Goal: Task Accomplishment & Management: Manage account settings

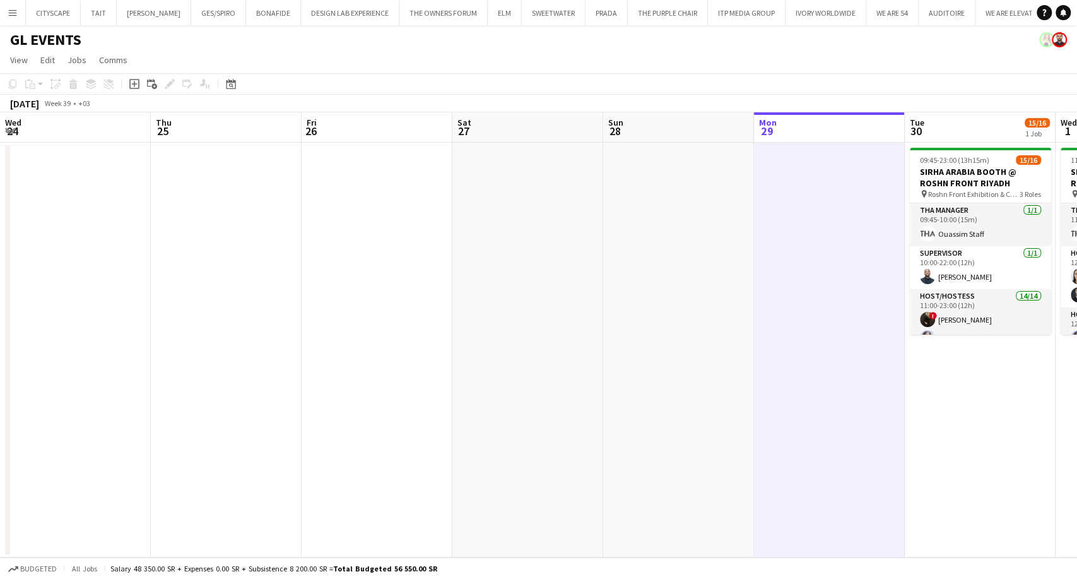
scroll to position [414, 0]
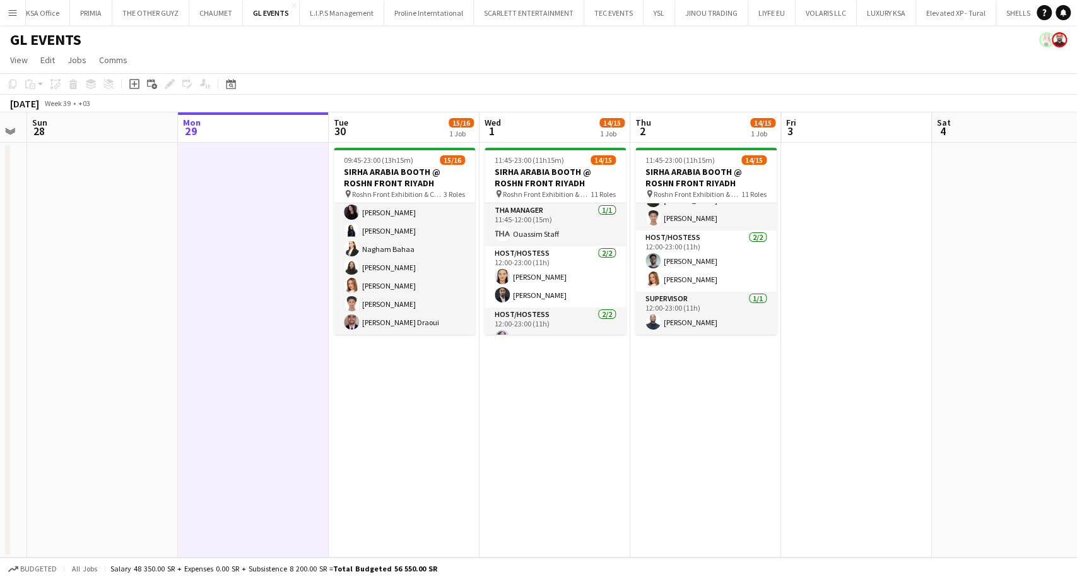
drag, startPoint x: 593, startPoint y: 396, endPoint x: 435, endPoint y: 396, distance: 157.8
click at [444, 396] on app-calendar-viewport "Wed 24 Thu 25 Fri 26 Sat 27 Sun 28 Mon 29 Tue 30 15/16 1 Job Wed 1 14/15 1 Job …" at bounding box center [538, 334] width 1077 height 445
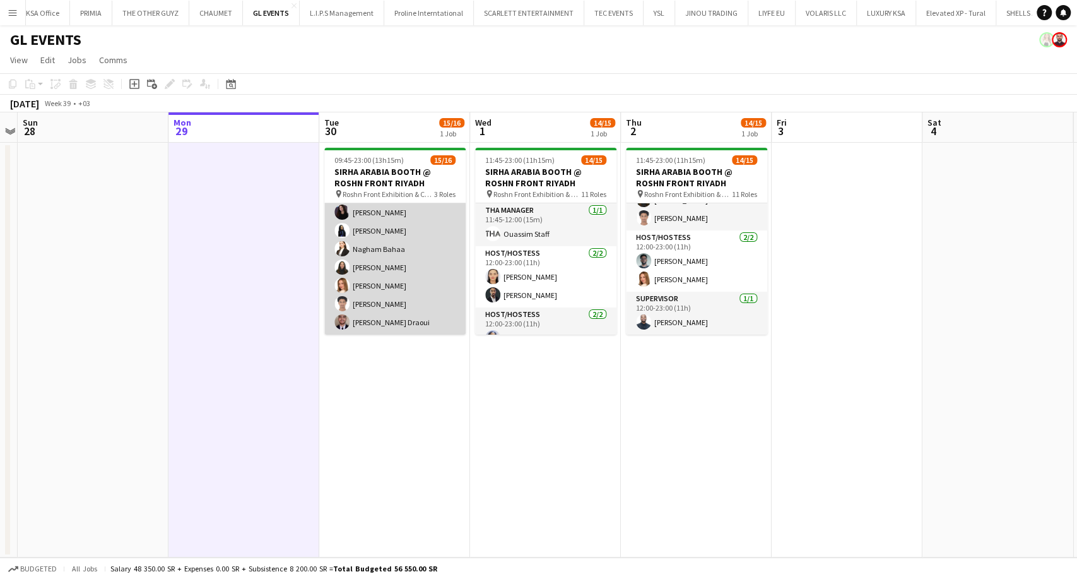
click at [397, 293] on app-card-role "Host/Hostess 14/14 11:00-23:00 (12h) ! Molka Kchouk Fatema Al-sewar Abubakr Awa…" at bounding box center [394, 194] width 141 height 281
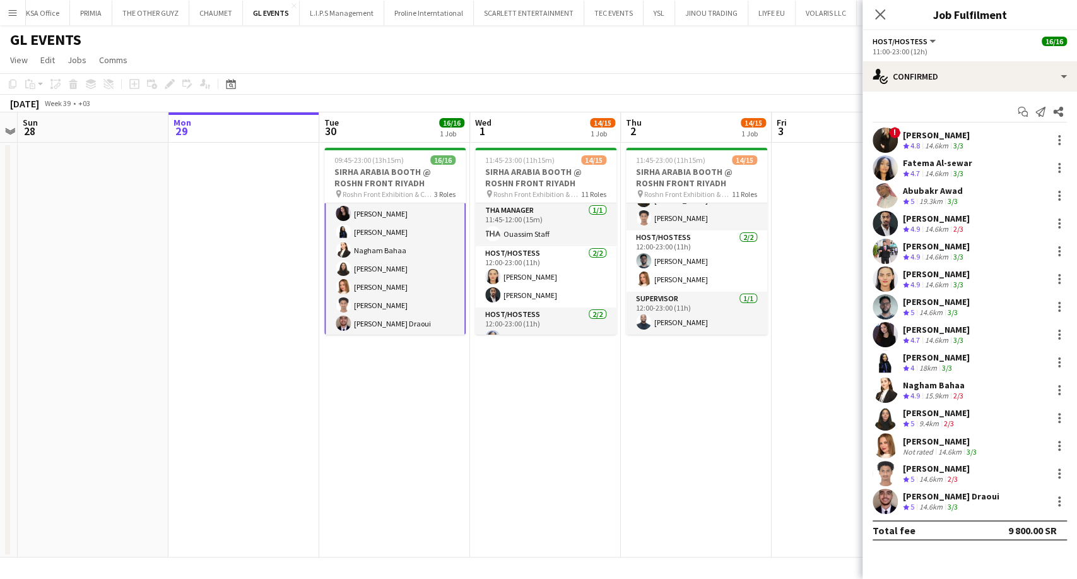
scroll to position [237, 0]
click at [913, 504] on span "5" at bounding box center [913, 506] width 4 height 9
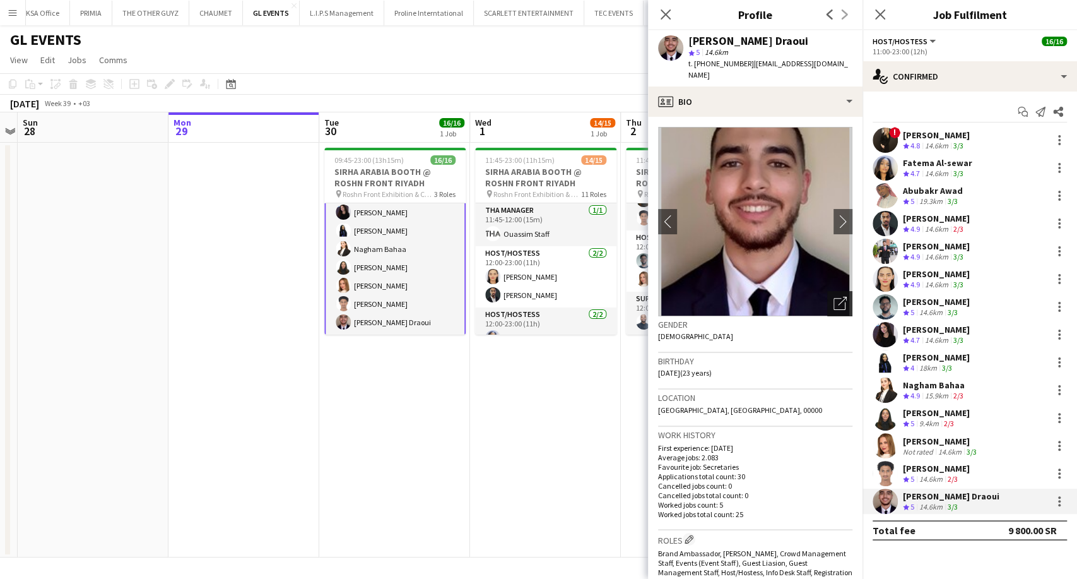
click at [834, 299] on div "Open photos pop-in" at bounding box center [839, 303] width 25 height 25
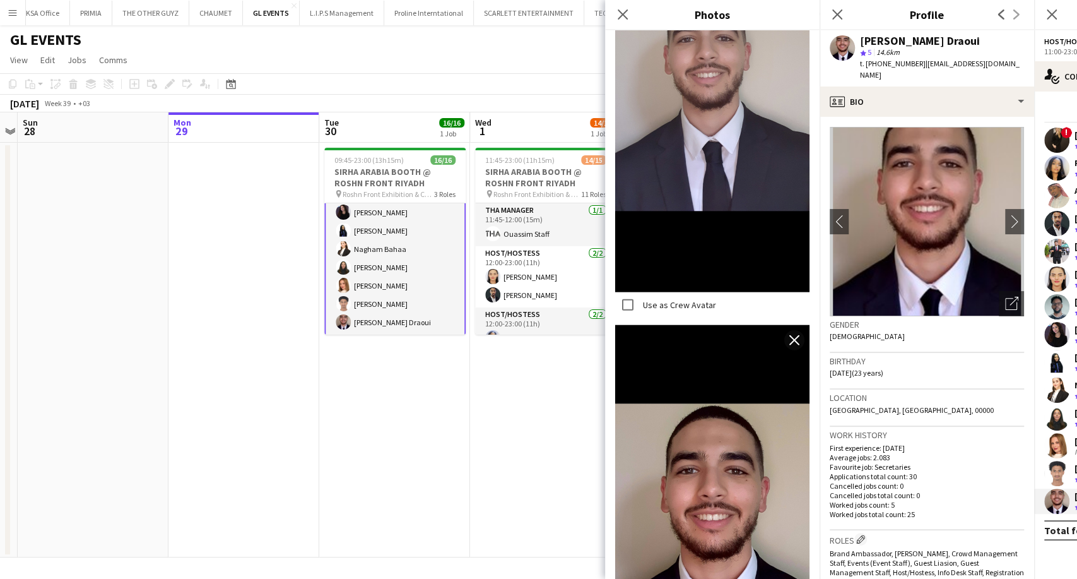
scroll to position [1994, 0]
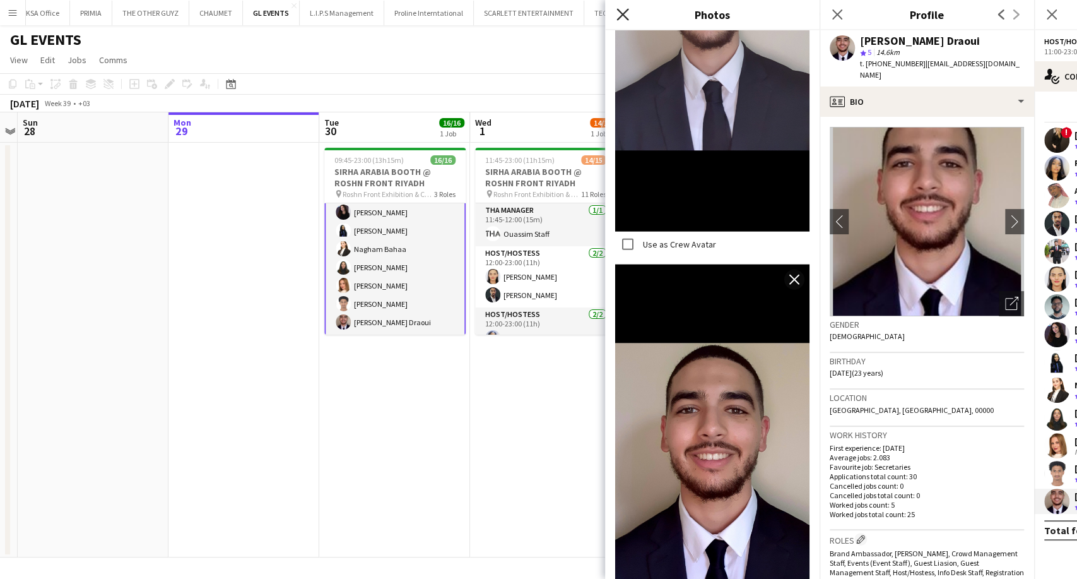
click at [626, 18] on icon at bounding box center [623, 14] width 12 height 12
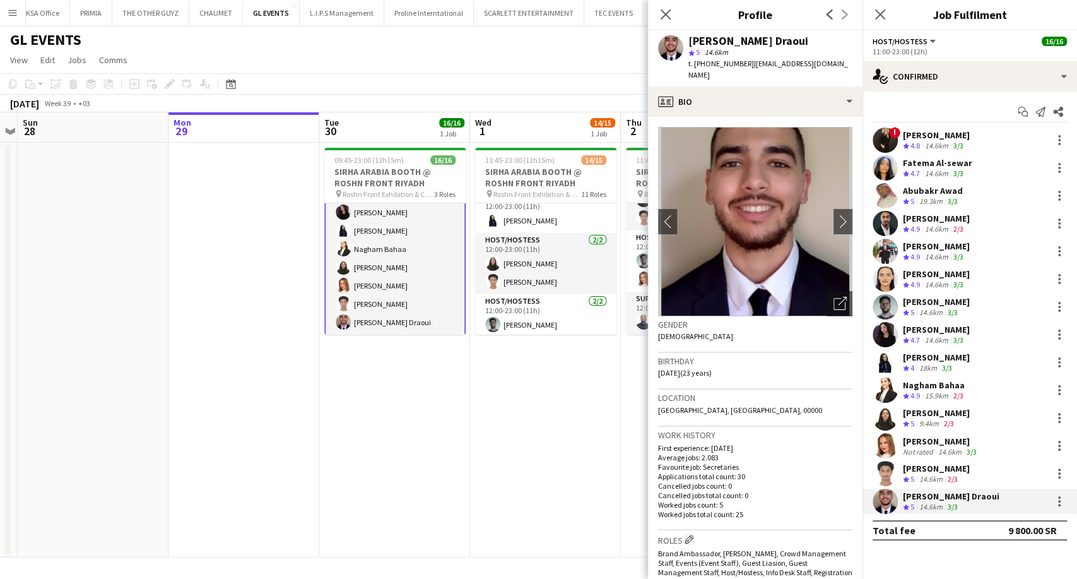
scroll to position [414, 0]
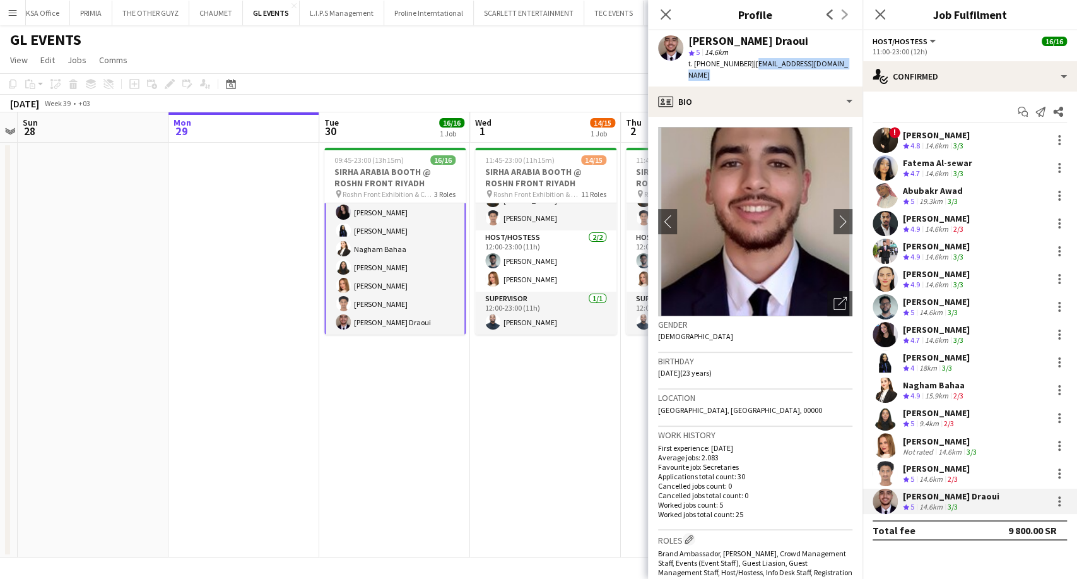
drag, startPoint x: 851, startPoint y: 64, endPoint x: 749, endPoint y: 68, distance: 102.3
click at [749, 68] on div "Anas Ghurs Draoui star 5 14.6km t. +966546743480 | anasghursdraoui12@gmail.com" at bounding box center [755, 58] width 215 height 56
copy span "anasghursdraoui12@gmail.com"
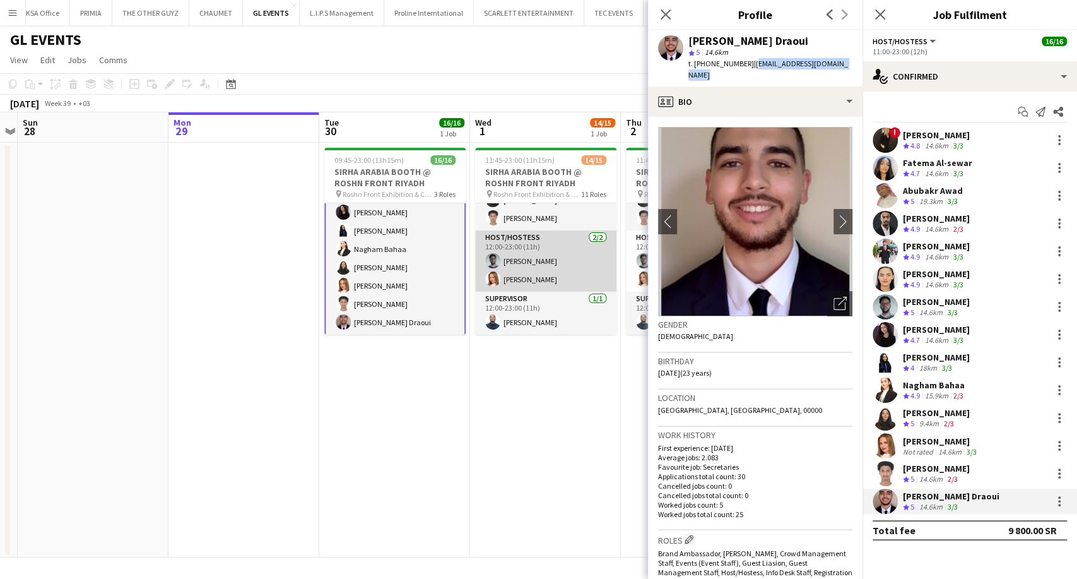
scroll to position [343, 0]
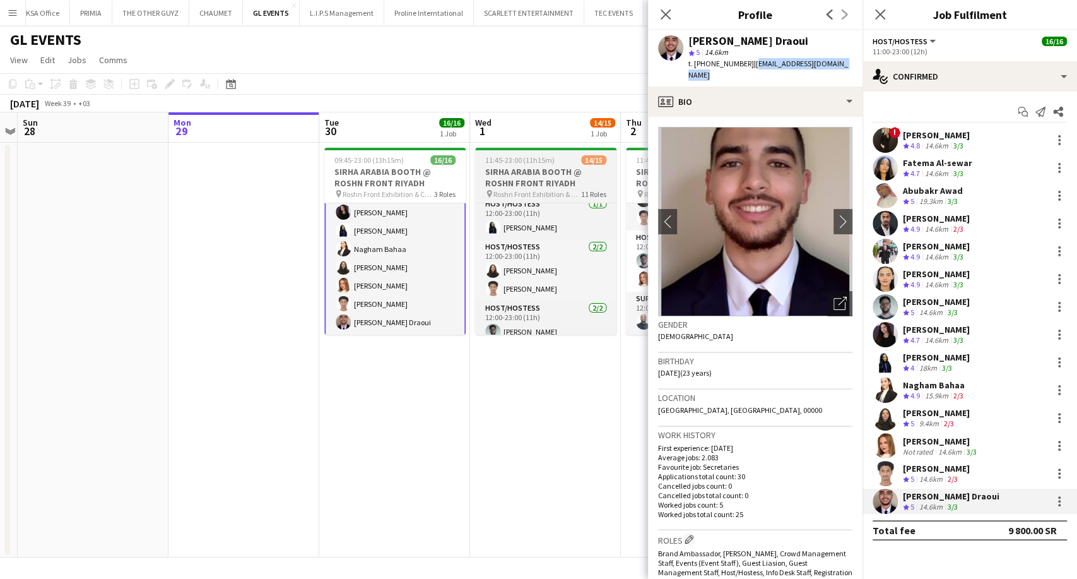
click at [508, 186] on h3 "SIRHA ARABIA BOOTH @ ROSHN FRONT RIYADH" at bounding box center [545, 177] width 141 height 23
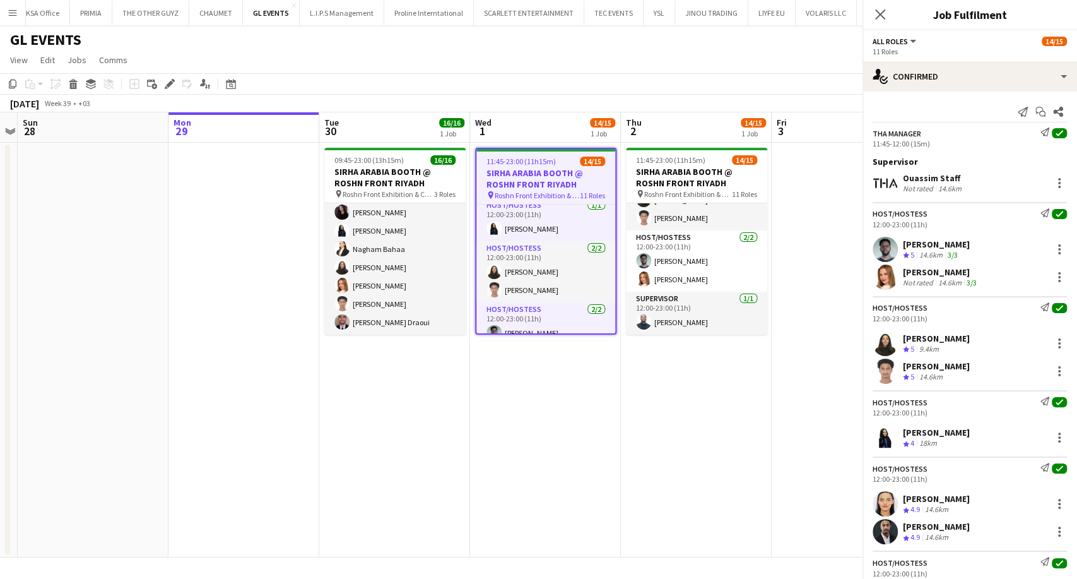
scroll to position [235, 0]
click at [169, 86] on icon at bounding box center [169, 84] width 7 height 7
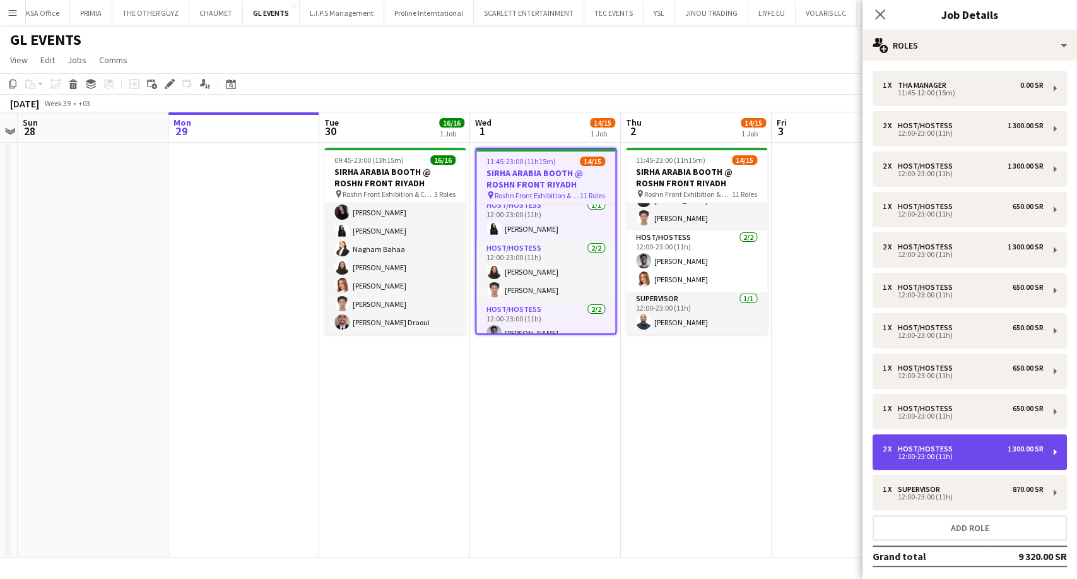
click at [923, 458] on div "12:00-23:00 (11h)" at bounding box center [963, 456] width 161 height 6
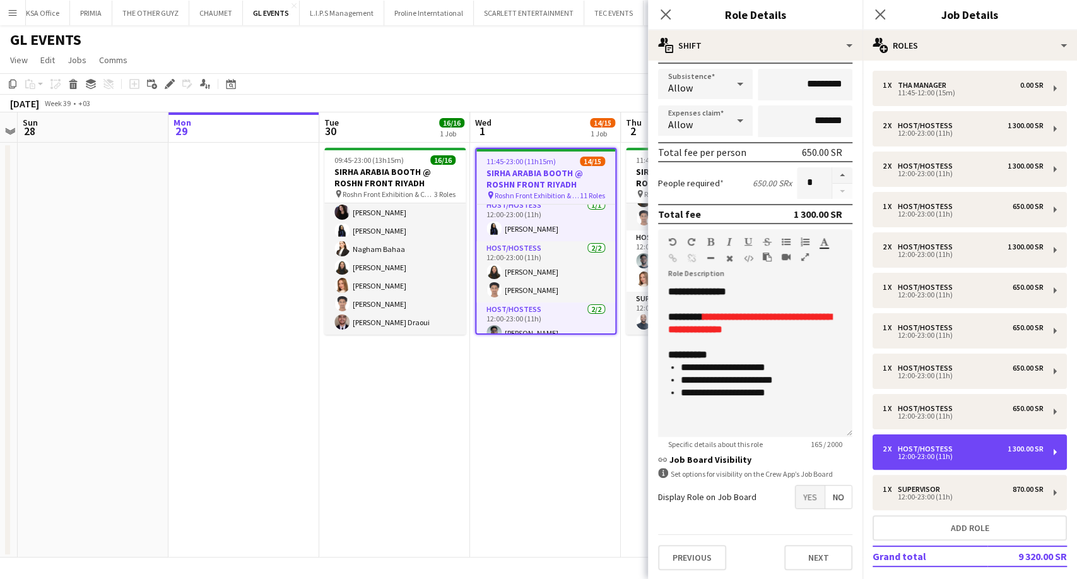
scroll to position [140, 0]
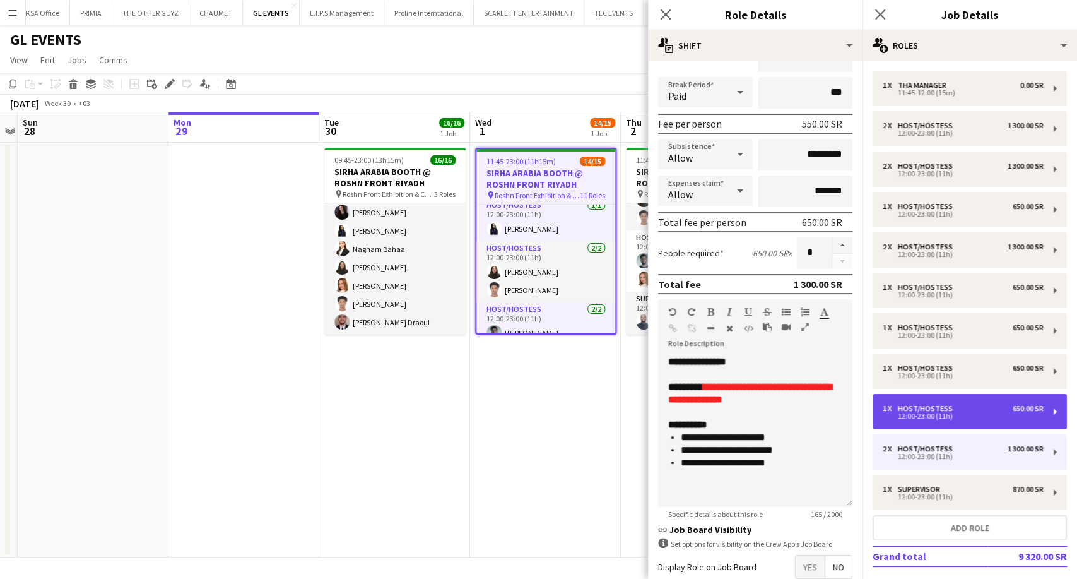
click at [916, 425] on div "1 x Host/Hostess 650.00 SR 12:00-23:00 (11h)" at bounding box center [970, 411] width 194 height 35
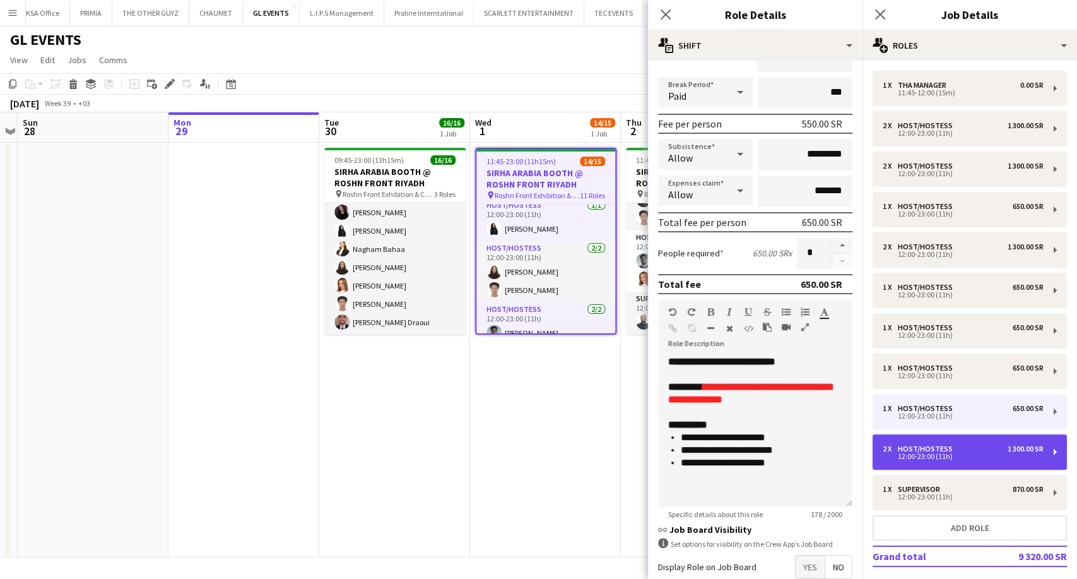
click at [911, 461] on div "2 x Host/Hostess 1 300.00 SR 12:00-23:00 (11h)" at bounding box center [970, 451] width 194 height 35
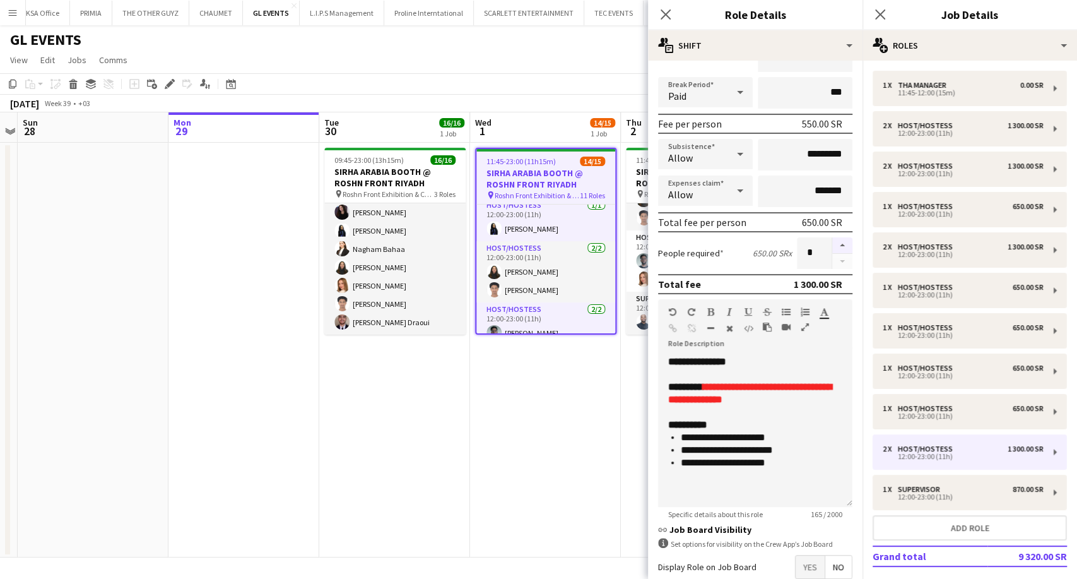
click at [833, 240] on button "button" at bounding box center [842, 245] width 20 height 16
type input "*"
click at [618, 432] on app-date-cell "11:45-23:00 (11h15m) 14/15 SIRHA ARABIA BOOTH @ ROSHN FRONT RIYADH pin Roshn Fr…" at bounding box center [545, 350] width 151 height 415
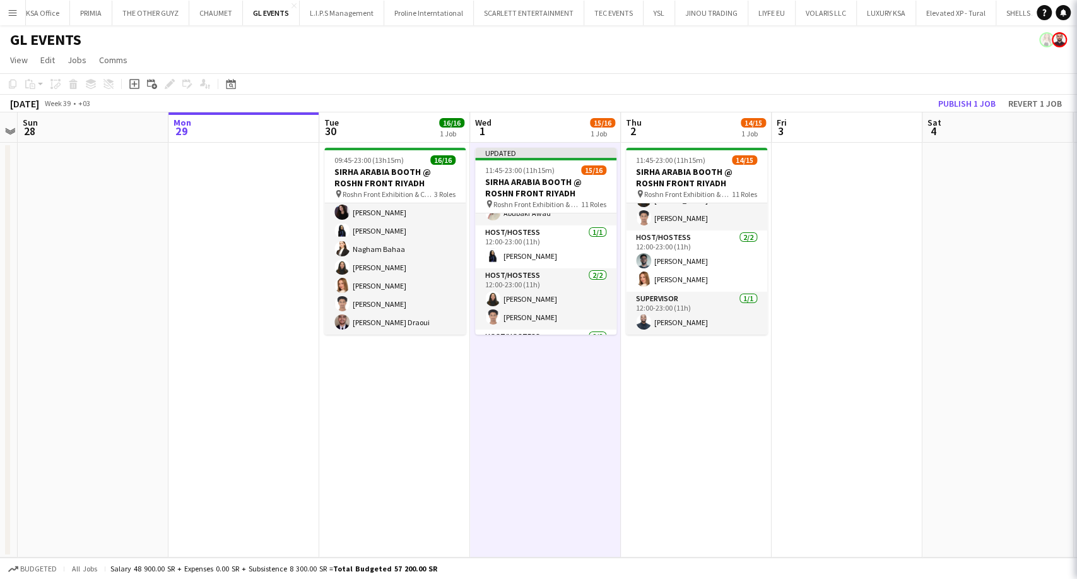
scroll to position [362, 0]
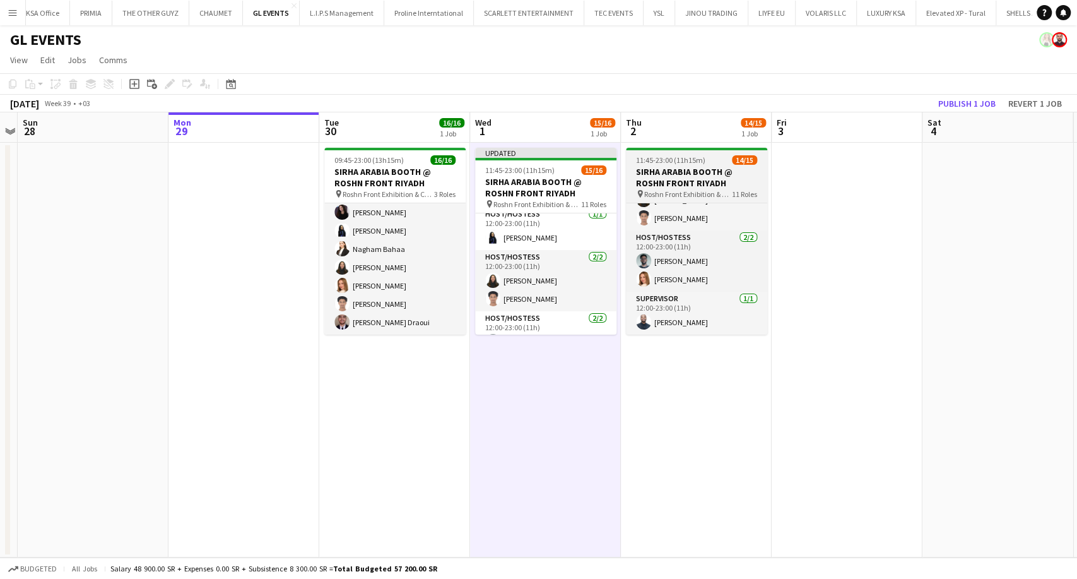
click at [706, 177] on h3 "SIRHA ARABIA BOOTH @ ROSHN FRONT RIYADH" at bounding box center [696, 177] width 141 height 23
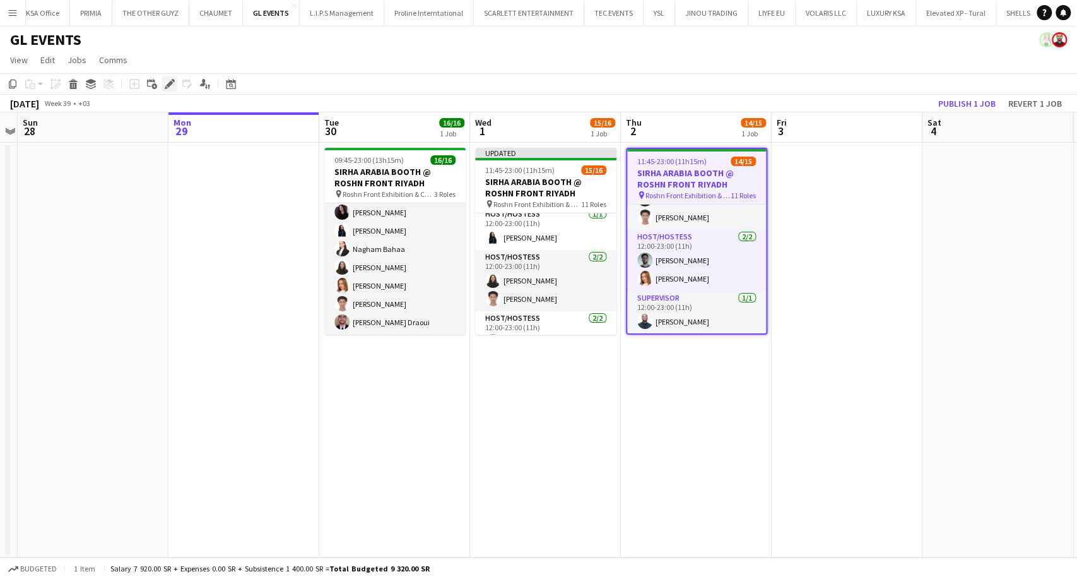
click at [170, 88] on icon "Edit" at bounding box center [170, 84] width 10 height 10
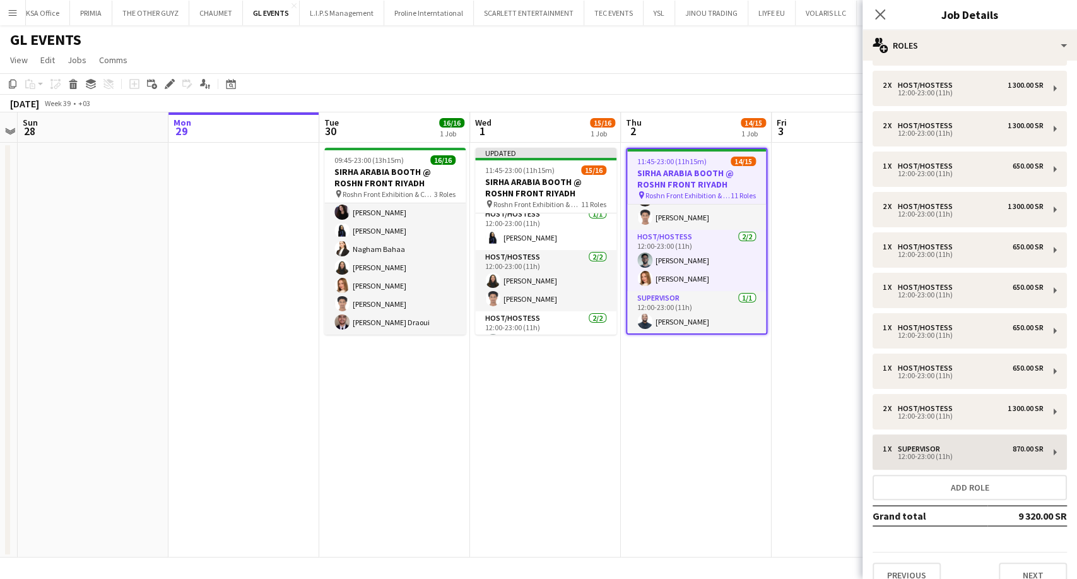
scroll to position [58, 0]
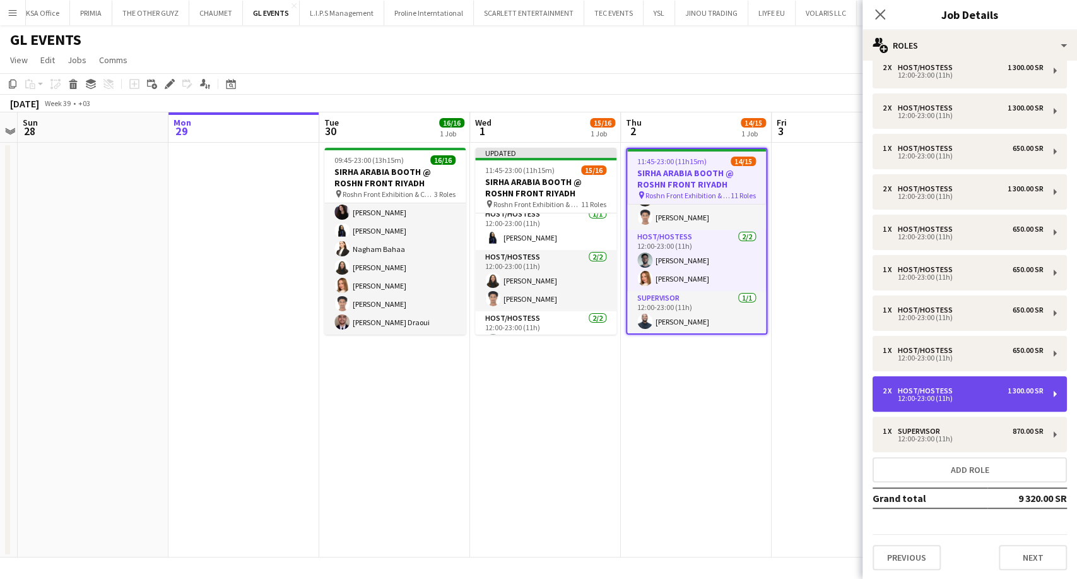
click at [913, 398] on div "12:00-23:00 (11h)" at bounding box center [963, 398] width 161 height 6
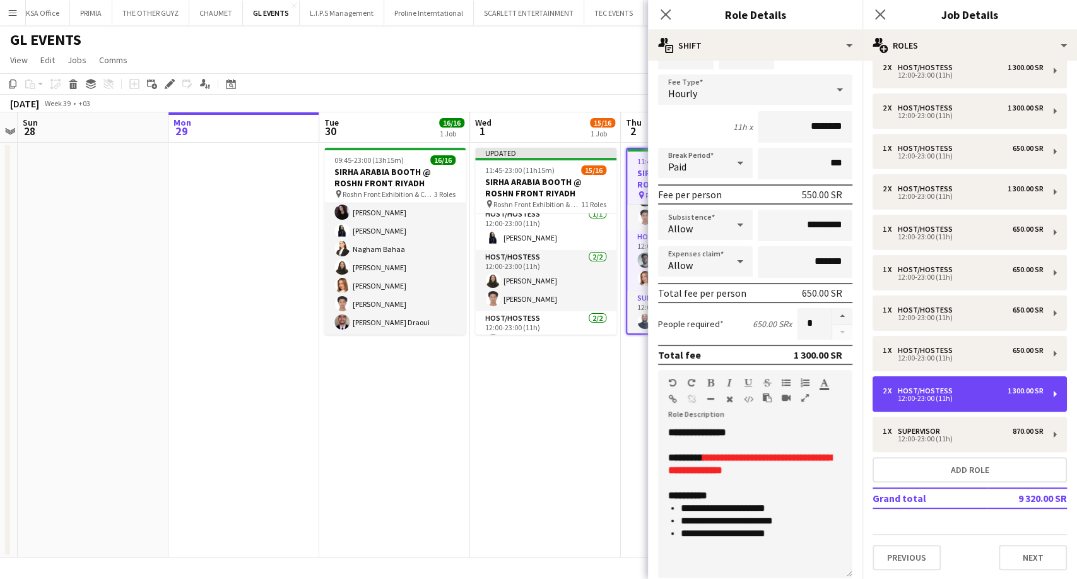
scroll to position [70, 0]
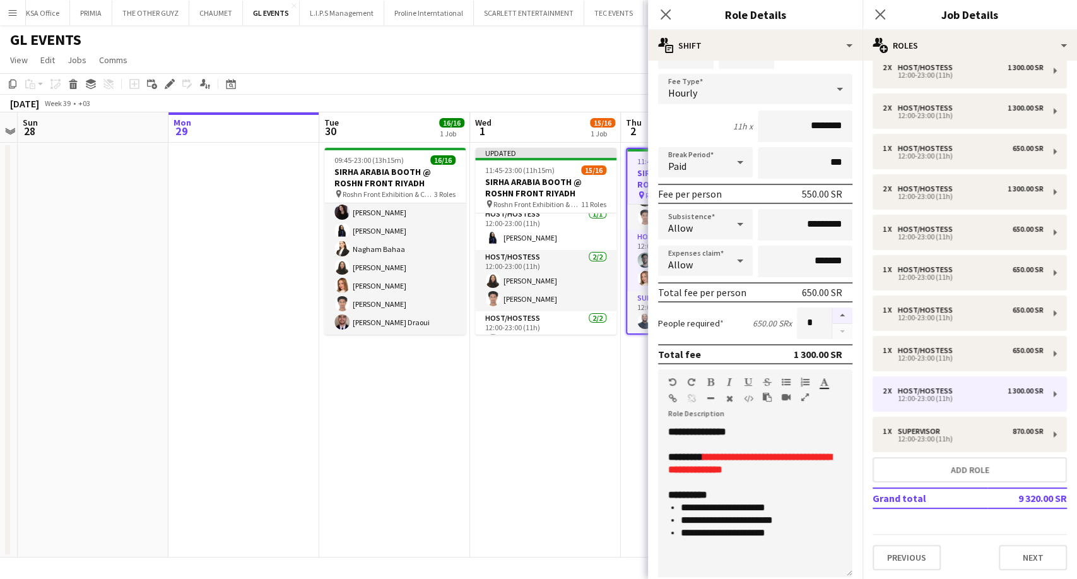
click at [834, 314] on button "button" at bounding box center [842, 315] width 20 height 16
type input "*"
click at [581, 421] on app-date-cell "Updated 11:45-23:00 (11h15m) 15/16 SIRHA ARABIA BOOTH @ ROSHN FRONT RIYADH pin …" at bounding box center [545, 350] width 151 height 415
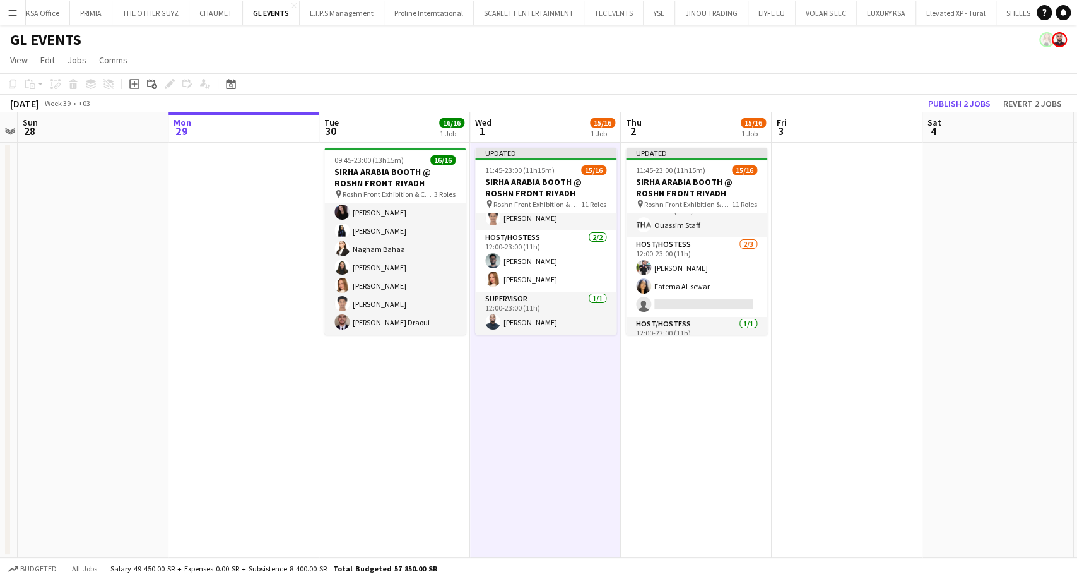
scroll to position [0, 0]
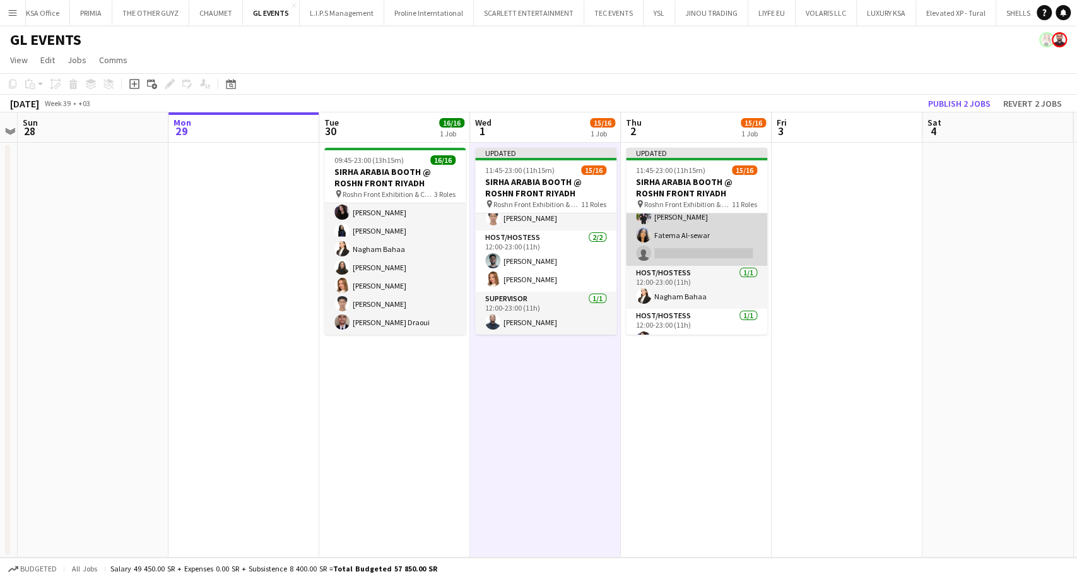
click at [677, 253] on app-card-role "Host/Hostess 2/3 12:00-23:00 (11h) Mohammed Abdulqader Fatema Al-sewar single-n…" at bounding box center [696, 226] width 141 height 80
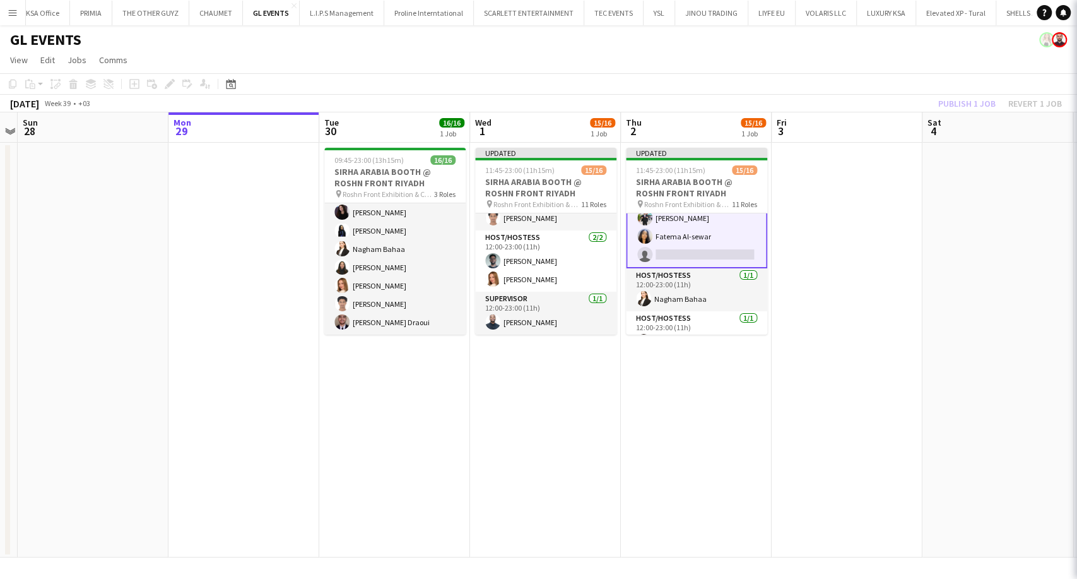
scroll to position [71, 0]
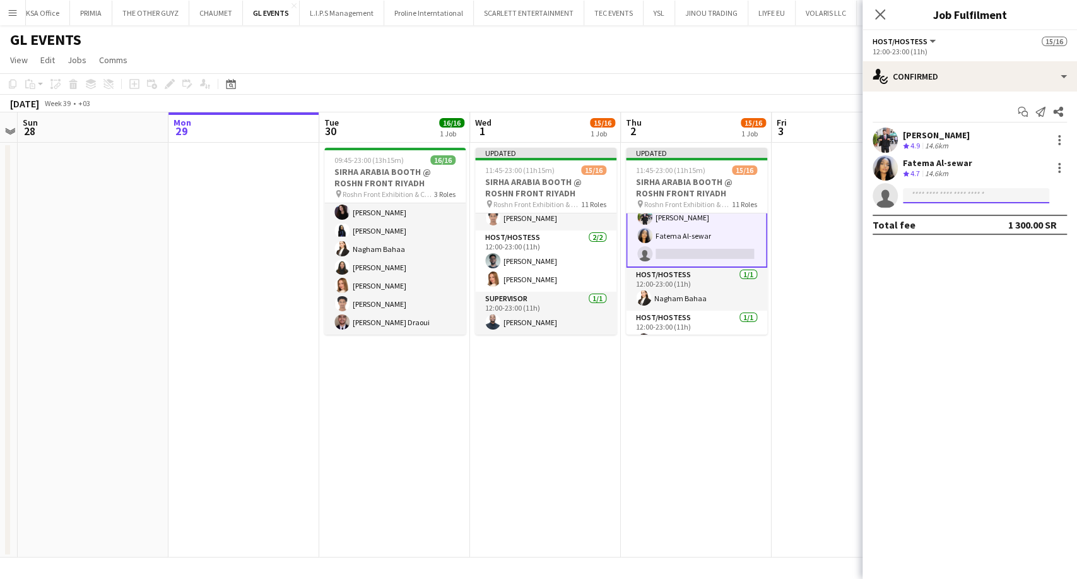
click at [925, 200] on input at bounding box center [976, 195] width 146 height 15
paste input "**********"
type input "**********"
click at [964, 216] on span "Anas Ghurs Draoui" at bounding box center [956, 213] width 87 height 11
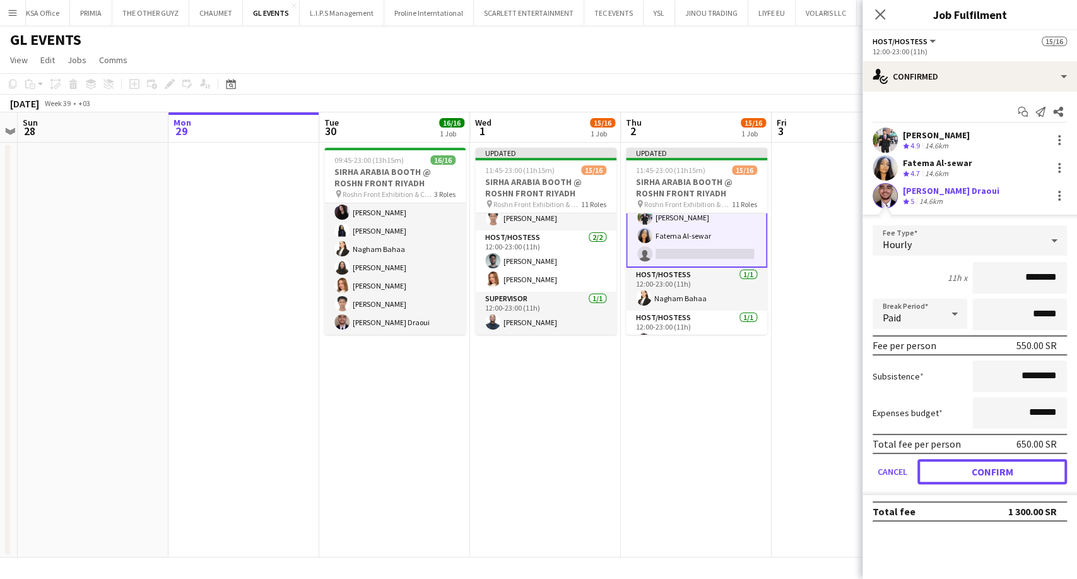
click at [1010, 469] on button "Confirm" at bounding box center [993, 471] width 150 height 25
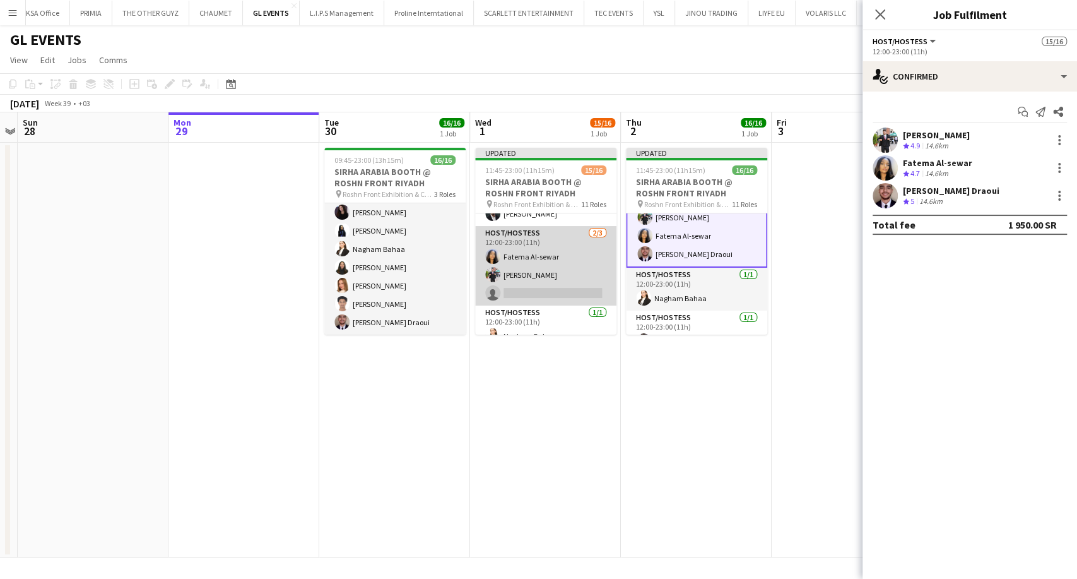
scroll to position [0, 0]
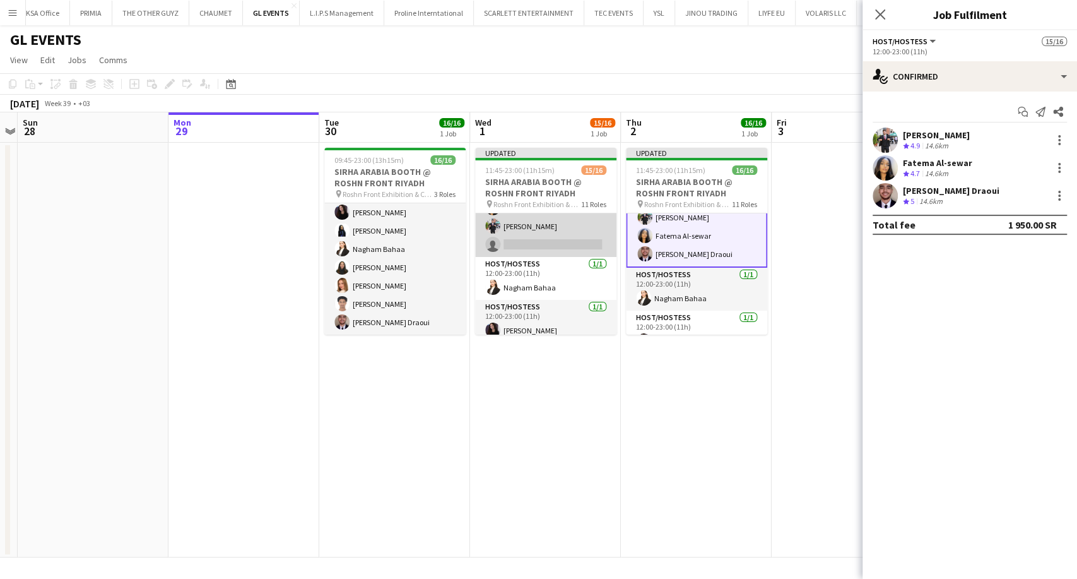
drag, startPoint x: 531, startPoint y: 244, endPoint x: 543, endPoint y: 241, distance: 12.3
click at [531, 243] on app-card-role "Host/Hostess 2/3 12:00-23:00 (11h) Fatema Al-sewar Mohammed Abdulqader single-n…" at bounding box center [545, 217] width 141 height 80
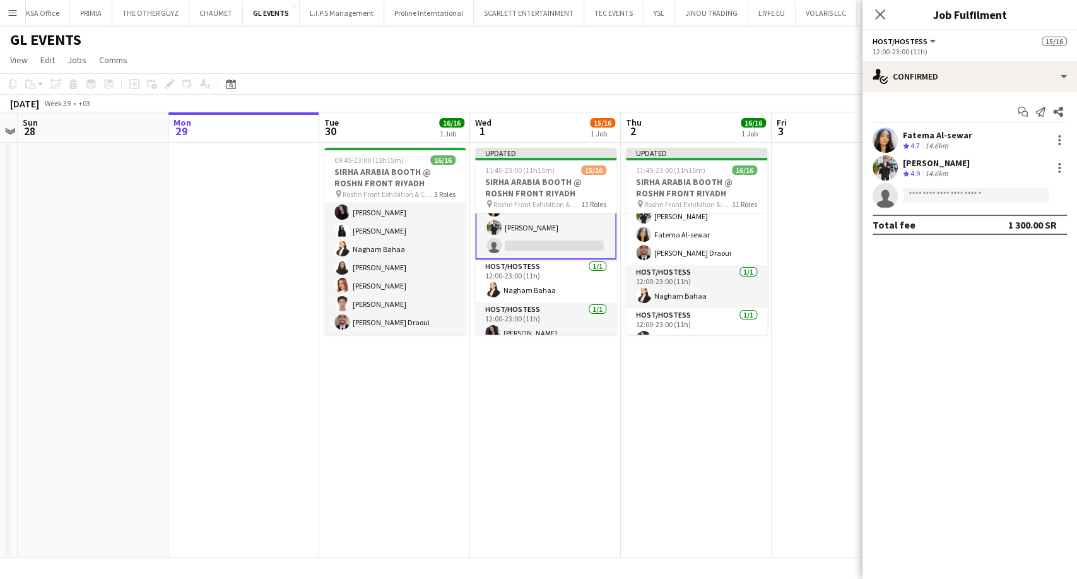
scroll to position [70, 0]
click at [930, 193] on input at bounding box center [976, 195] width 146 height 15
paste input "**********"
type input "**********"
click at [959, 229] on span "+966546743480" at bounding box center [976, 234] width 126 height 10
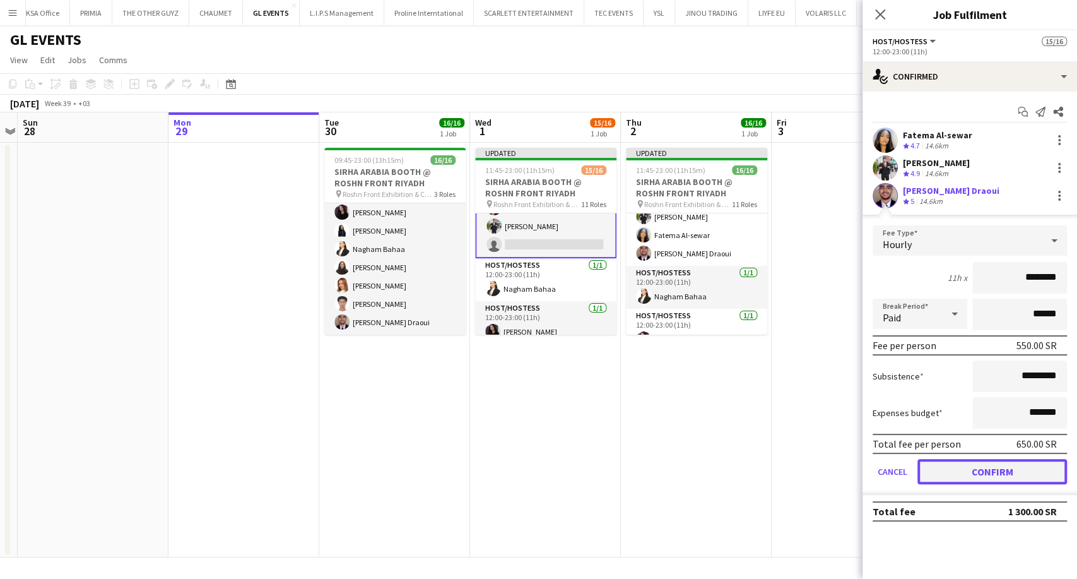
click at [978, 471] on button "Confirm" at bounding box center [993, 471] width 150 height 25
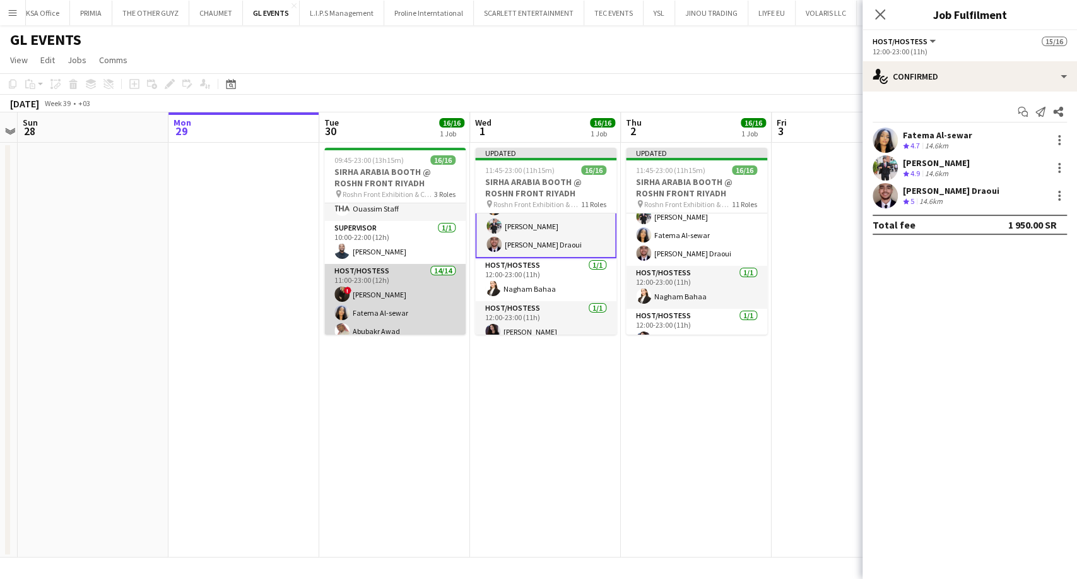
scroll to position [0, 0]
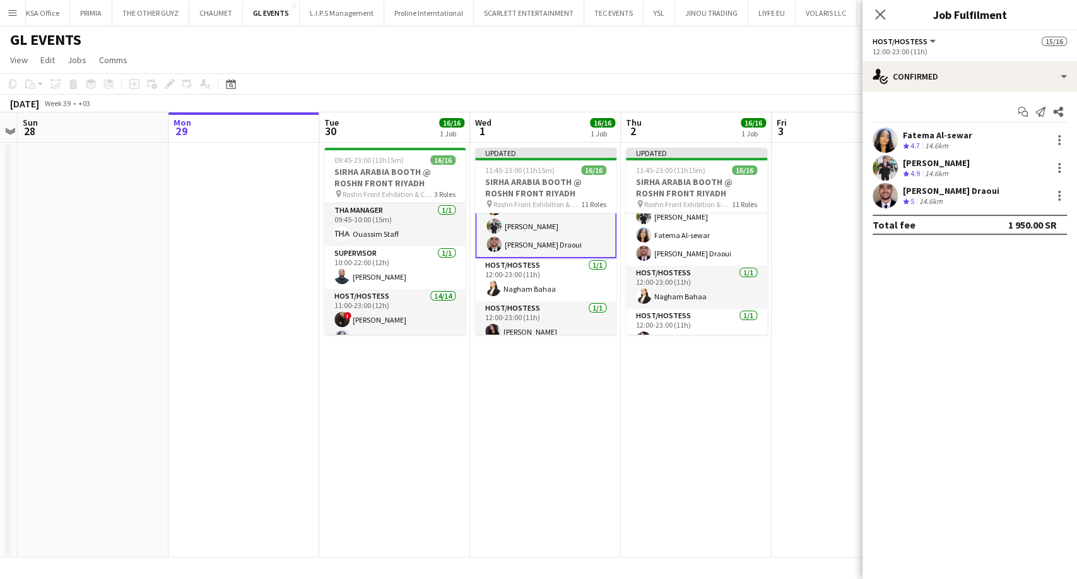
click at [523, 451] on app-date-cell "Updated 11:45-23:00 (11h15m) 16/16 SIRHA ARABIA BOOTH @ ROSHN FRONT RIYADH pin …" at bounding box center [545, 350] width 151 height 415
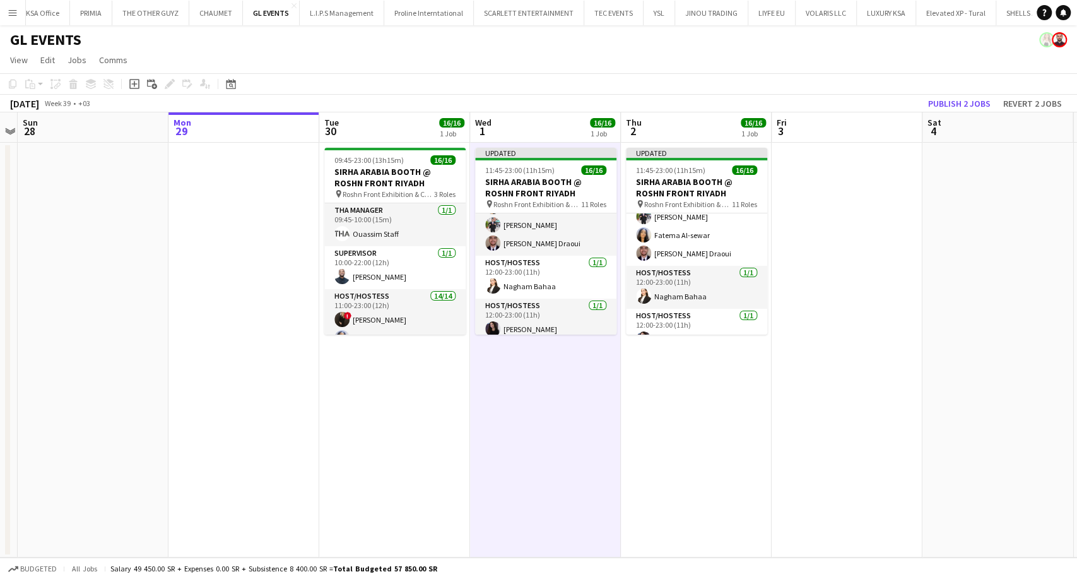
scroll to position [140, 0]
click at [943, 102] on button "Publish 2 jobs" at bounding box center [959, 103] width 73 height 16
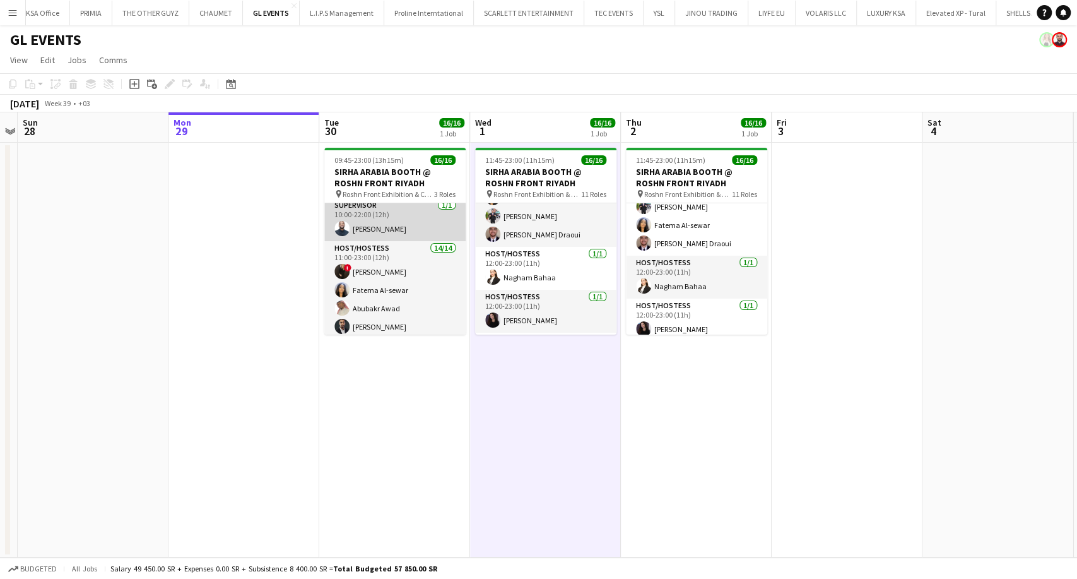
scroll to position [70, 0]
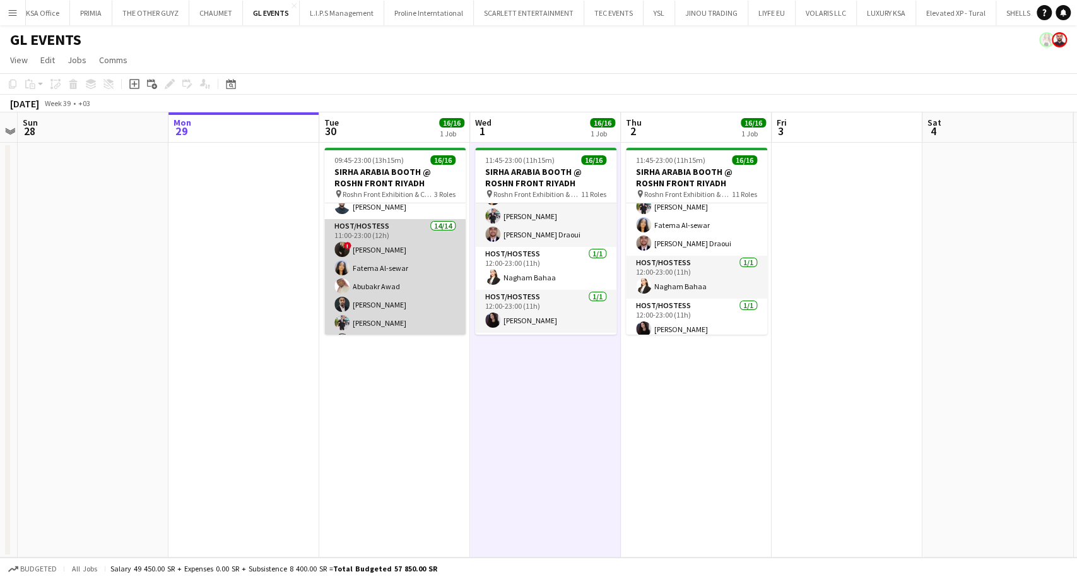
click at [382, 271] on app-card-role "Host/Hostess 14/14 11:00-23:00 (12h) ! Molka Kchouk Fatema Al-sewar Abubakr Awa…" at bounding box center [394, 359] width 141 height 281
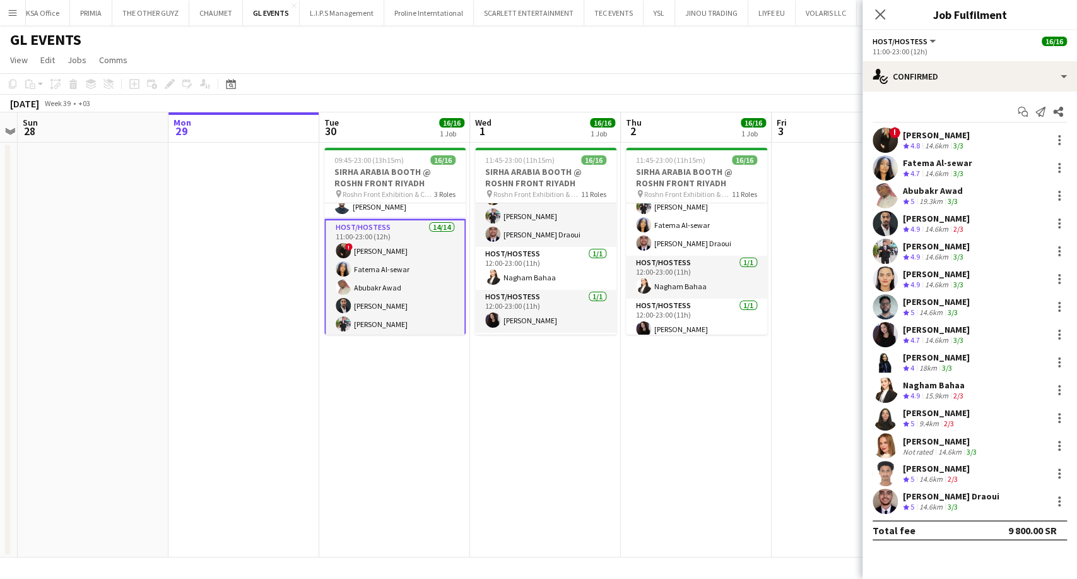
click at [943, 136] on div "Molka Kchouk" at bounding box center [936, 134] width 67 height 11
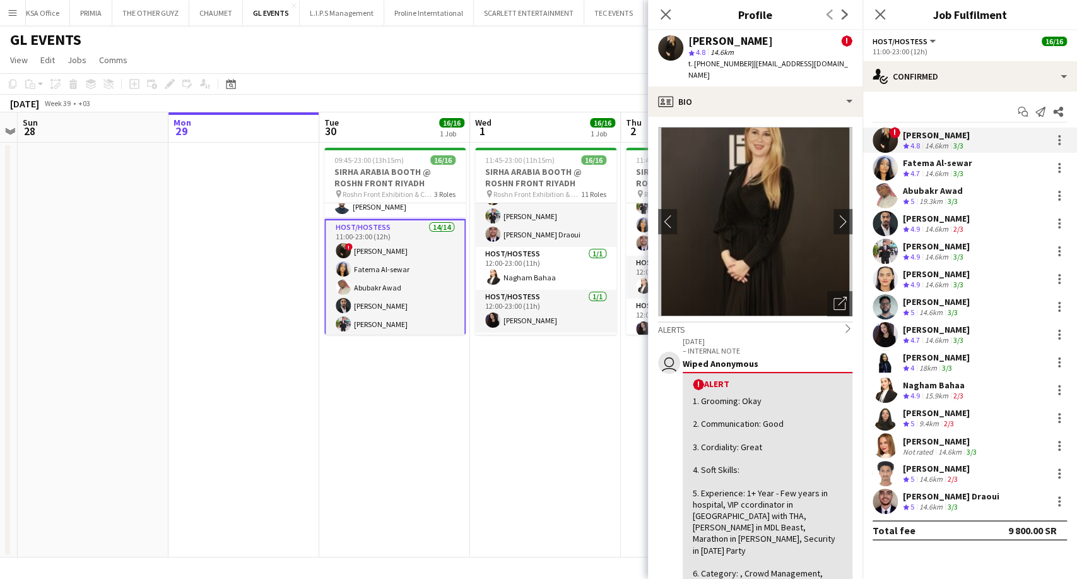
drag, startPoint x: 828, startPoint y: 65, endPoint x: 750, endPoint y: 69, distance: 77.7
click at [750, 69] on div "Molka Kchouk ! star 4.8 14.6km t. +966545068926 | molka.kc@hotmail.com" at bounding box center [755, 58] width 215 height 56
copy span "molka.kc@hotmail.com"
drag, startPoint x: 742, startPoint y: 62, endPoint x: 698, endPoint y: 62, distance: 44.2
click at [698, 62] on span "t. +966545068926" at bounding box center [722, 63] width 66 height 9
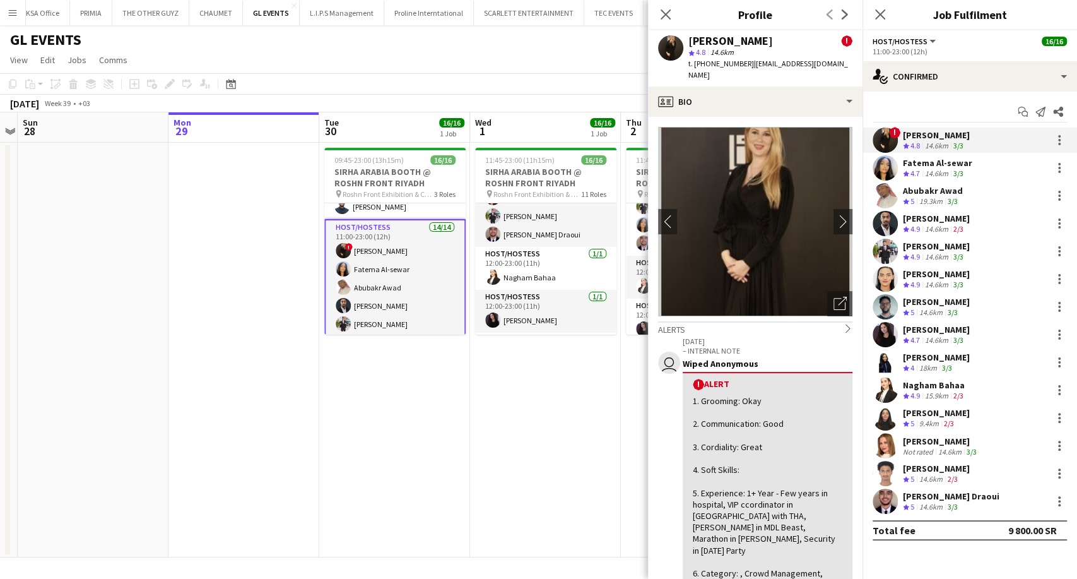
copy span "966545068926"
click at [920, 167] on div "Fatema Al-sewar Crew rating 4.7 14.6km 3/3" at bounding box center [937, 168] width 69 height 22
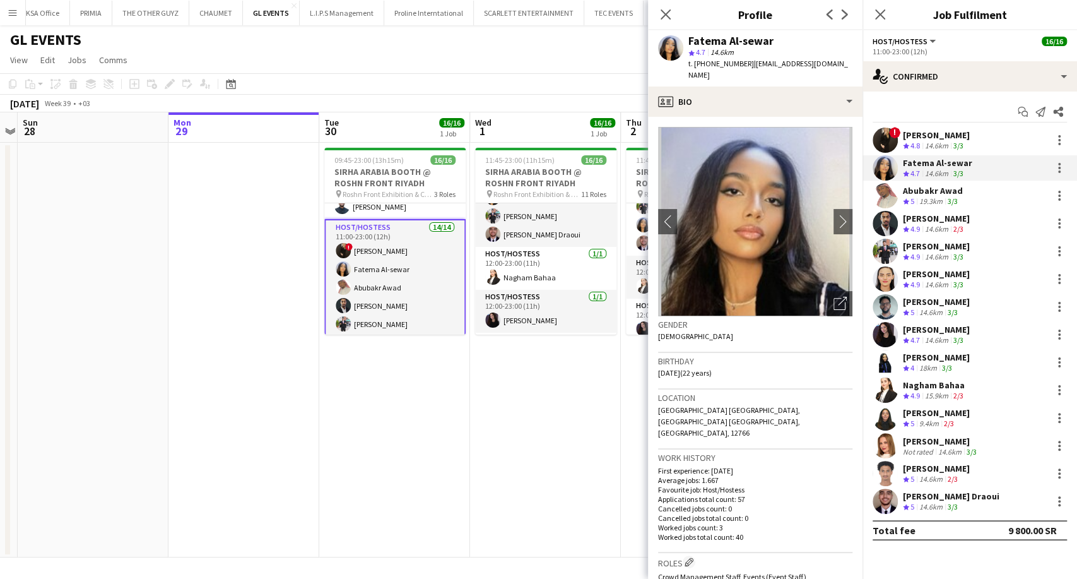
drag, startPoint x: 745, startPoint y: 63, endPoint x: 697, endPoint y: 64, distance: 48.6
click at [697, 64] on div "t. +966552491458 | hfatma300@gmail.com" at bounding box center [771, 69] width 164 height 23
copy span "966552491458"
click at [919, 199] on div "19.3km" at bounding box center [931, 201] width 28 height 11
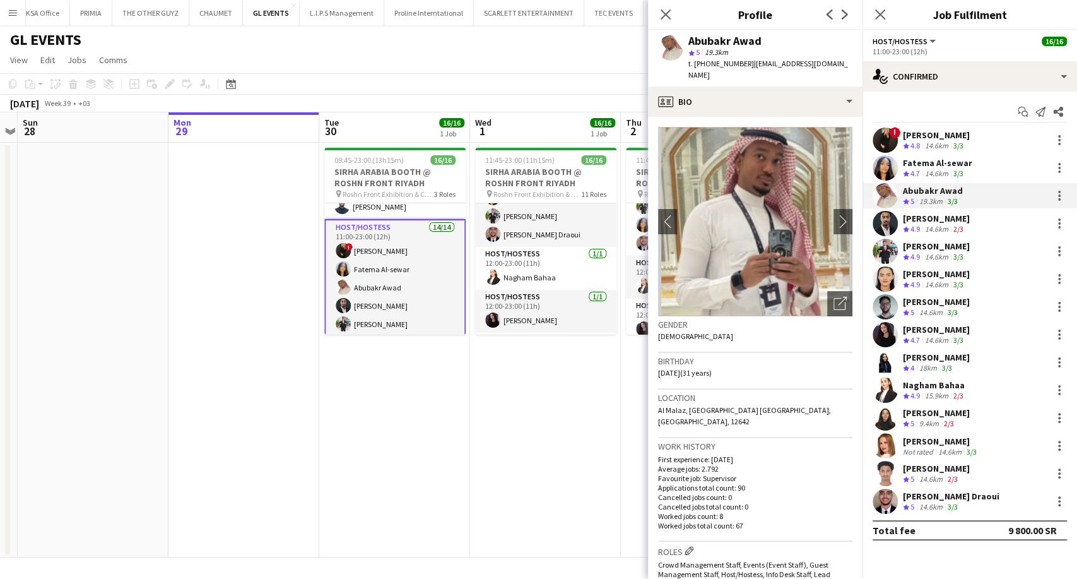
drag, startPoint x: 747, startPoint y: 62, endPoint x: 699, endPoint y: 65, distance: 48.1
click at [699, 65] on span "t. +9660559210609" at bounding box center [722, 63] width 66 height 9
copy span "9660559210609"
click at [934, 225] on div "14.6km" at bounding box center [937, 229] width 28 height 11
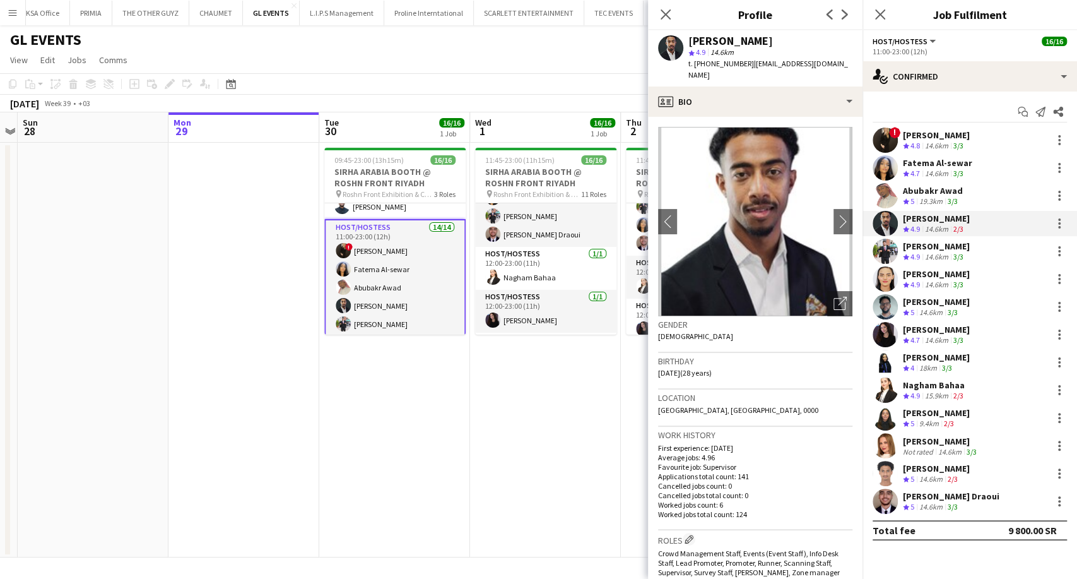
drag, startPoint x: 742, startPoint y: 66, endPoint x: 700, endPoint y: 67, distance: 42.3
click at [700, 67] on span "t. +966552046371" at bounding box center [722, 63] width 66 height 9
copy span "966552046371"
click at [942, 258] on div "14.6km" at bounding box center [937, 257] width 28 height 11
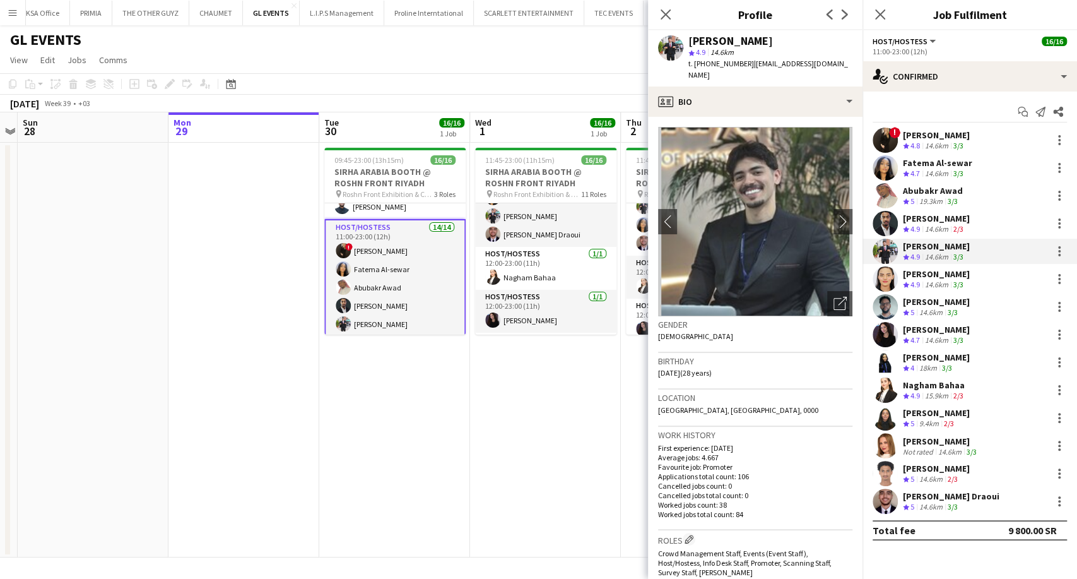
drag, startPoint x: 743, startPoint y: 61, endPoint x: 699, endPoint y: 62, distance: 44.2
click at [699, 62] on span "t. +966556543064" at bounding box center [722, 63] width 66 height 9
copy span "966556543064"
click at [923, 282] on div "Crew rating 4.9" at bounding box center [913, 285] width 20 height 11
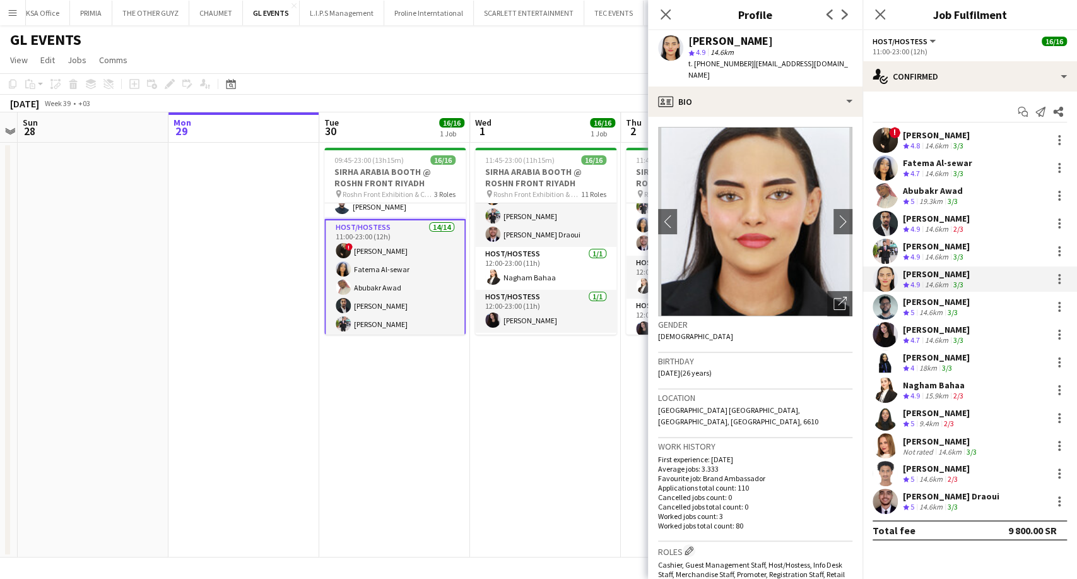
drag, startPoint x: 744, startPoint y: 66, endPoint x: 699, endPoint y: 67, distance: 44.8
click at [699, 67] on span "t. +966501311619" at bounding box center [722, 63] width 66 height 9
copy span "966501311619"
click at [930, 312] on div "14.6km" at bounding box center [931, 312] width 28 height 11
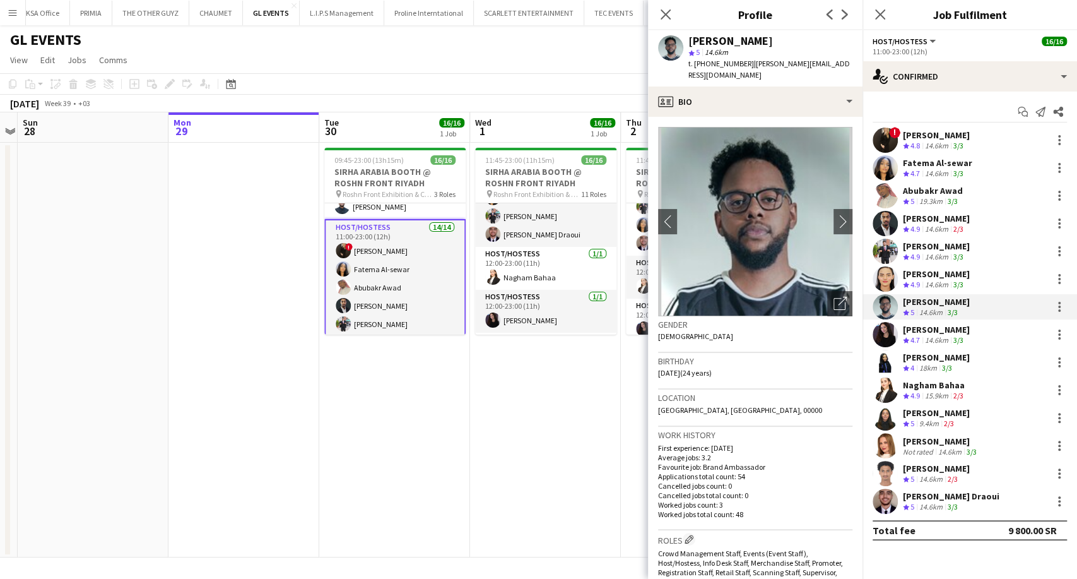
drag, startPoint x: 744, startPoint y: 62, endPoint x: 698, endPoint y: 62, distance: 46.1
click at [698, 62] on span "t. +966576091099" at bounding box center [722, 63] width 66 height 9
copy span "966576091099"
click at [934, 331] on div "Renaz Zouriq" at bounding box center [936, 329] width 67 height 11
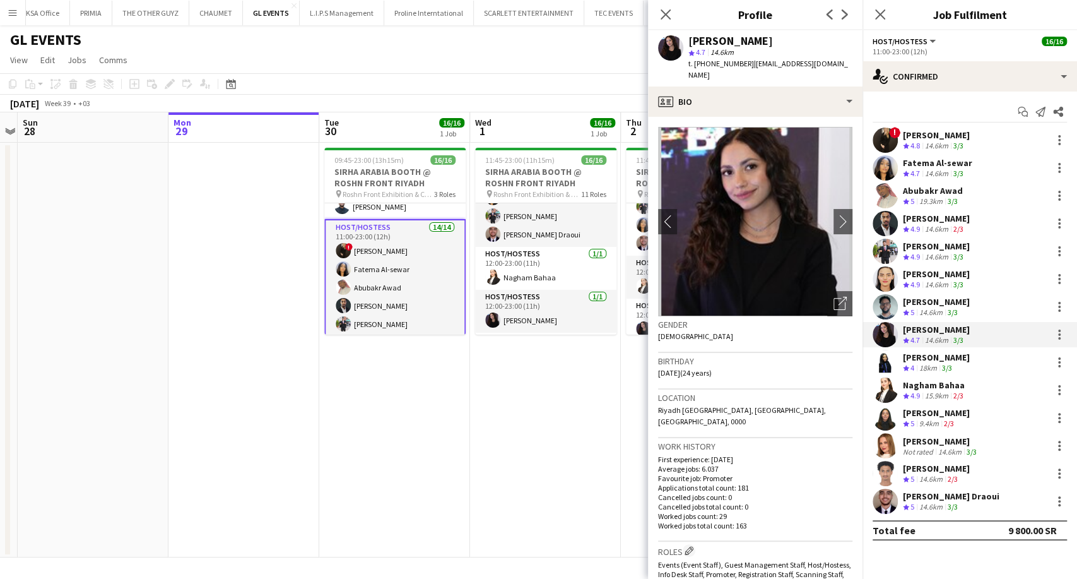
drag, startPoint x: 743, startPoint y: 62, endPoint x: 700, endPoint y: 66, distance: 43.7
click at [700, 66] on span "t. +966552967631" at bounding box center [722, 63] width 66 height 9
copy span "966552967631"
click at [937, 363] on div "18km" at bounding box center [928, 368] width 23 height 11
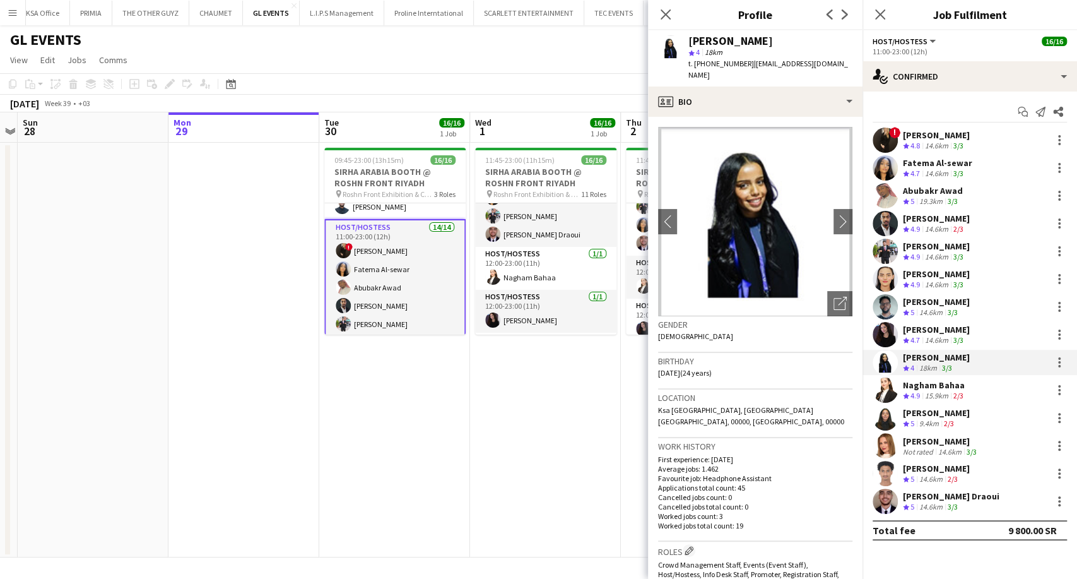
drag, startPoint x: 743, startPoint y: 62, endPoint x: 699, endPoint y: 68, distance: 44.5
click at [699, 68] on span "t. +966536997556" at bounding box center [722, 63] width 66 height 9
click at [935, 396] on div "15.9km" at bounding box center [937, 396] width 28 height 11
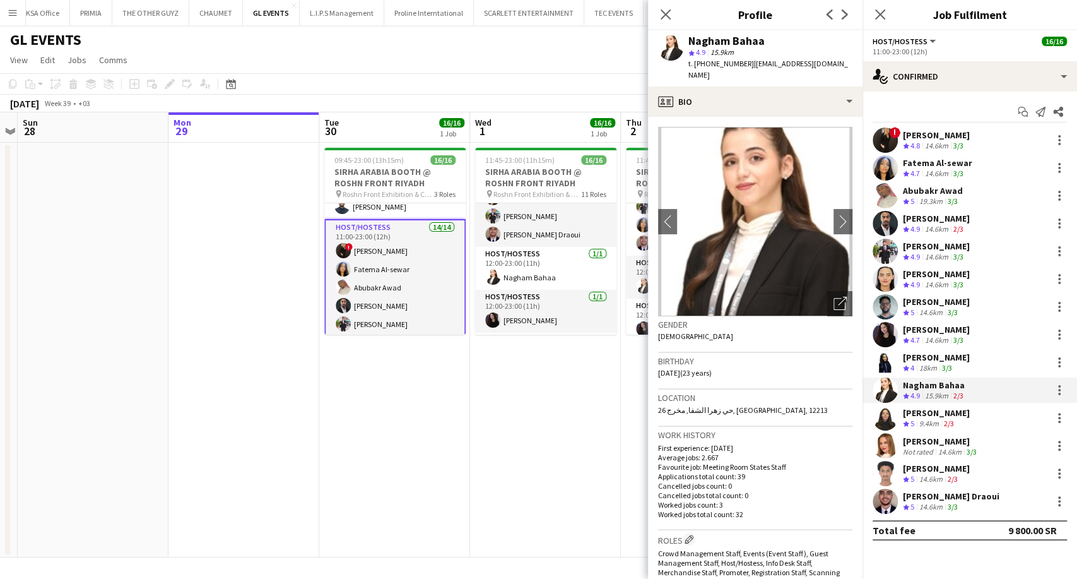
drag, startPoint x: 743, startPoint y: 64, endPoint x: 697, endPoint y: 68, distance: 45.5
click at [697, 68] on span "t. +966590096595" at bounding box center [722, 63] width 66 height 9
click at [957, 414] on div "Siren Nahdi" at bounding box center [936, 412] width 67 height 11
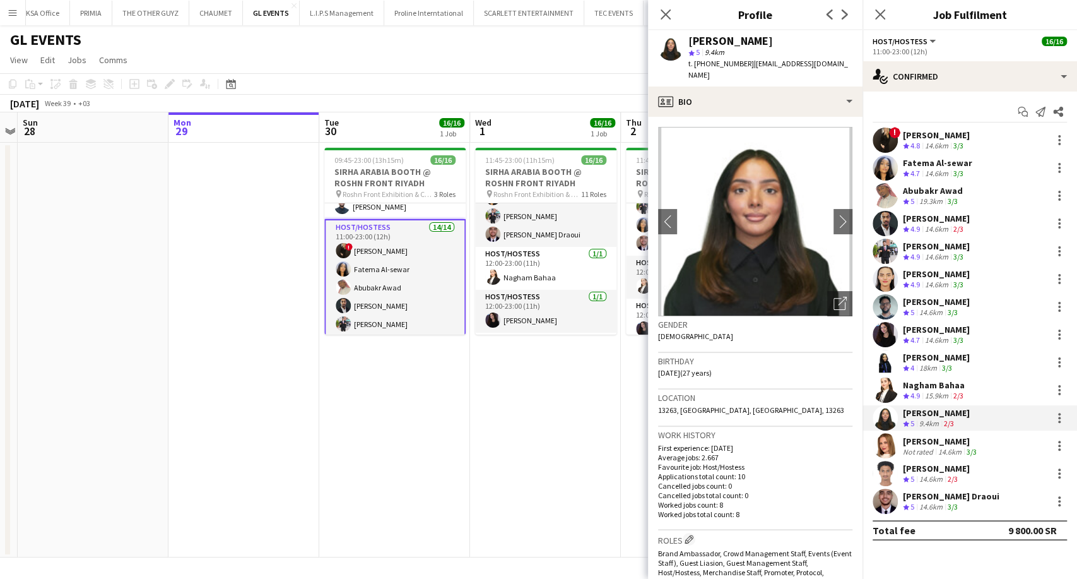
drag, startPoint x: 747, startPoint y: 59, endPoint x: 699, endPoint y: 61, distance: 48.6
click at [699, 61] on div "t. +966540789630 | sirenalnahdi@gmail.com" at bounding box center [771, 69] width 164 height 23
click at [938, 449] on div "14.6km" at bounding box center [950, 451] width 28 height 9
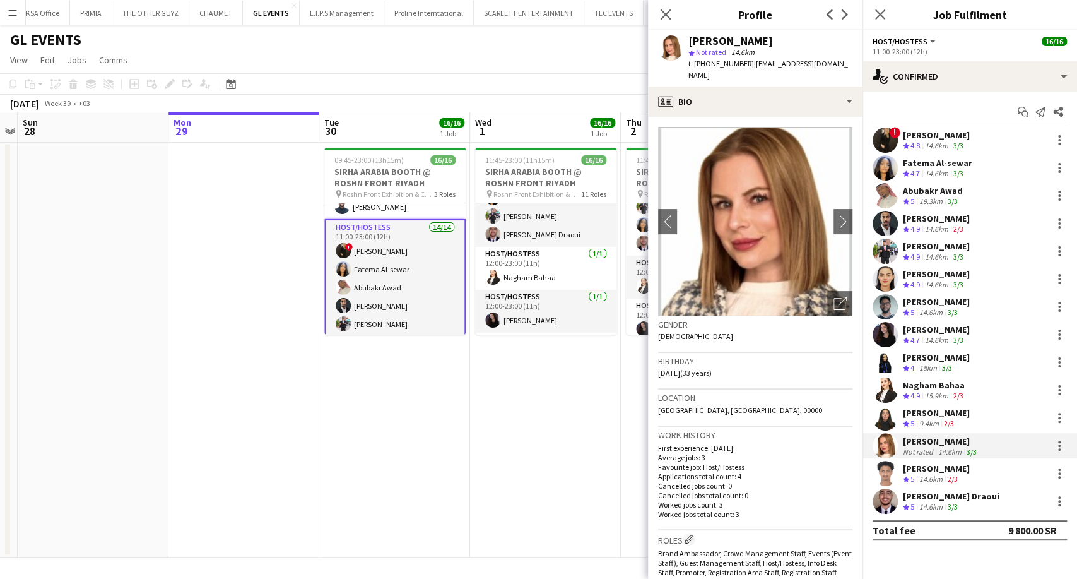
drag, startPoint x: 742, startPoint y: 66, endPoint x: 697, endPoint y: 63, distance: 45.5
click at [697, 63] on span "t. +966539444069" at bounding box center [722, 63] width 66 height 9
drag, startPoint x: 931, startPoint y: 471, endPoint x: 880, endPoint y: 415, distance: 75.9
click at [931, 471] on div "Saeed Abdulghani" at bounding box center [936, 468] width 67 height 11
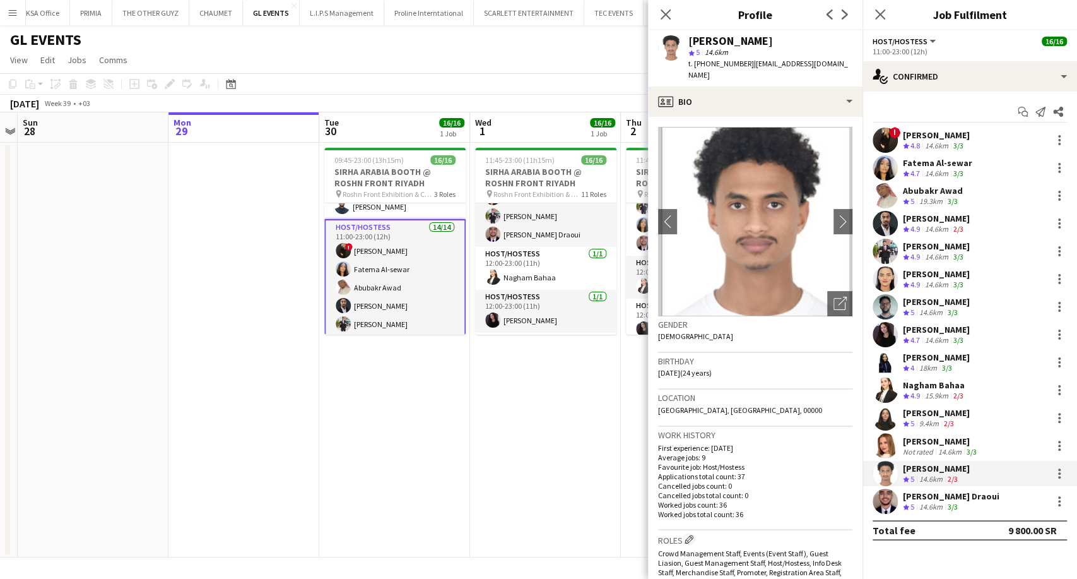
drag, startPoint x: 742, startPoint y: 62, endPoint x: 697, endPoint y: 63, distance: 44.8
click at [697, 63] on span "t. +966541281653" at bounding box center [722, 63] width 66 height 9
click at [936, 500] on div "Anas Ghurs Draoui" at bounding box center [951, 495] width 97 height 11
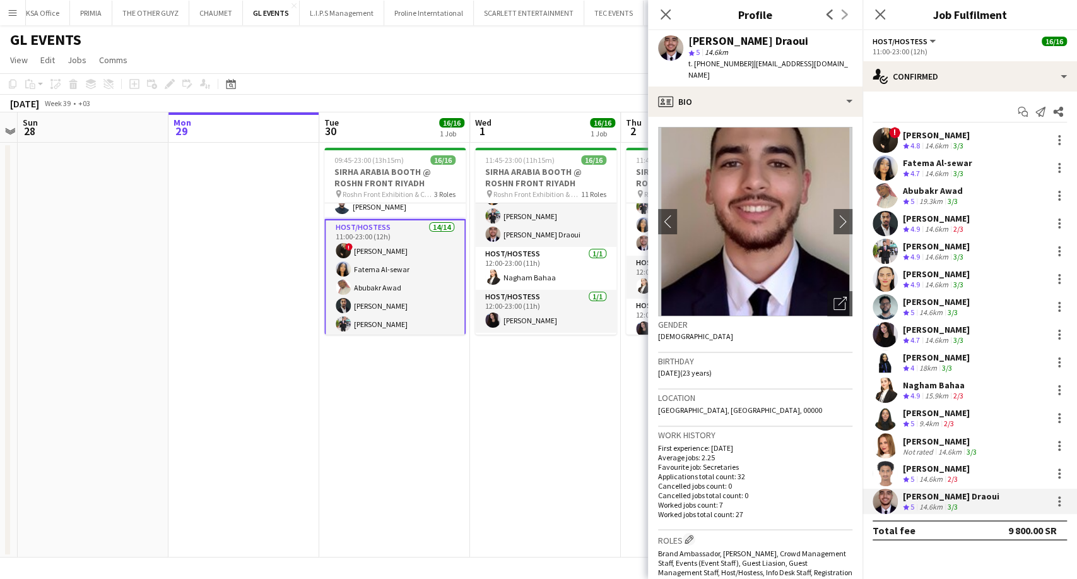
drag, startPoint x: 745, startPoint y: 64, endPoint x: 697, endPoint y: 64, distance: 47.3
click at [697, 64] on div "t. +966546743480 | anasghursdraoui12@gmail.com" at bounding box center [771, 69] width 164 height 23
click at [934, 445] on div "Weronika Sternal" at bounding box center [941, 440] width 76 height 11
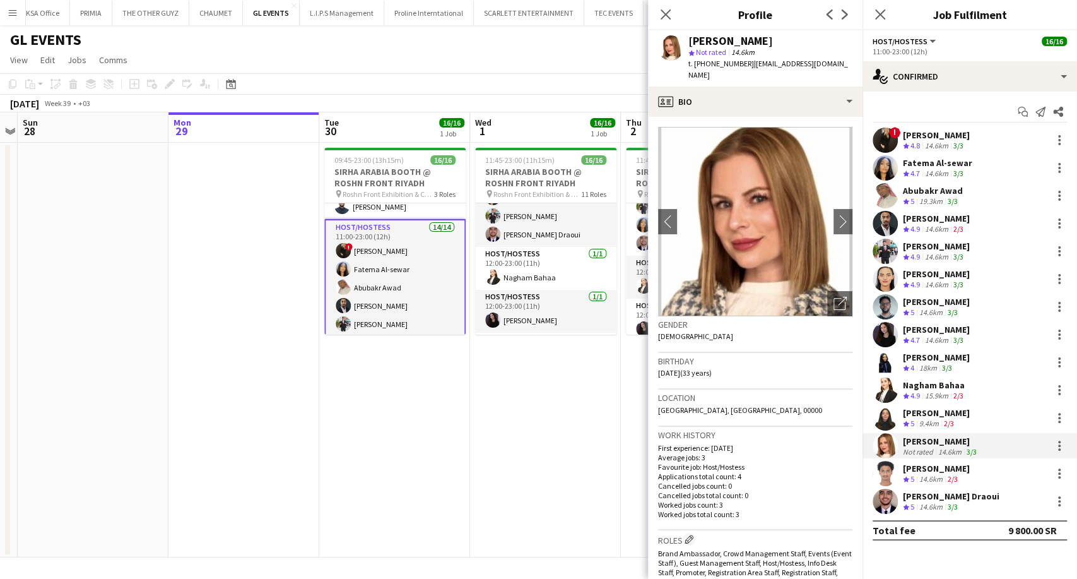
click at [959, 498] on div "Anas Ghurs Draoui" at bounding box center [951, 495] width 97 height 11
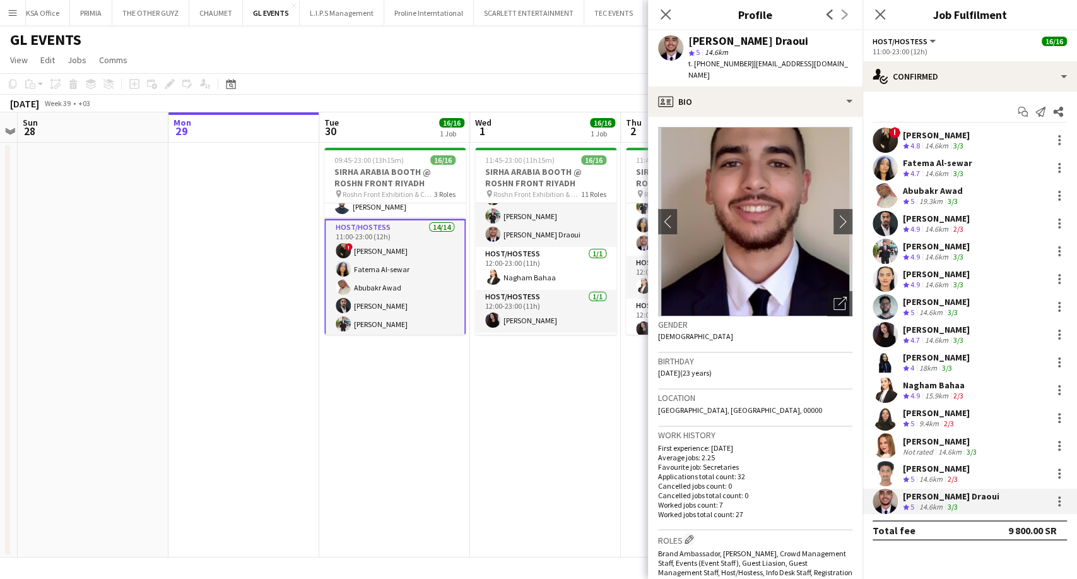
scroll to position [420, 0]
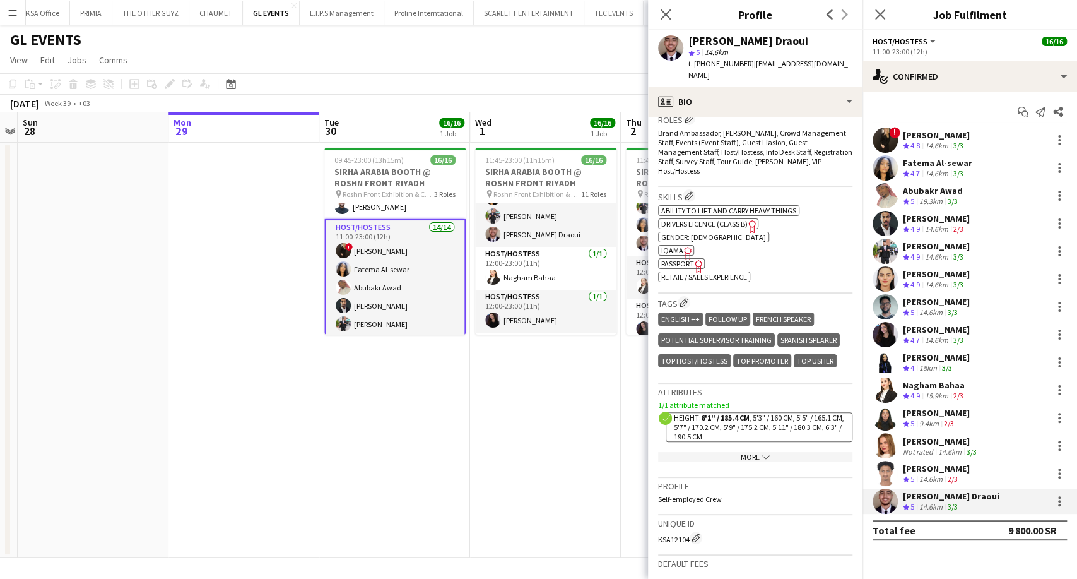
click at [671, 223] on div "ok-circled2 background Layer 1 cross-circle-red background Layer 1 Ability to l…" at bounding box center [755, 243] width 194 height 80
click at [671, 245] on span "IQAMA" at bounding box center [672, 249] width 22 height 9
click at [682, 246] on icon "Freelancer has uploaded a photo validation of skill. Click to see" at bounding box center [688, 252] width 13 height 13
click at [414, 299] on app-card-role "Host/Hostess 14/14 11:00-23:00 (12h) ! Molka Kchouk Fatema Al-sewar Abubakr Awa…" at bounding box center [394, 360] width 141 height 283
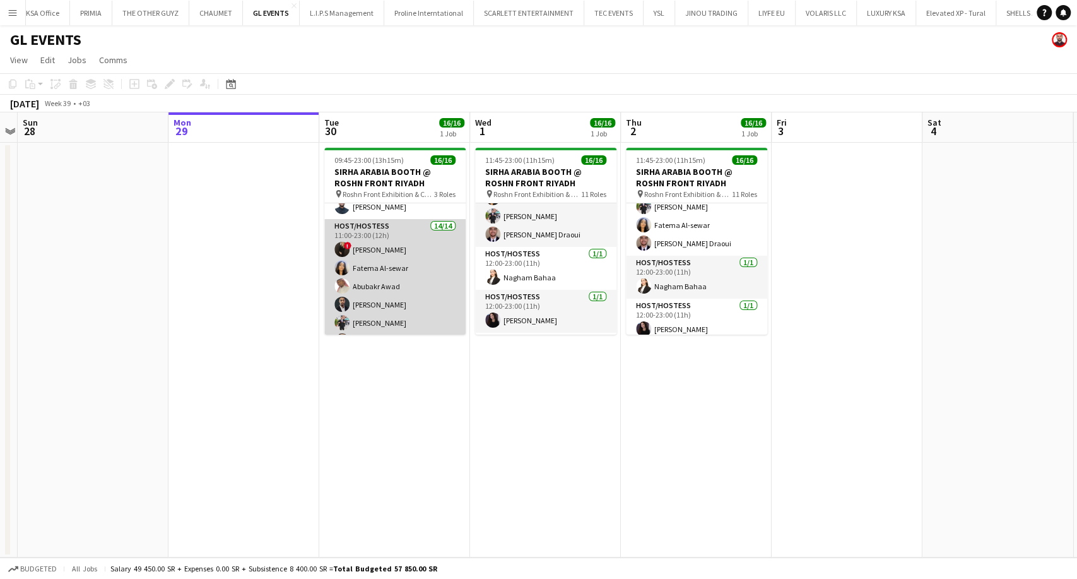
click at [414, 299] on app-card-role "Host/Hostess 14/14 11:00-23:00 (12h) ! Molka Kchouk Fatema Al-sewar Abubakr Awa…" at bounding box center [394, 359] width 141 height 281
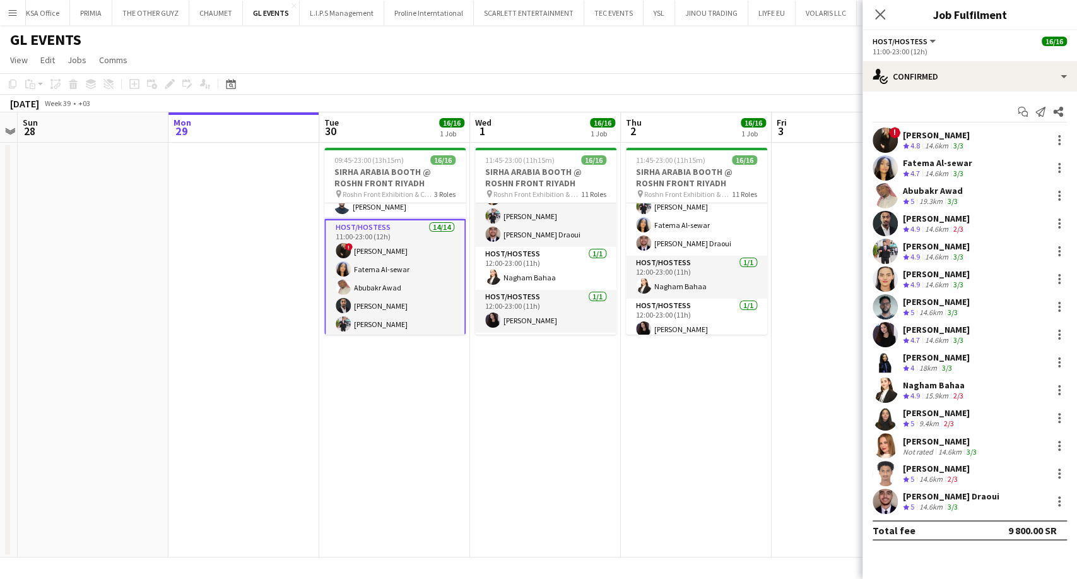
scroll to position [0, 0]
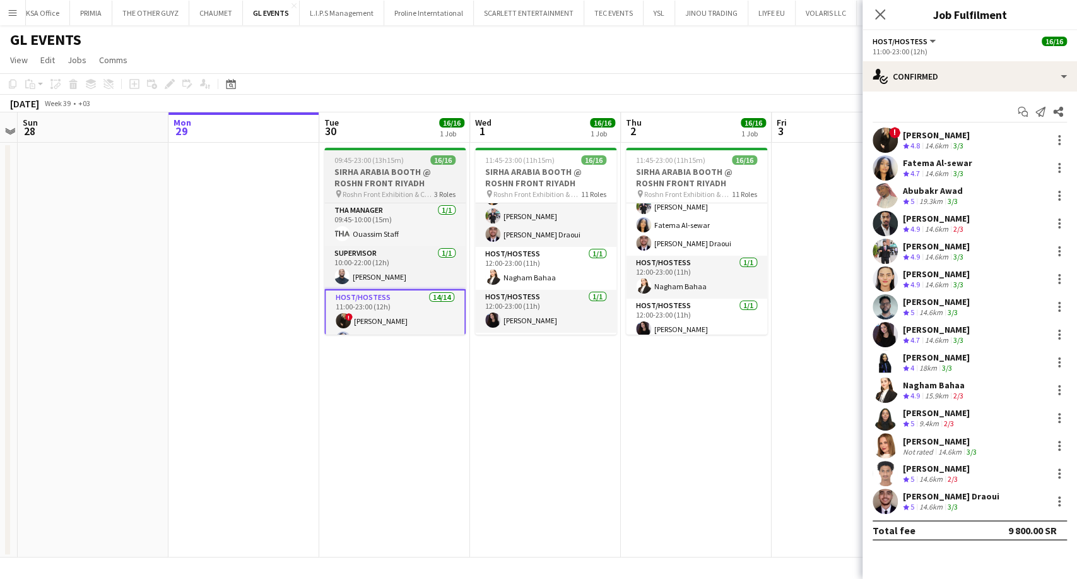
click at [380, 189] on span "Roshn Front Exhibition & Conference Center - Riyadh" at bounding box center [389, 193] width 92 height 9
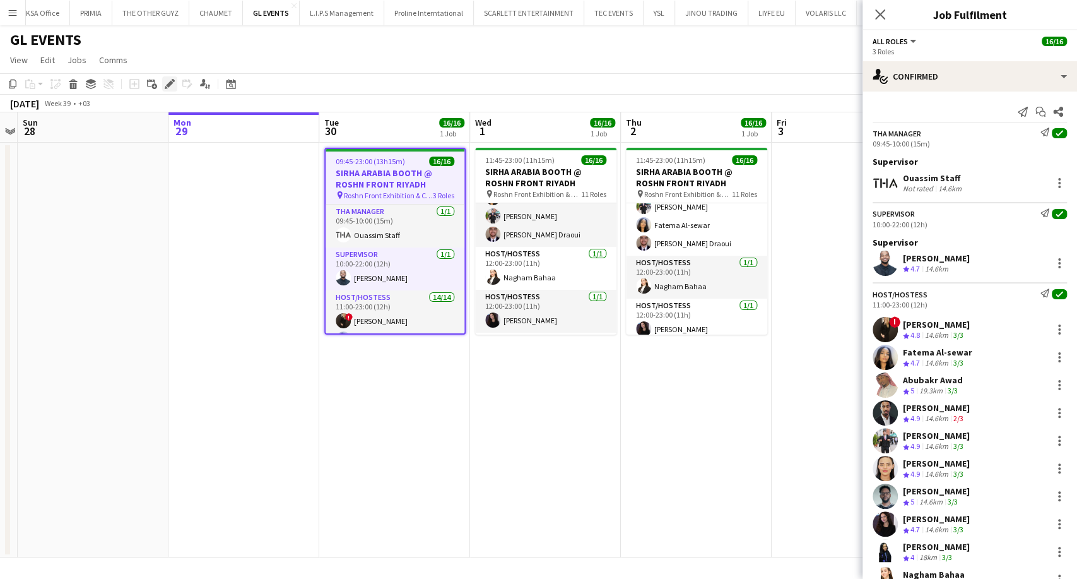
click at [172, 84] on icon "Edit" at bounding box center [170, 84] width 10 height 10
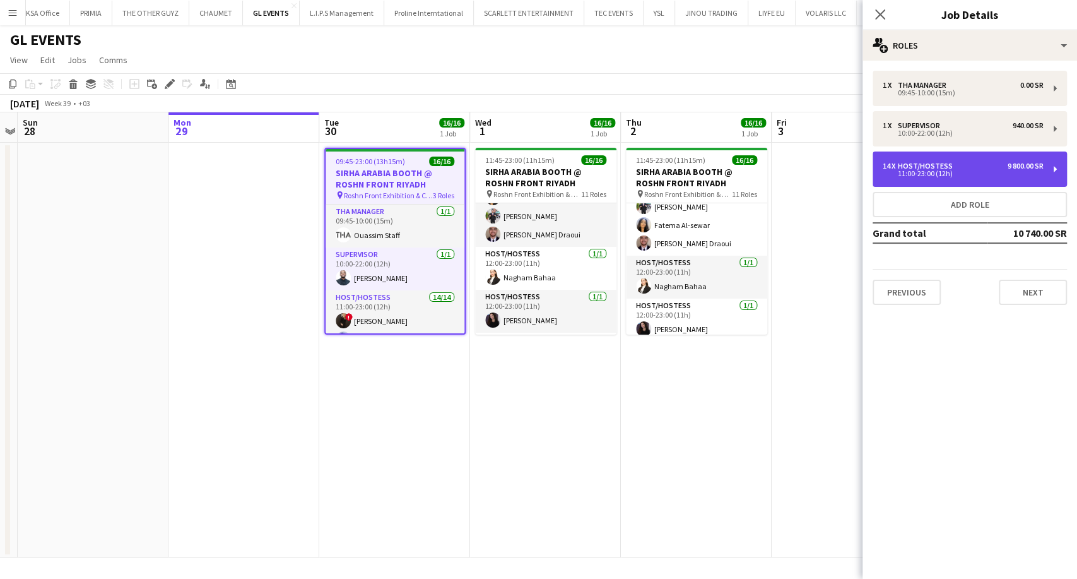
click at [936, 170] on div "11:00-23:00 (12h)" at bounding box center [963, 173] width 161 height 6
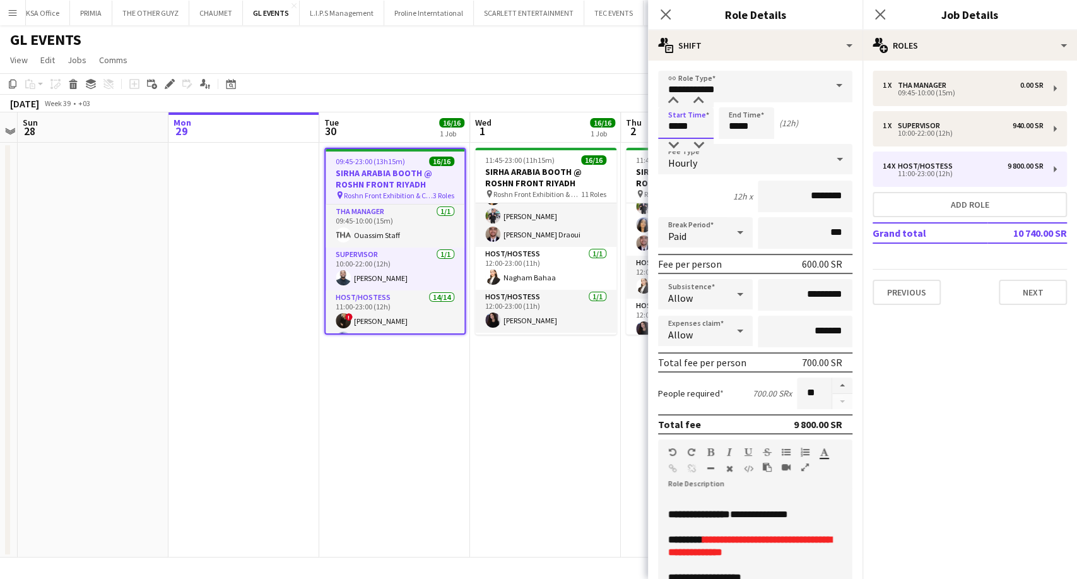
click at [672, 126] on input "*****" at bounding box center [686, 123] width 56 height 32
type input "*****"
click at [672, 144] on div at bounding box center [673, 145] width 25 height 13
click at [531, 411] on app-date-cell "11:45-23:00 (11h15m) 16/16 SIRHA ARABIA BOOTH @ ROSHN FRONT RIYADH pin Roshn Fr…" at bounding box center [545, 350] width 151 height 415
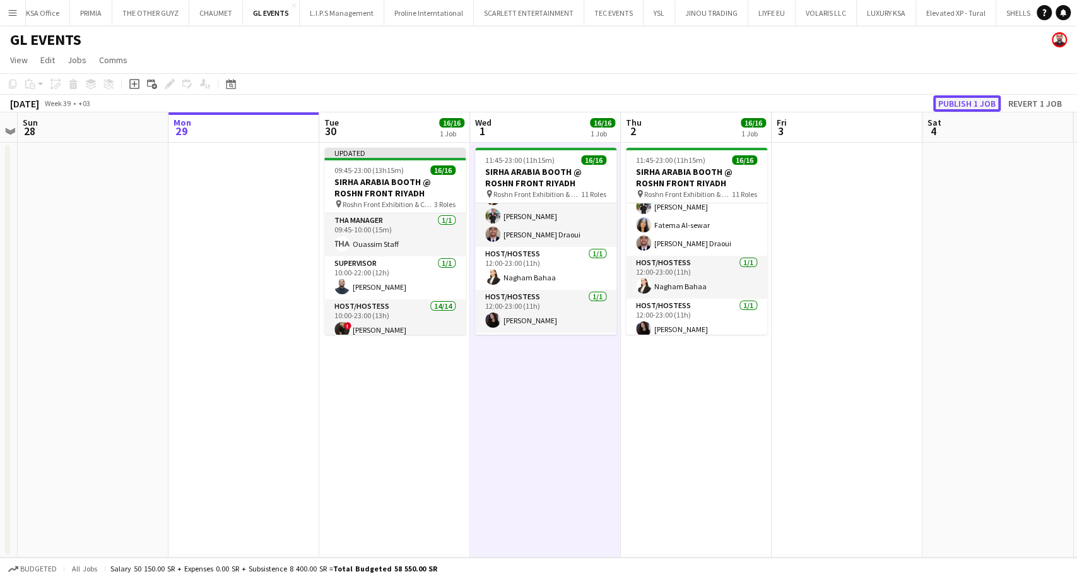
click at [987, 105] on button "Publish 1 job" at bounding box center [967, 103] width 68 height 16
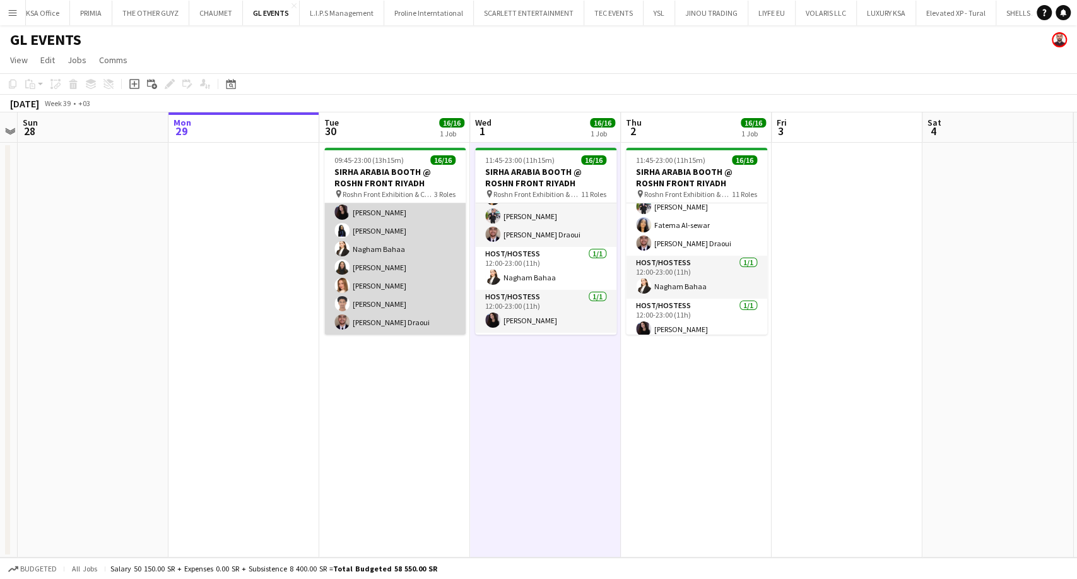
click at [412, 302] on app-card-role "Host/Hostess 14/14 10:00-23:00 (13h) ! Molka Kchouk Fatema Al-sewar Abubakr Awa…" at bounding box center [394, 194] width 141 height 281
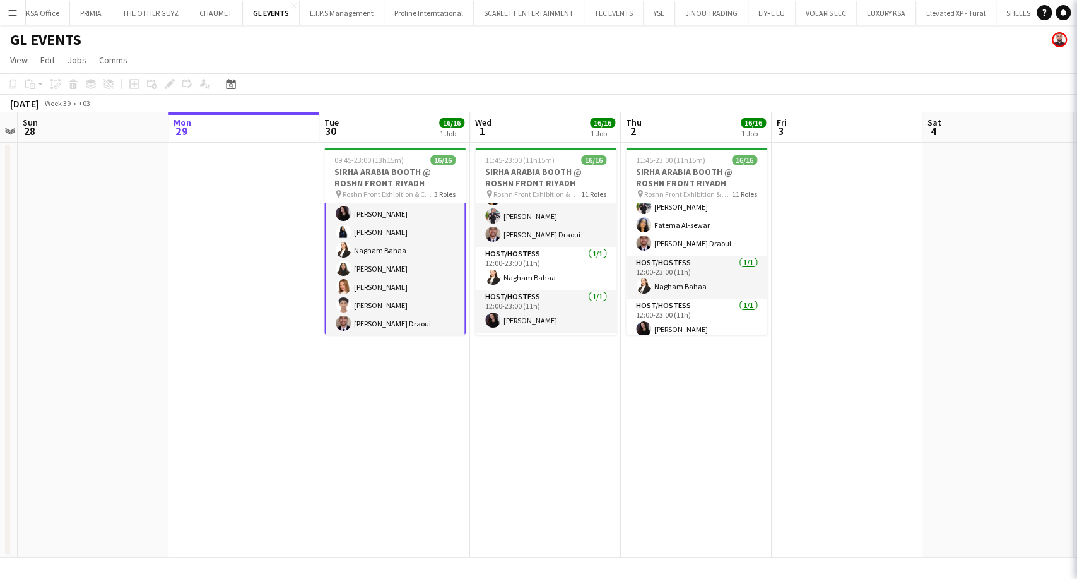
scroll to position [237, 0]
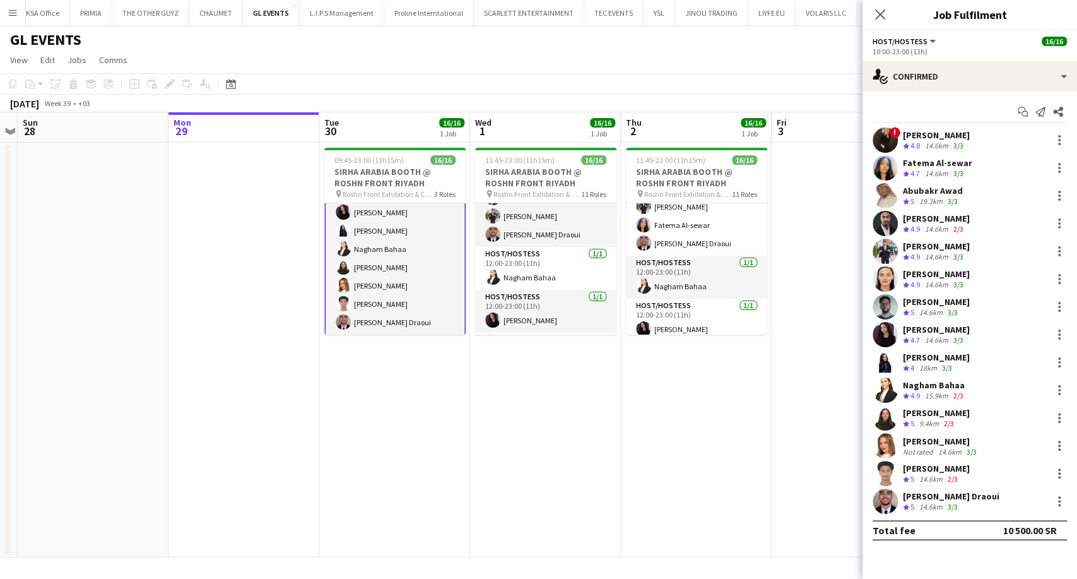
click at [945, 443] on div "Weronika Sternal" at bounding box center [941, 440] width 76 height 11
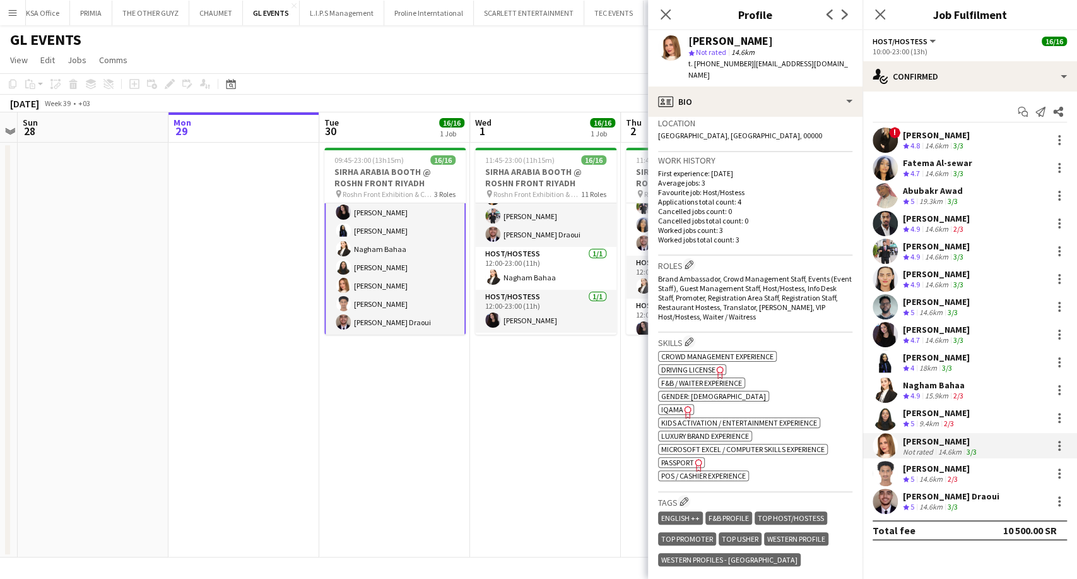
scroll to position [280, 0]
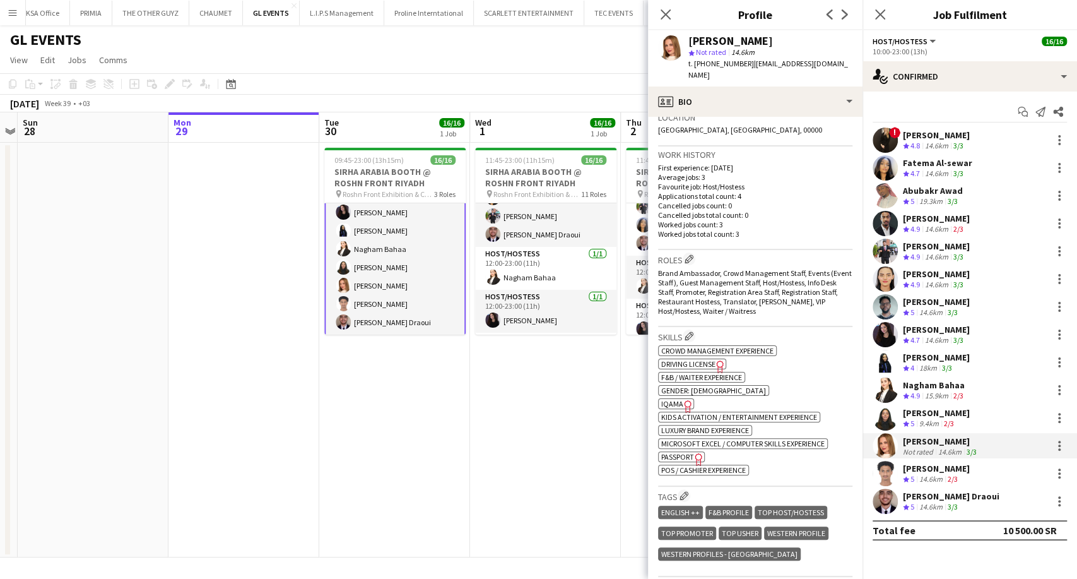
click at [693, 452] on icon "Freelancer has uploaded a photo validation of skill. Click to see" at bounding box center [698, 458] width 13 height 13
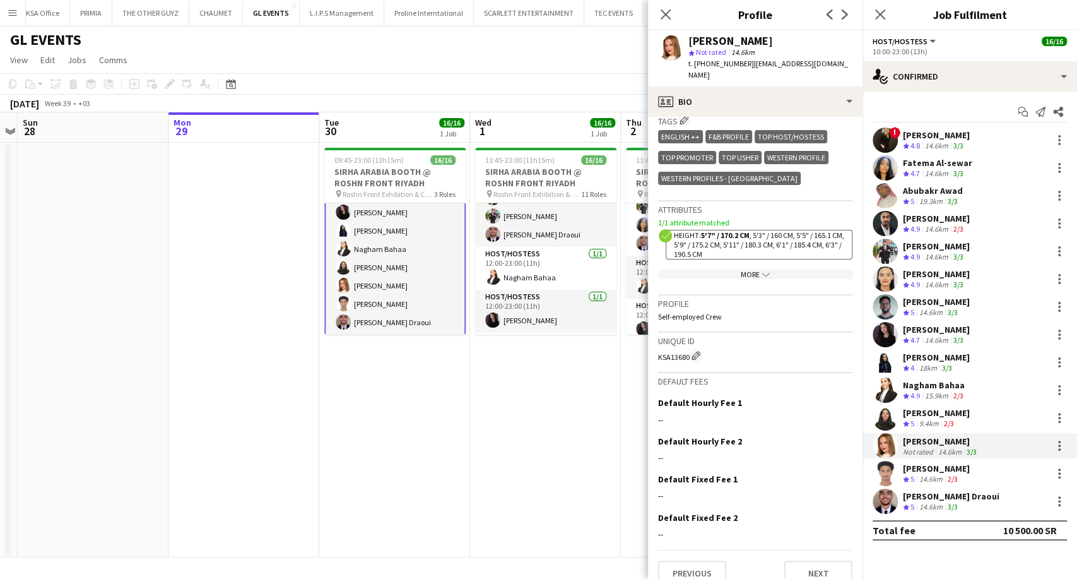
scroll to position [666, 0]
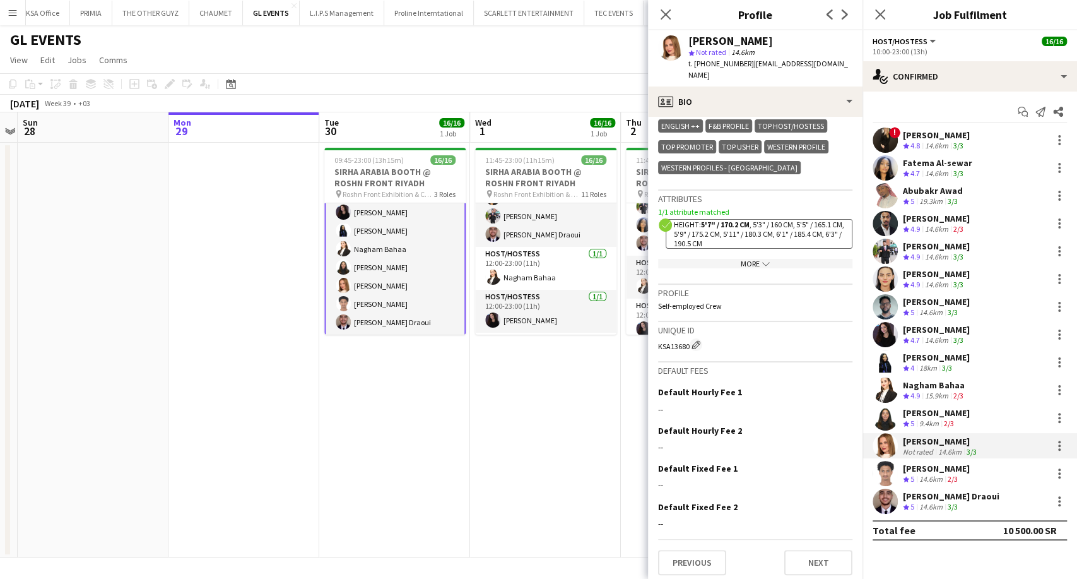
click at [743, 259] on div "More chevron-down" at bounding box center [755, 263] width 194 height 9
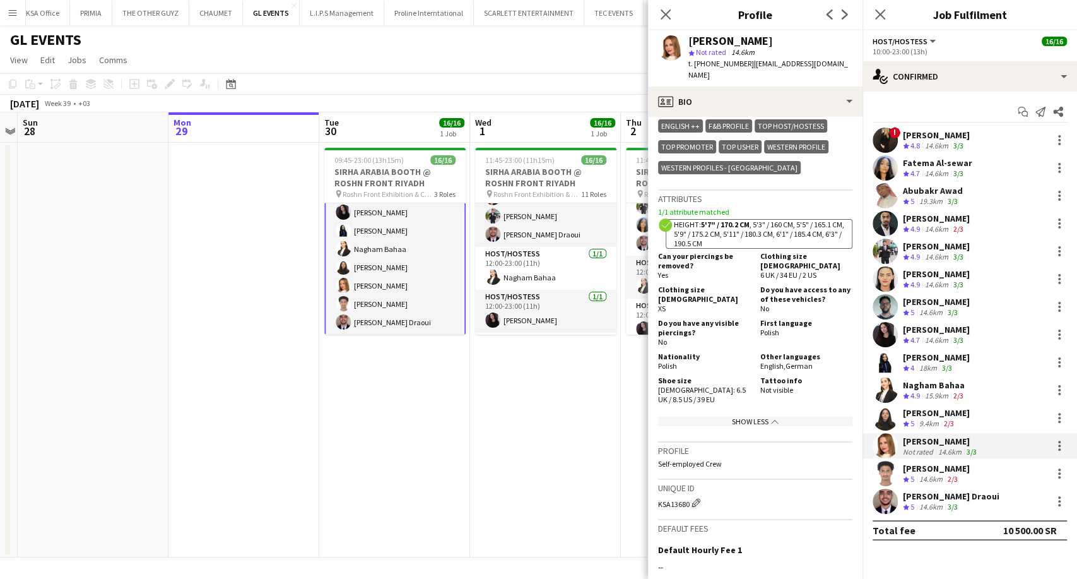
click at [369, 283] on app-card-role "Host/Hostess 14/14 10:00-23:00 (13h) ! Molka Kchouk Fatema Al-sewar Abubakr Awa…" at bounding box center [394, 193] width 141 height 283
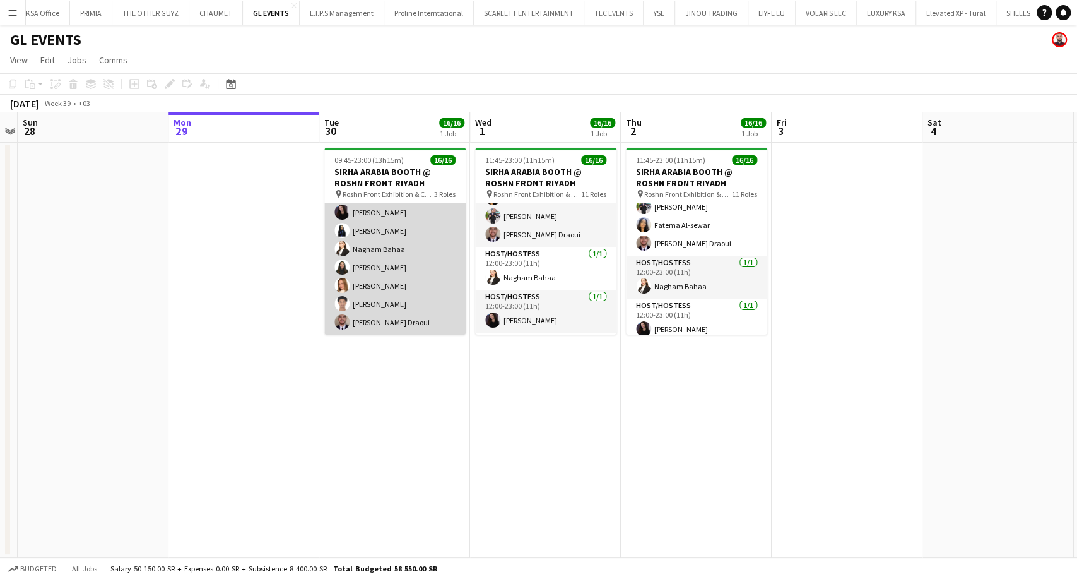
click at [379, 287] on app-card-role "Host/Hostess 14/14 10:00-23:00 (13h) ! Molka Kchouk Fatema Al-sewar Abubakr Awa…" at bounding box center [394, 194] width 141 height 281
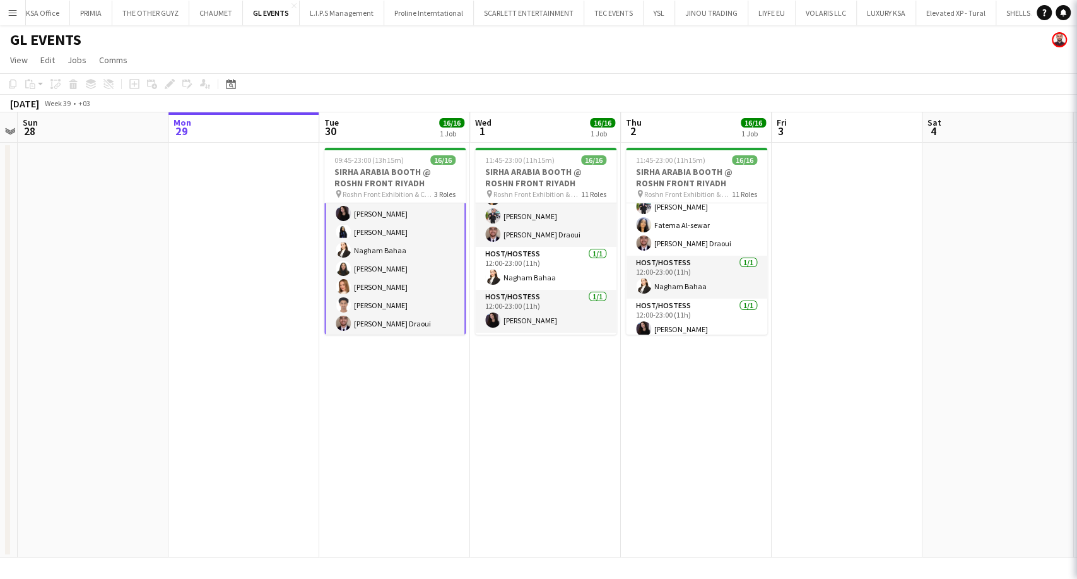
scroll to position [237, 0]
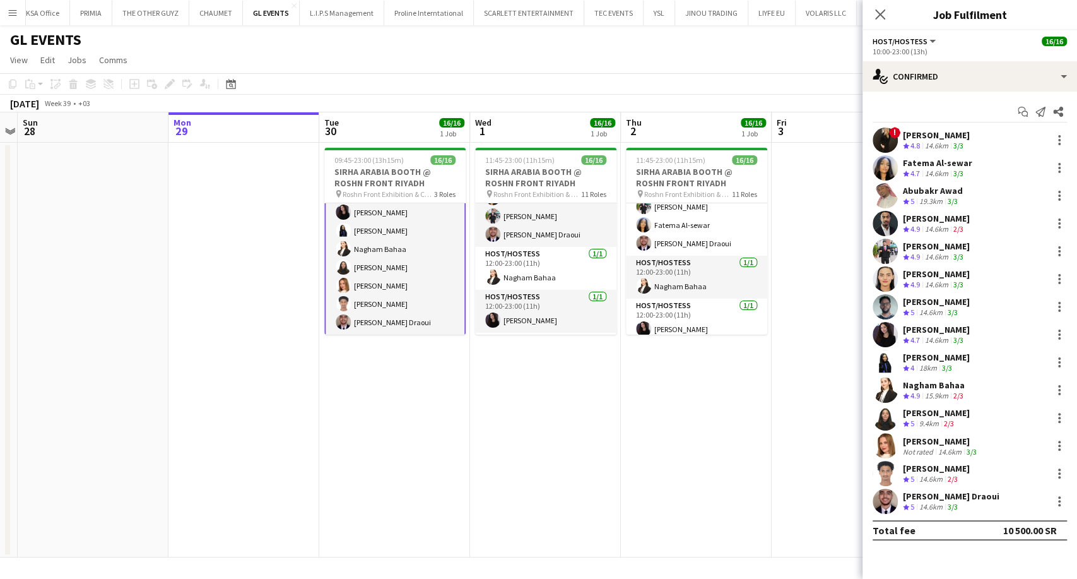
click at [935, 394] on div "15.9km" at bounding box center [937, 396] width 28 height 11
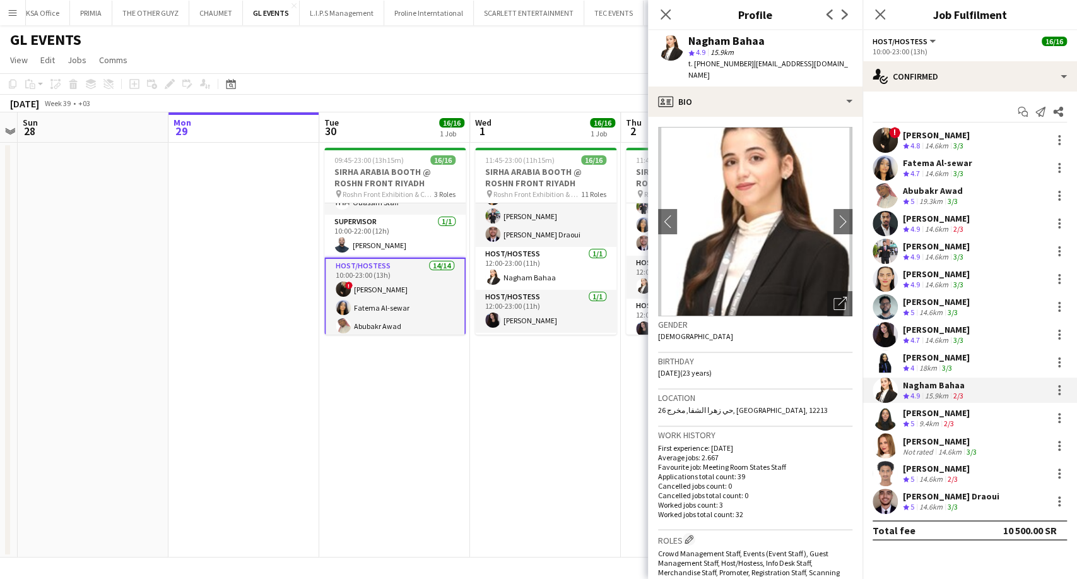
scroll to position [0, 0]
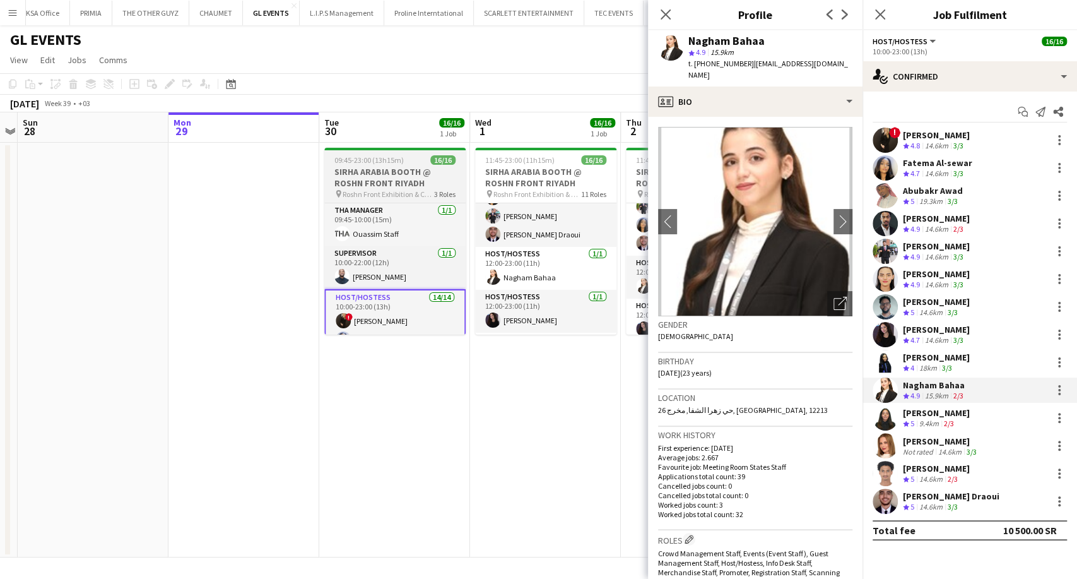
click at [367, 164] on app-job-card "09:45-23:00 (13h15m) 16/16 SIRHA ARABIA BOOTH @ ROSHN FRONT RIYADH pin Roshn Fr…" at bounding box center [394, 241] width 141 height 187
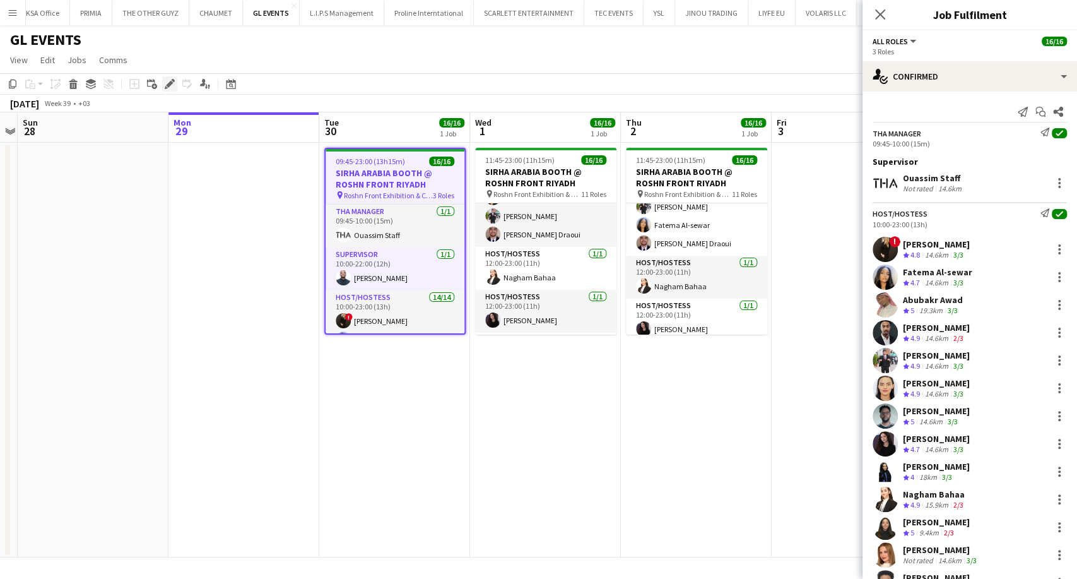
click at [165, 88] on icon at bounding box center [166, 87] width 3 height 3
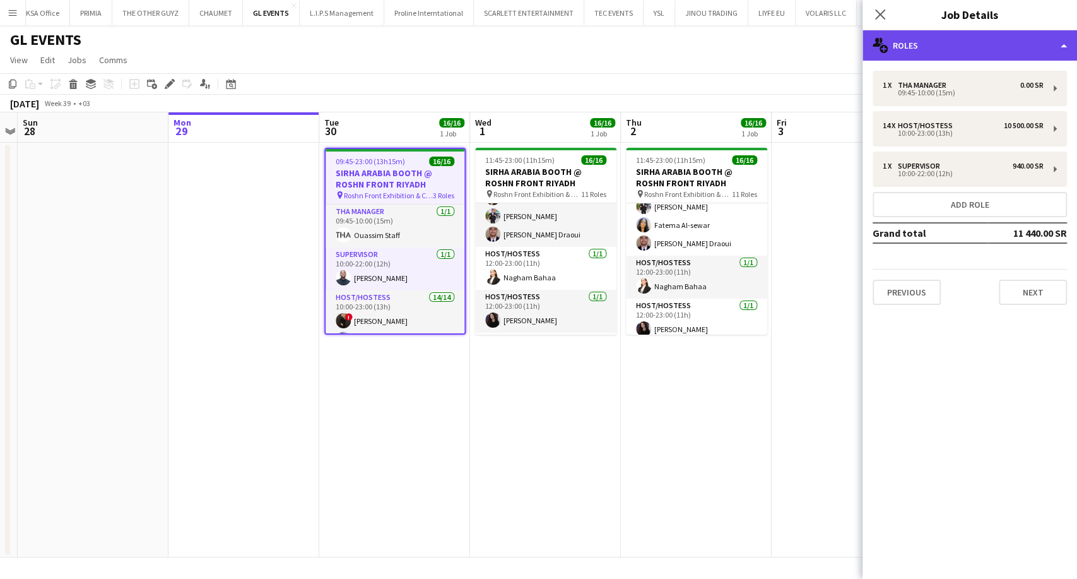
click at [964, 44] on div "multiple-users-add Roles" at bounding box center [970, 45] width 215 height 30
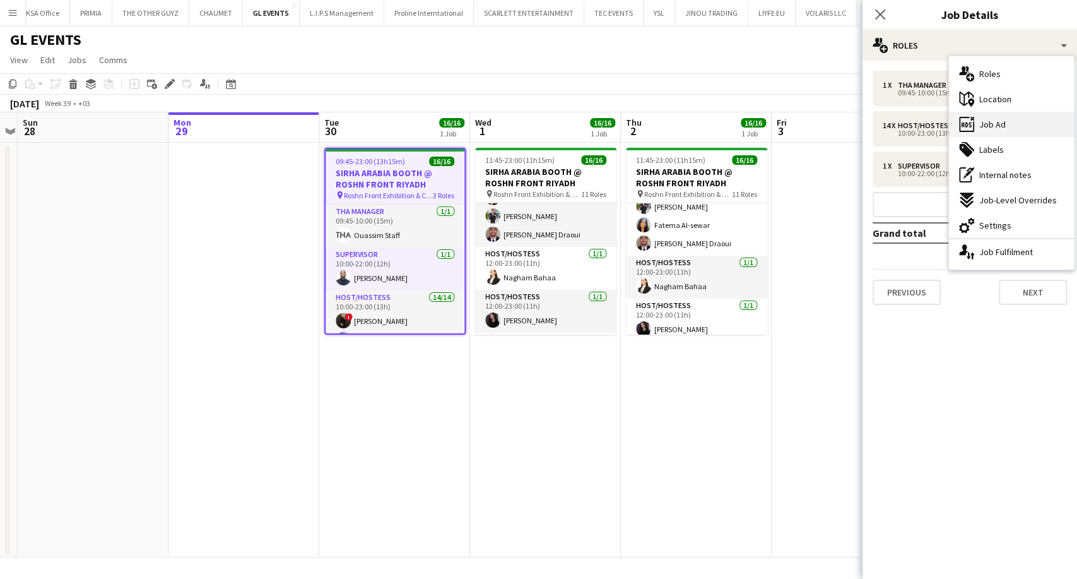
click at [991, 126] on span "Job Ad" at bounding box center [992, 124] width 27 height 11
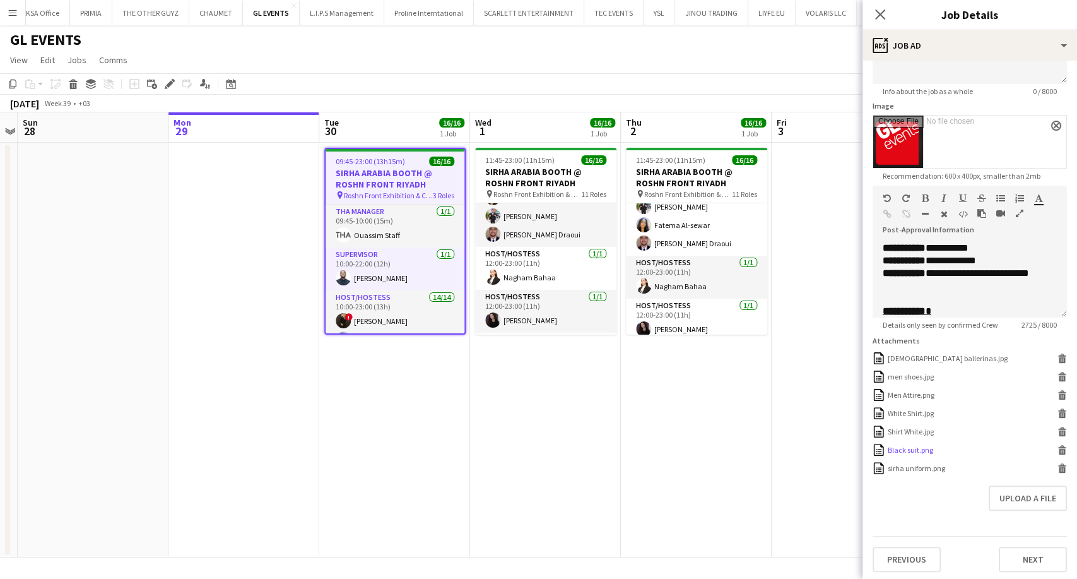
scroll to position [179, 0]
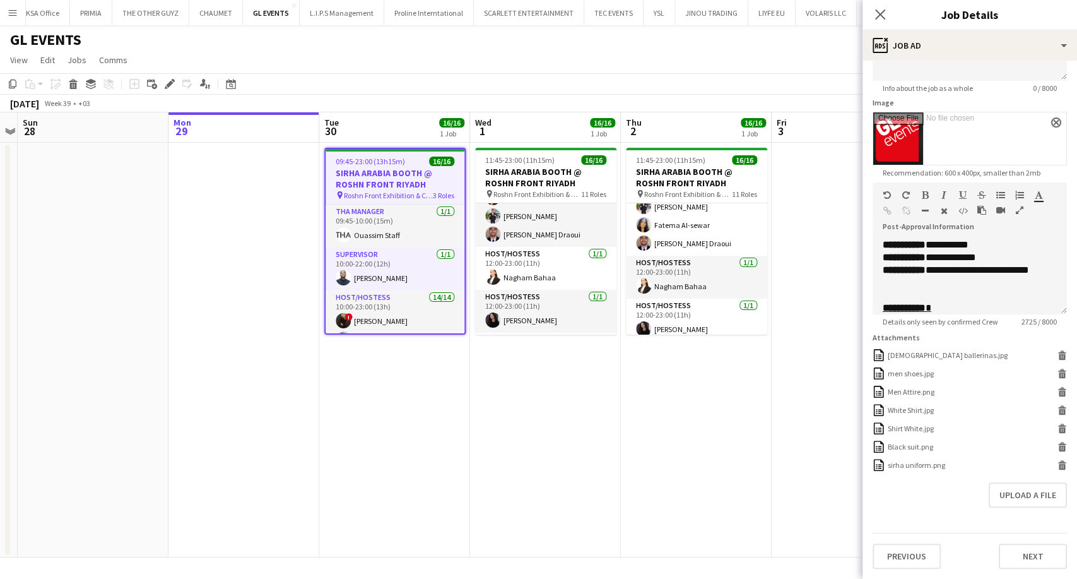
click at [765, 439] on app-date-cell "11:45-23:00 (11h15m) 16/16 SIRHA ARABIA BOOTH @ ROSHN FRONT RIYADH pin Roshn Fr…" at bounding box center [696, 350] width 151 height 415
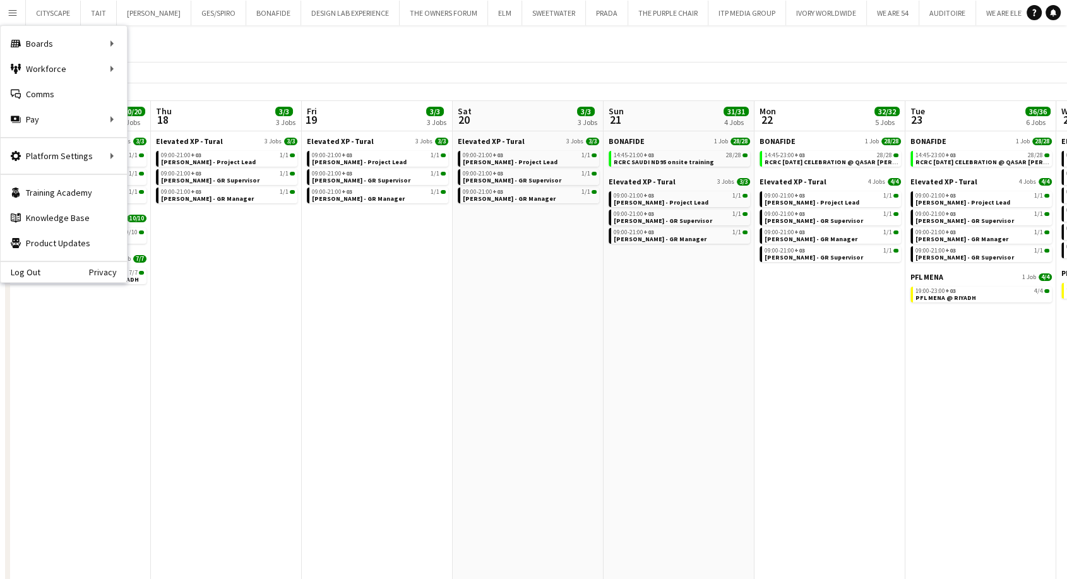
scroll to position [0, 370]
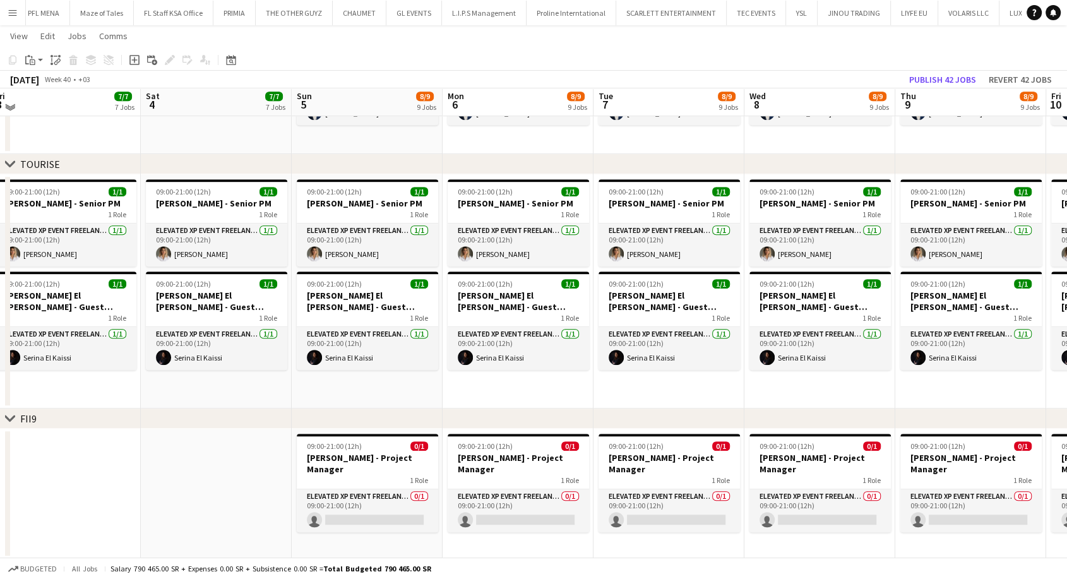
scroll to position [403, 0]
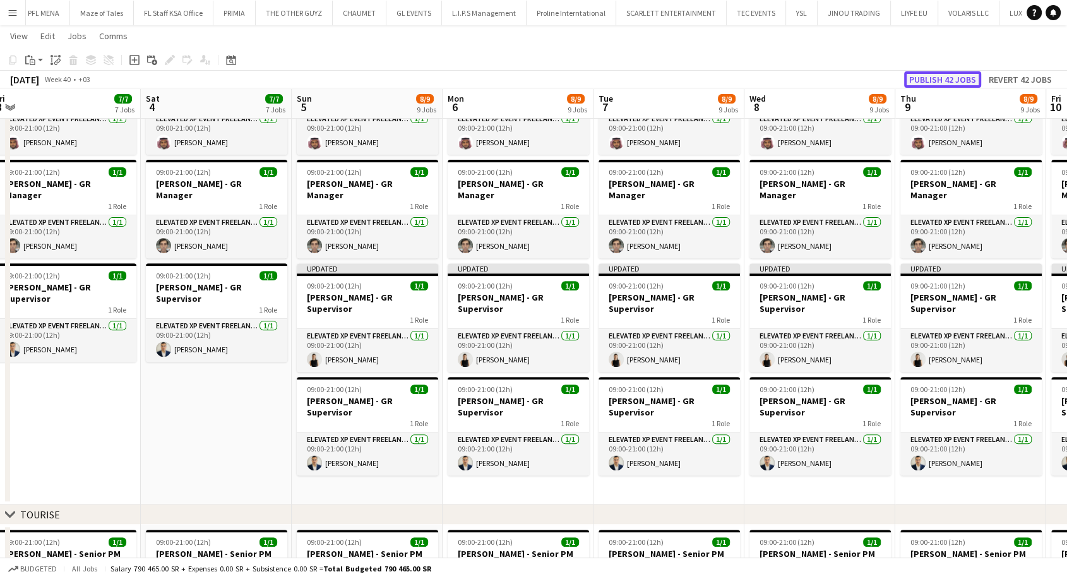
click at [943, 80] on button "Publish 42 jobs" at bounding box center [942, 79] width 77 height 16
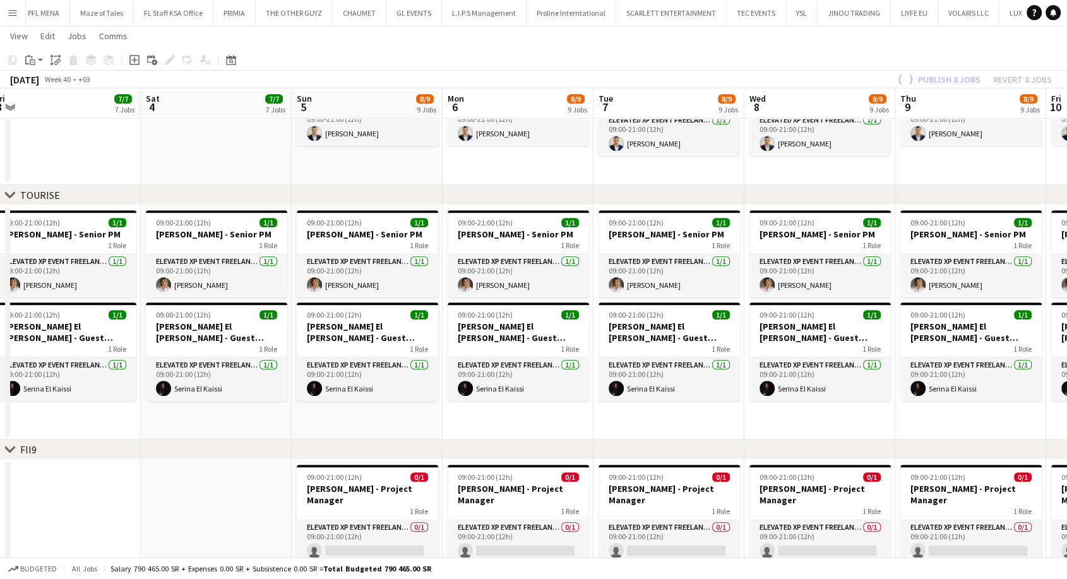
scroll to position [753, 0]
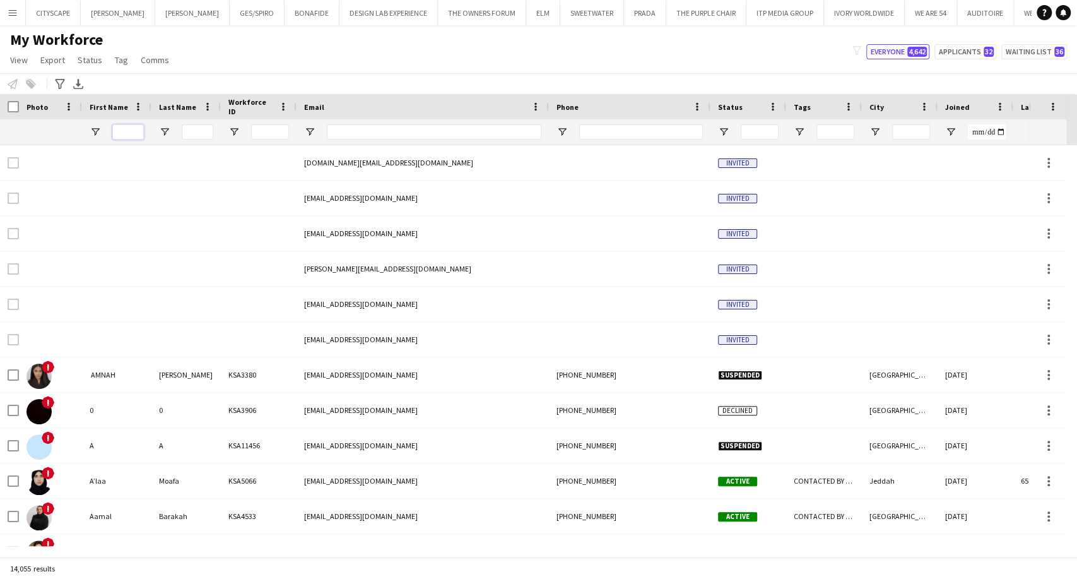
click at [132, 134] on input "First Name Filter Input" at bounding box center [128, 131] width 32 height 15
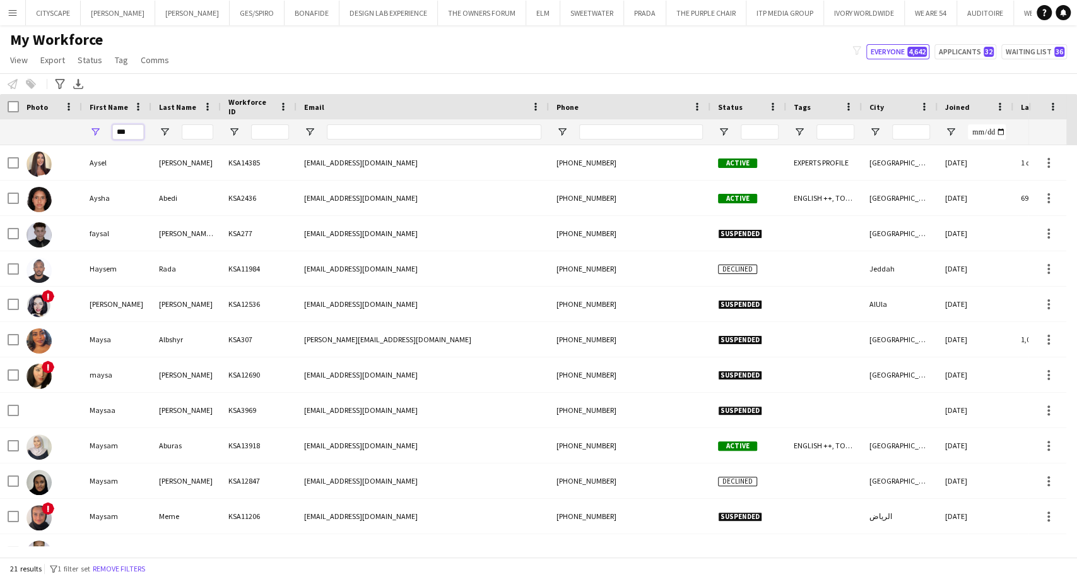
drag, startPoint x: 139, startPoint y: 133, endPoint x: 76, endPoint y: 137, distance: 63.2
click at [78, 139] on div "***" at bounding box center [659, 131] width 1318 height 25
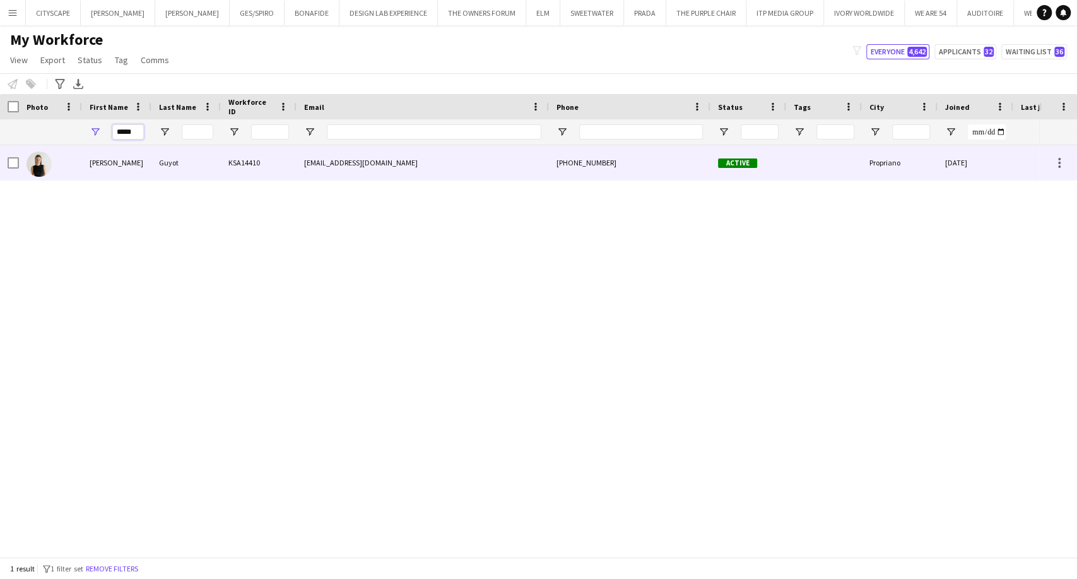
type input "*****"
click at [259, 170] on div "KSA14410" at bounding box center [259, 162] width 76 height 35
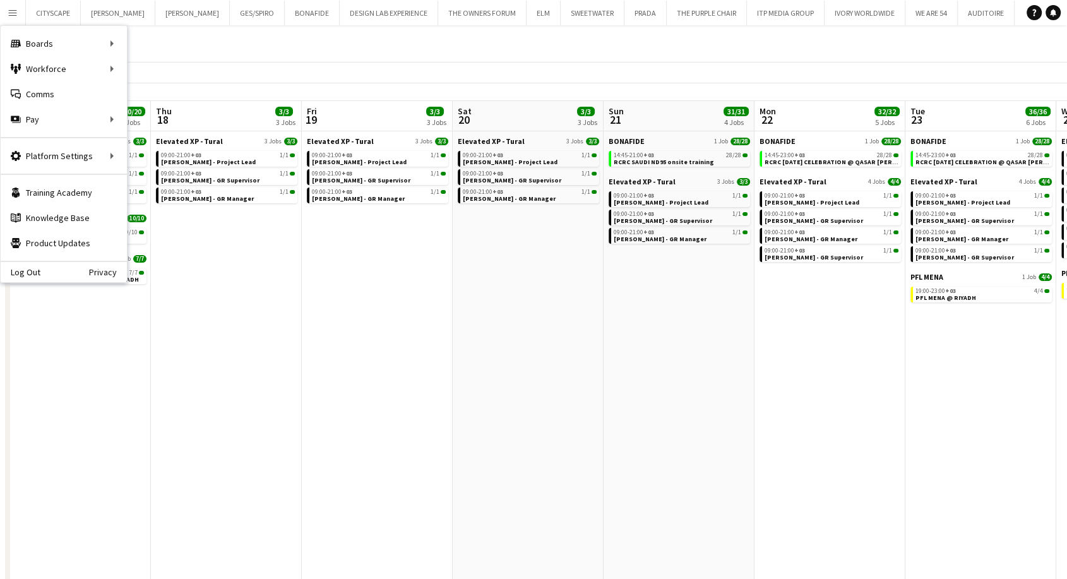
scroll to position [0, 370]
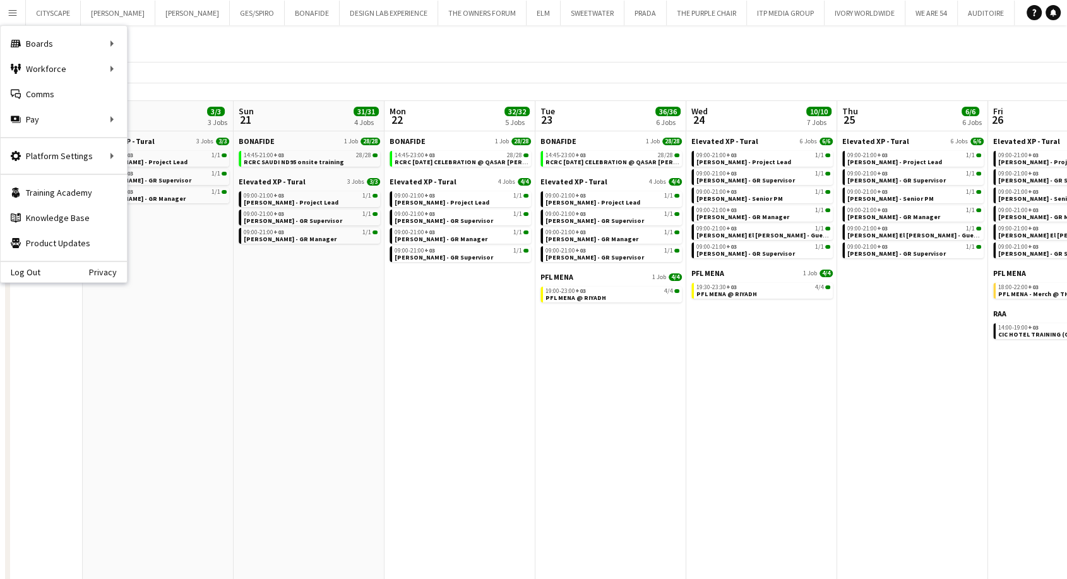
click at [255, 356] on app-date-cell "BONAFIDE 1 Job 28/28 14:45-21:00 +03 28/28 RCRC SAUDI ND95 onsite training Elev…" at bounding box center [309, 363] width 151 height 464
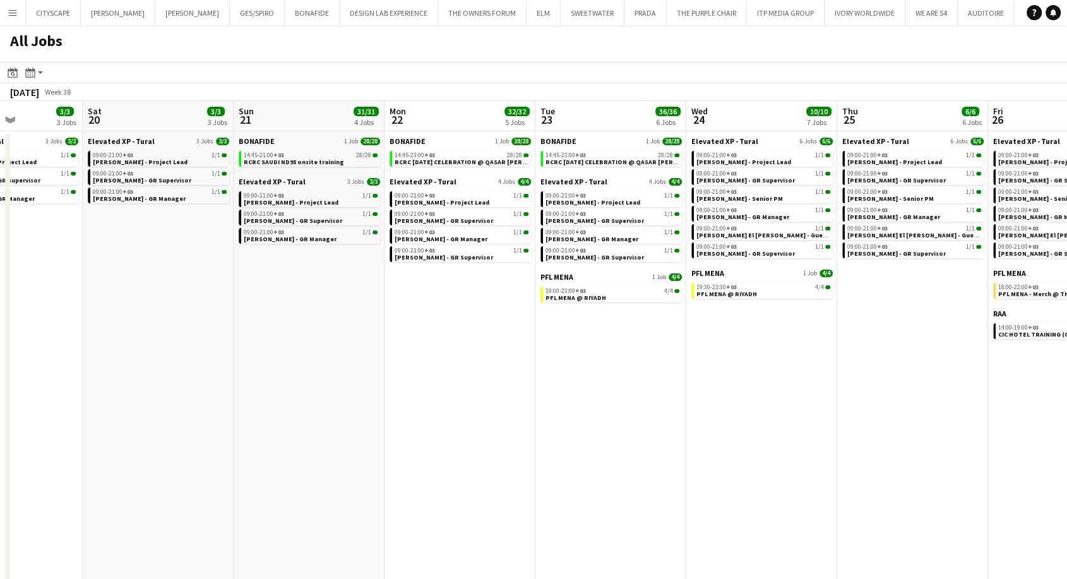
click at [595, 263] on div "Elevated XP - Tural 4 Jobs [DATE] 09:00-21:00 +03 1/1 [PERSON_NAME] - Project L…" at bounding box center [610, 224] width 141 height 95
click at [593, 260] on span "[PERSON_NAME] - GR Supervisor" at bounding box center [594, 257] width 98 height 8
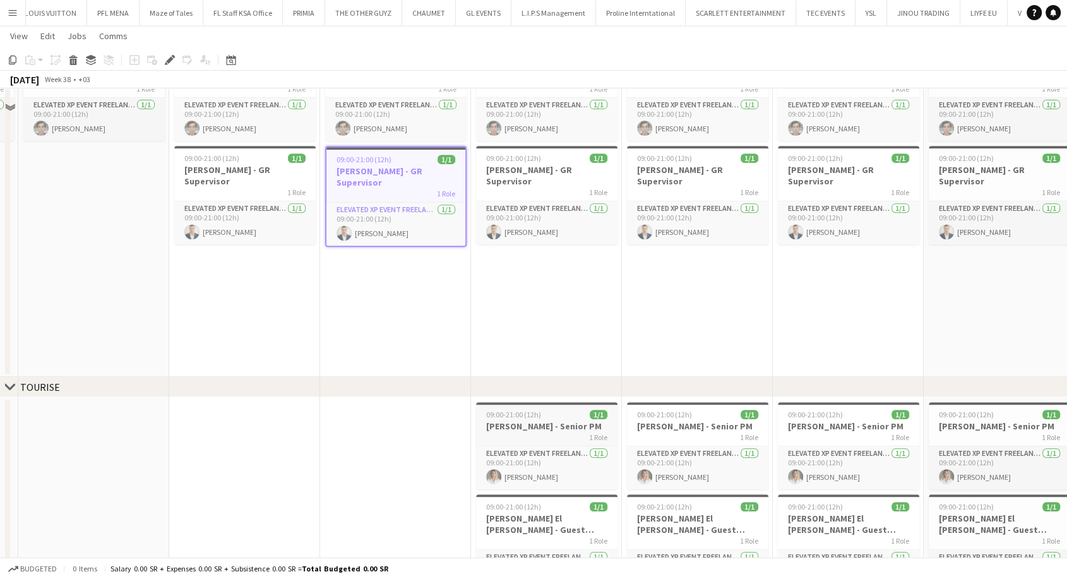
scroll to position [483, 0]
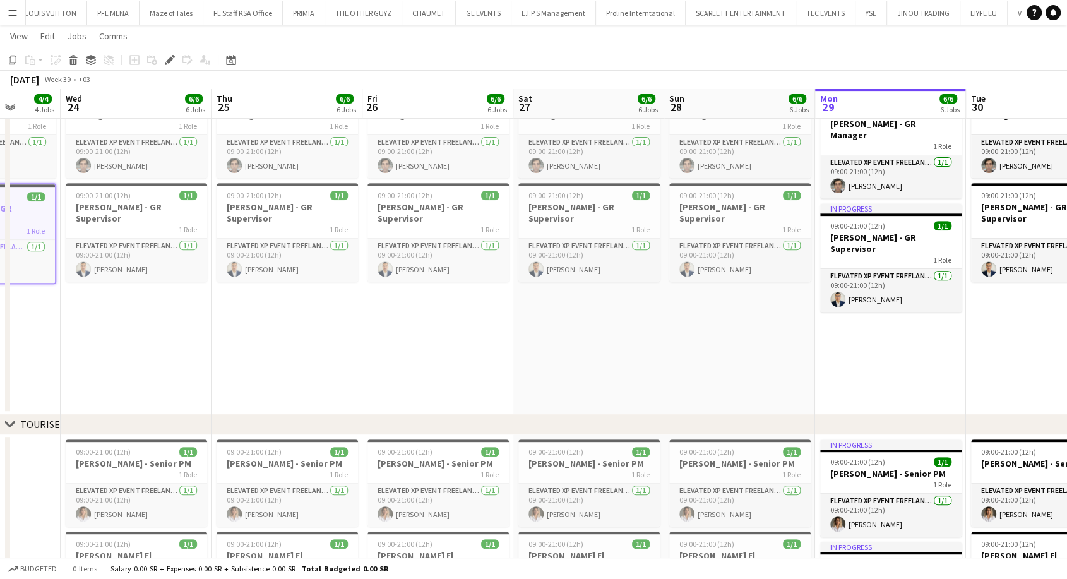
drag, startPoint x: 789, startPoint y: 334, endPoint x: 401, endPoint y: 357, distance: 388.7
click at [262, 346] on app-calendar-viewport "Sat 20 3/3 3 Jobs Sun 21 3/3 3 Jobs Mon 22 4/4 4 Jobs Tue 23 4/4 4 Jobs Wed 24 …" at bounding box center [533, 202] width 1067 height 1272
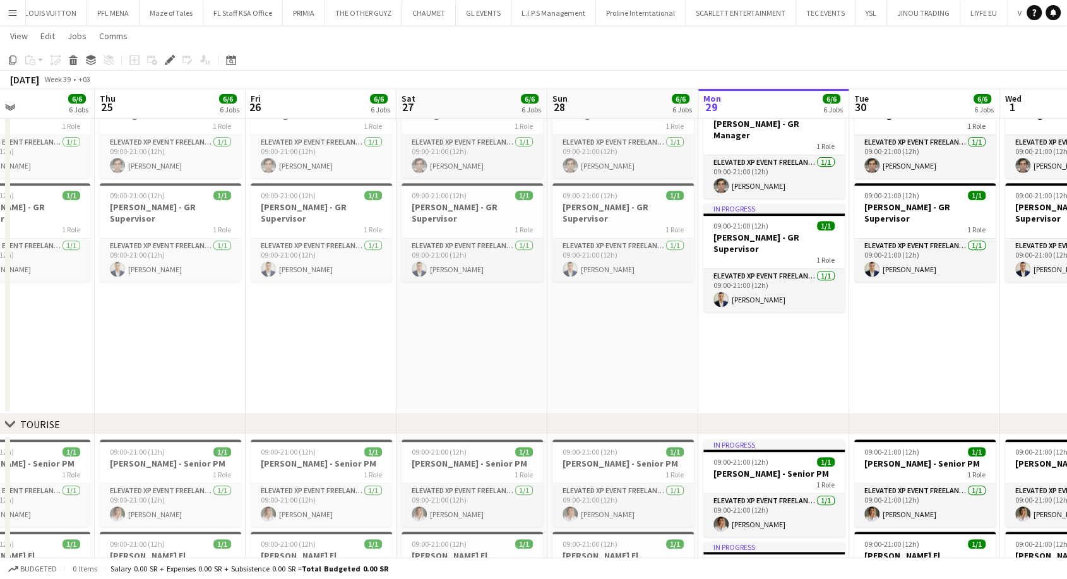
scroll to position [0, 422]
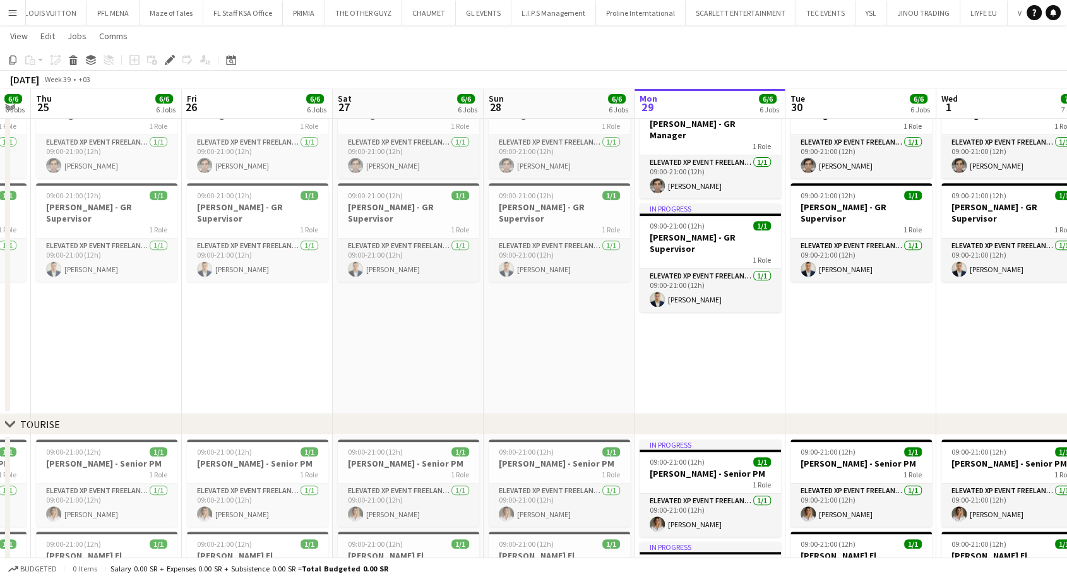
drag, startPoint x: 348, startPoint y: 353, endPoint x: 347, endPoint y: 362, distance: 8.9
click at [308, 352] on app-calendar-viewport "Mon 22 4/4 4 Jobs Tue 23 4/4 4 Jobs Wed 24 6/6 6 Jobs Thu 25 6/6 6 Jobs Fri 26 …" at bounding box center [533, 202] width 1067 height 1272
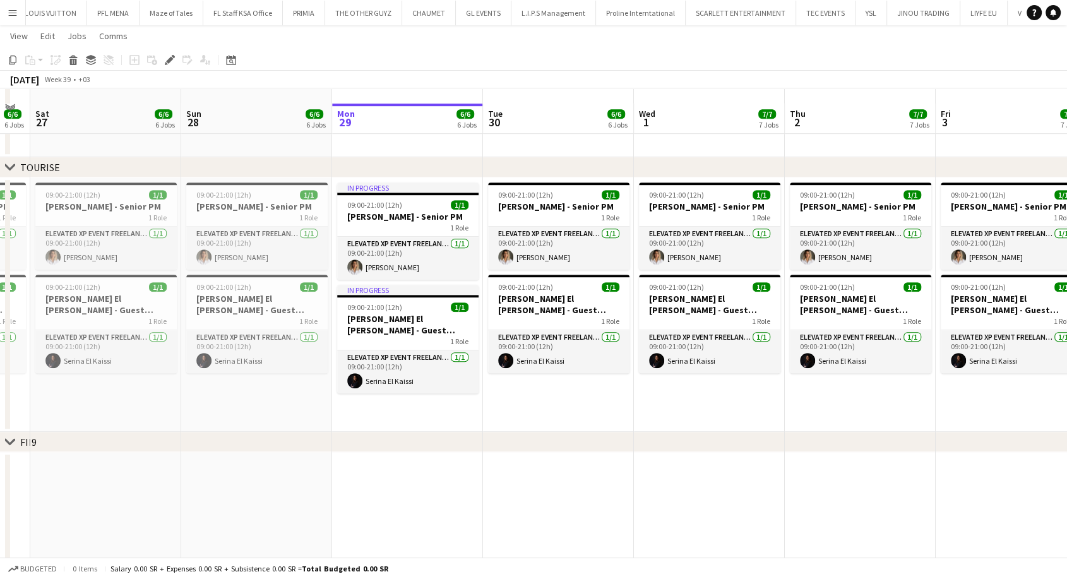
scroll to position [763, 0]
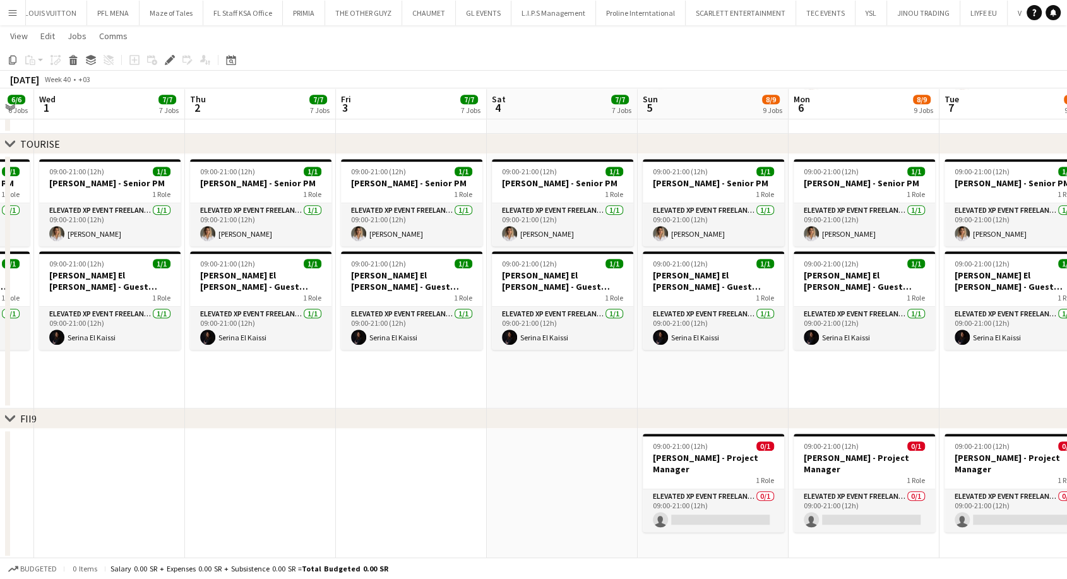
drag, startPoint x: 803, startPoint y: 383, endPoint x: 201, endPoint y: 390, distance: 601.5
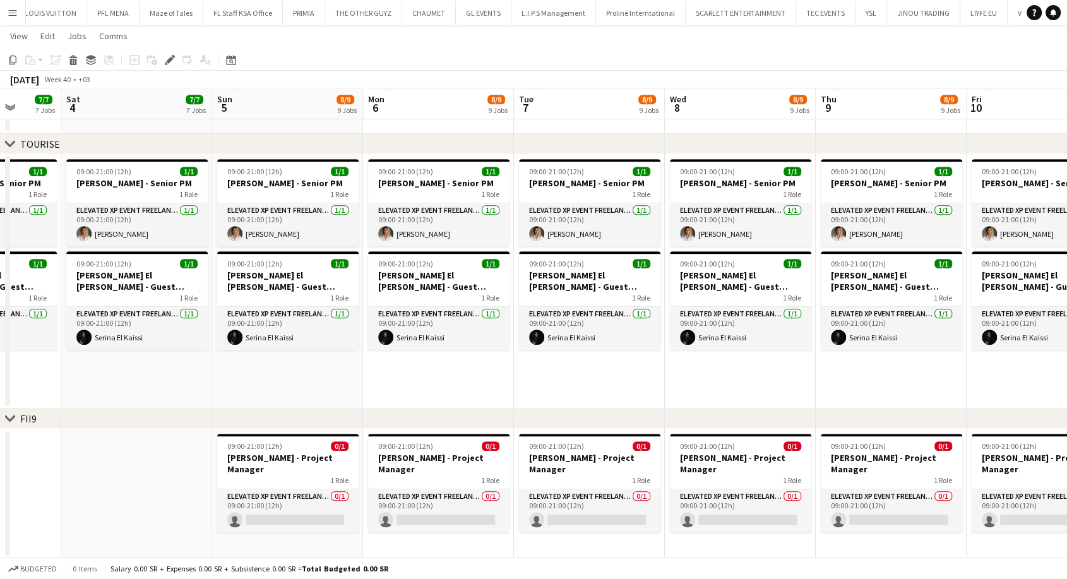
scroll to position [0, 544]
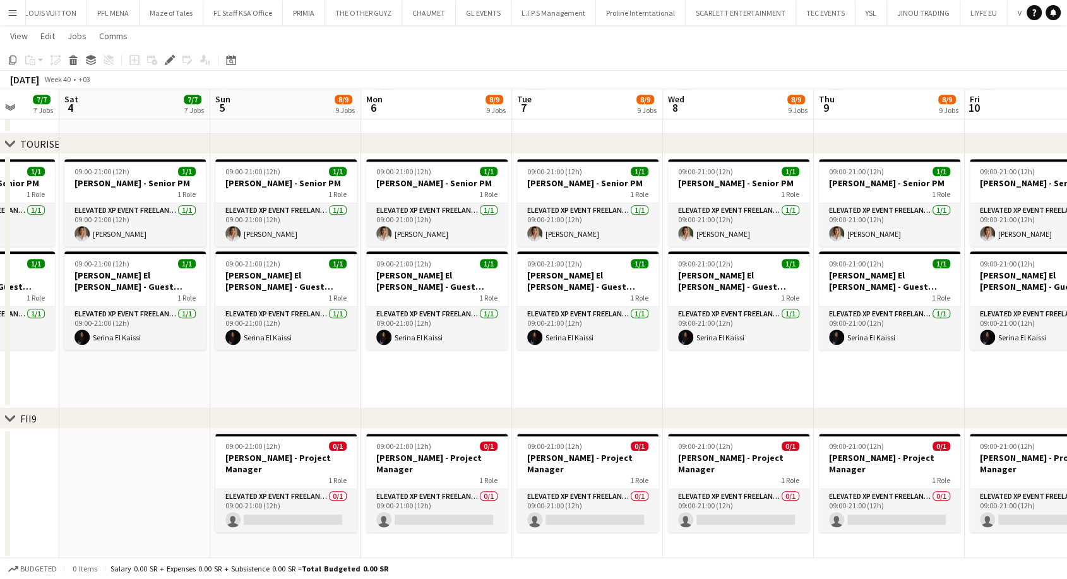
drag, startPoint x: 701, startPoint y: 389, endPoint x: 361, endPoint y: 381, distance: 339.6
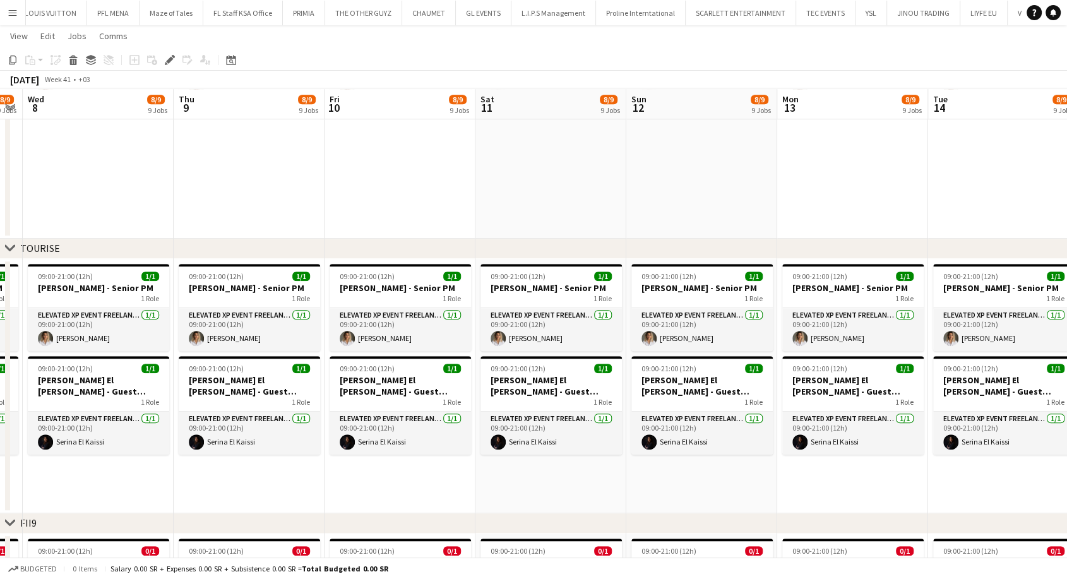
drag, startPoint x: 873, startPoint y: 386, endPoint x: 235, endPoint y: 382, distance: 638.7
click at [234, 382] on app-calendar-viewport "Sat 4 7/7 7 Jobs Sun 5 8/9 9 Jobs Mon 6 8/9 9 Jobs Tue 7 8/9 9 Jobs Wed 8 8/9 9…" at bounding box center [533, 183] width 1067 height 1794
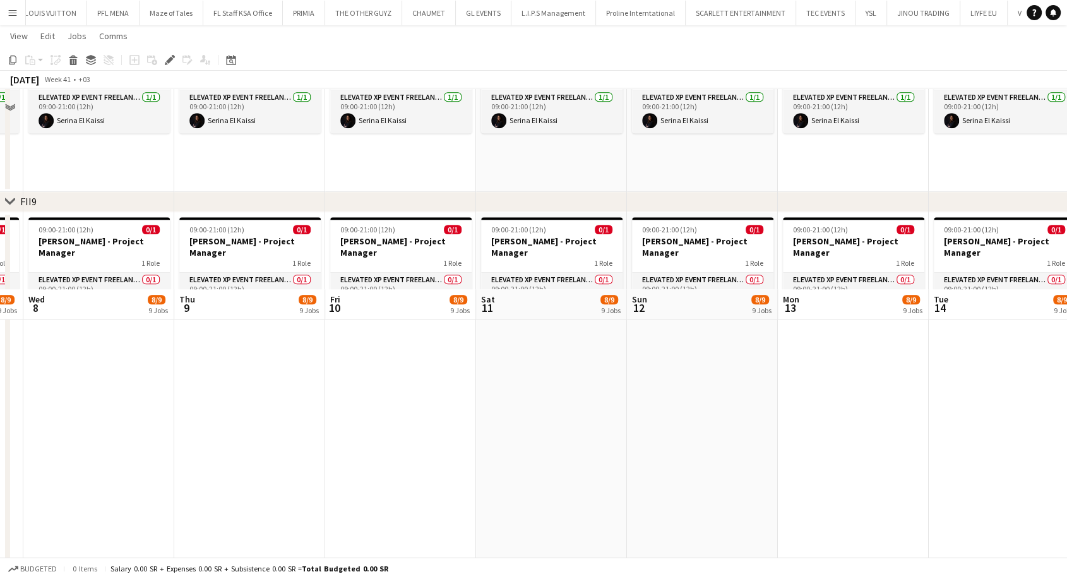
scroll to position [1286, 0]
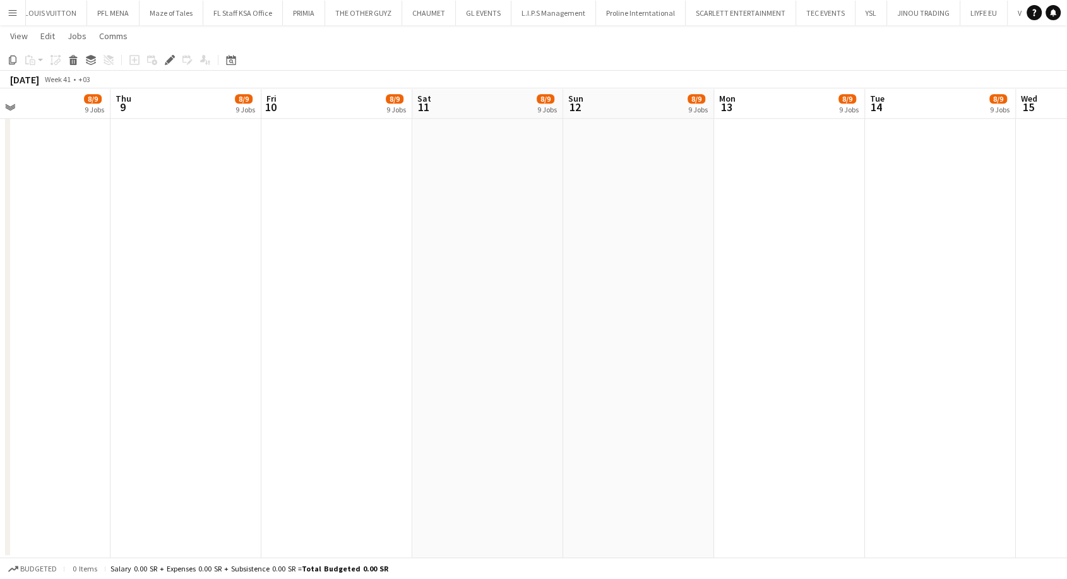
drag, startPoint x: 520, startPoint y: 389, endPoint x: 369, endPoint y: 371, distance: 152.5
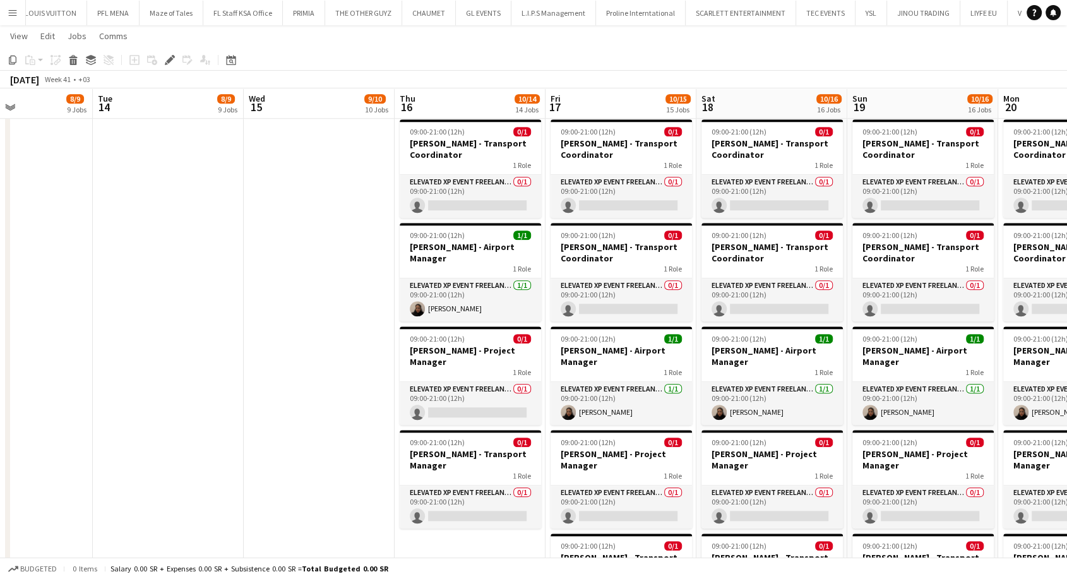
drag, startPoint x: 801, startPoint y: 364, endPoint x: 273, endPoint y: 362, distance: 528.2
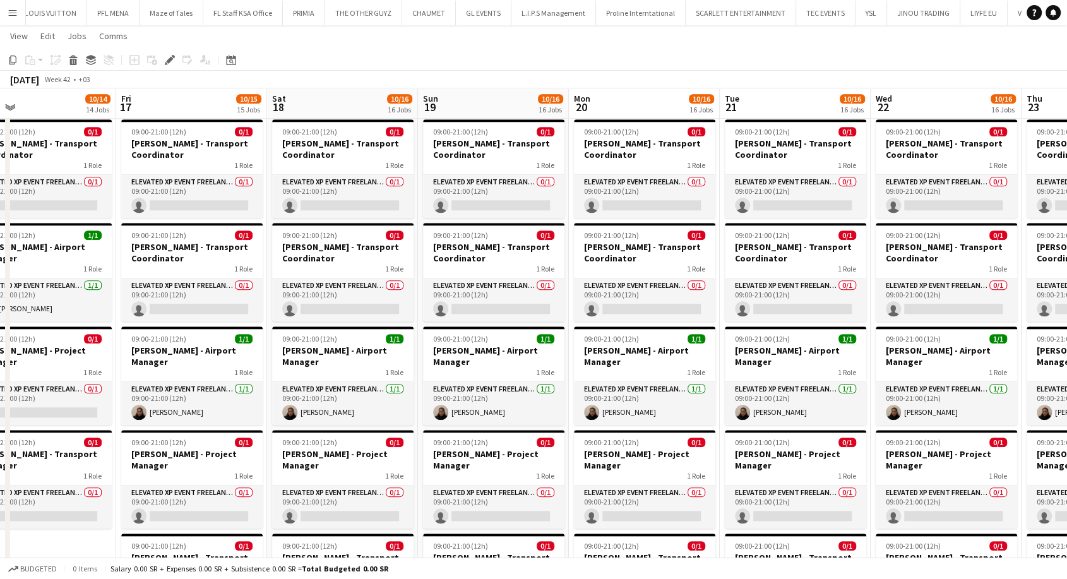
drag, startPoint x: 681, startPoint y: 386, endPoint x: 560, endPoint y: 381, distance: 121.3
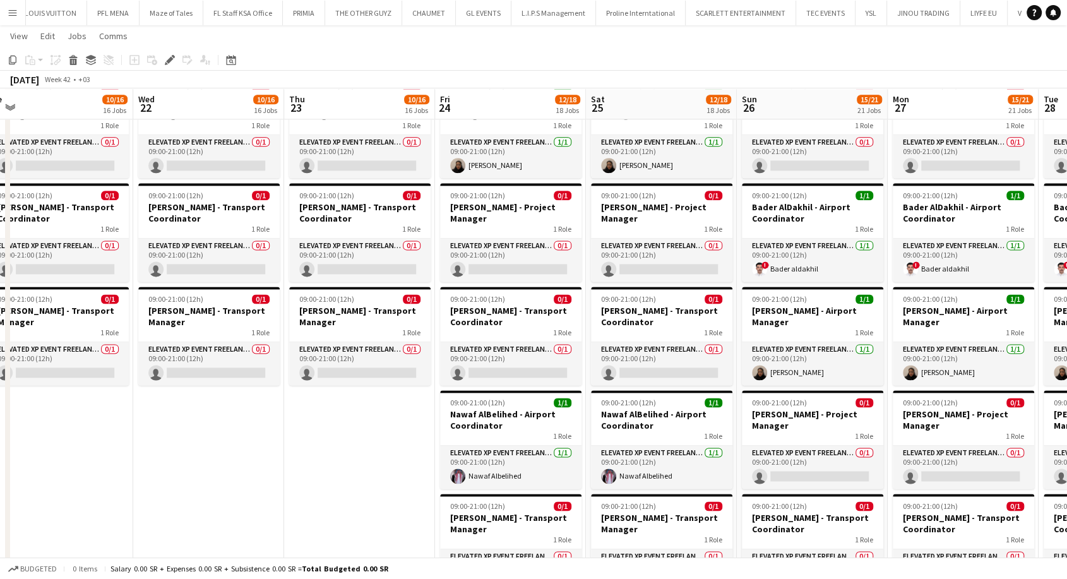
scroll to position [0, 337]
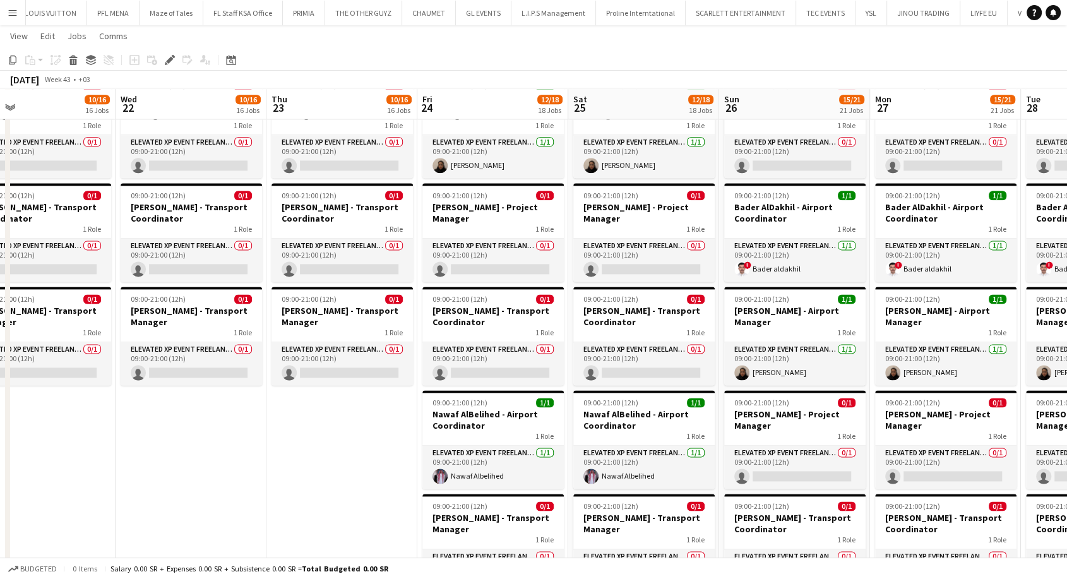
drag, startPoint x: 830, startPoint y: 403, endPoint x: 80, endPoint y: 393, distance: 750.4
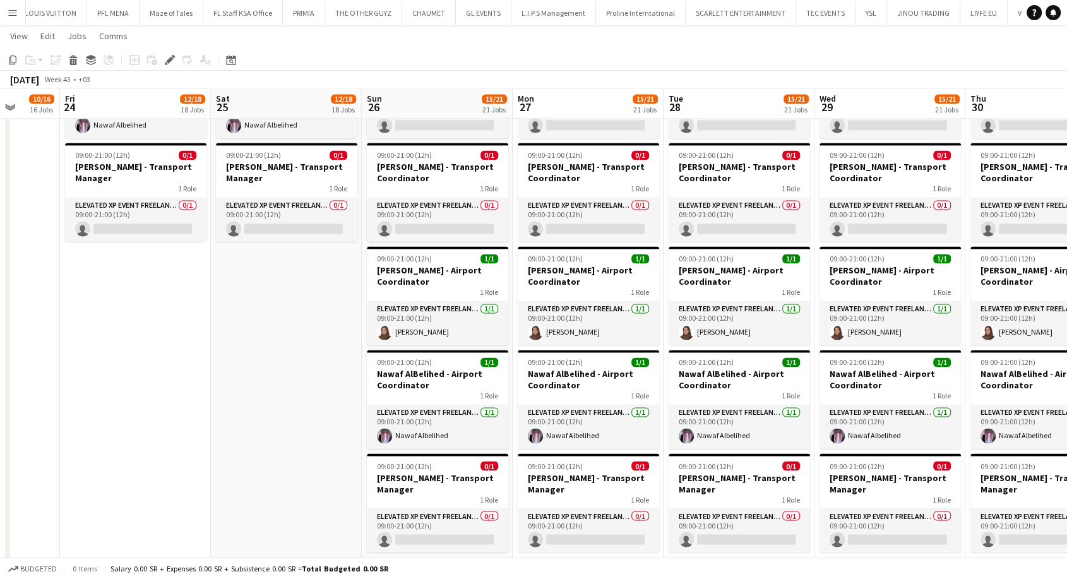
scroll to position [0, 421]
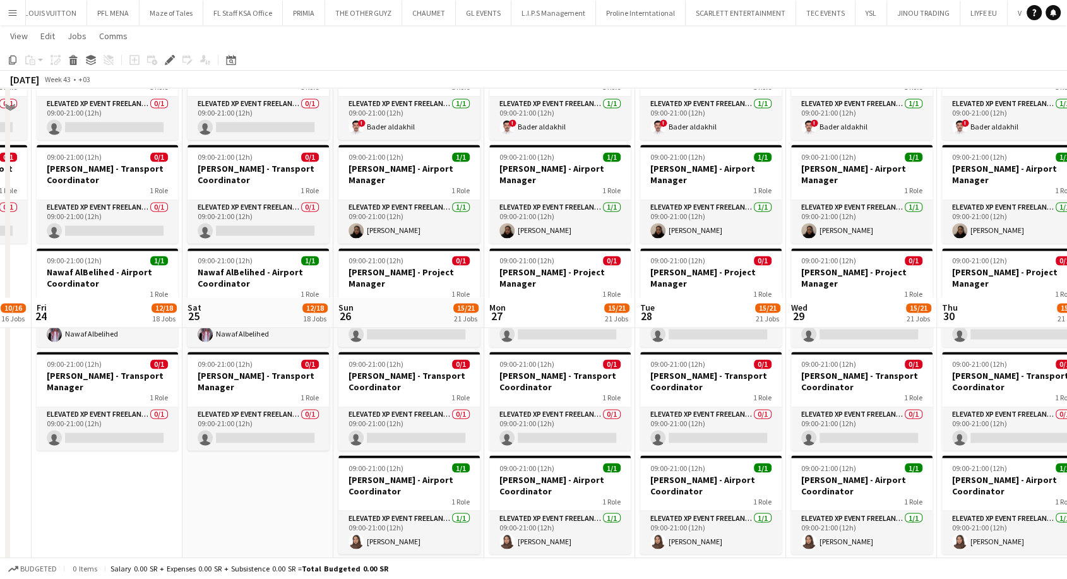
drag, startPoint x: 596, startPoint y: 416, endPoint x: 326, endPoint y: 413, distance: 269.5
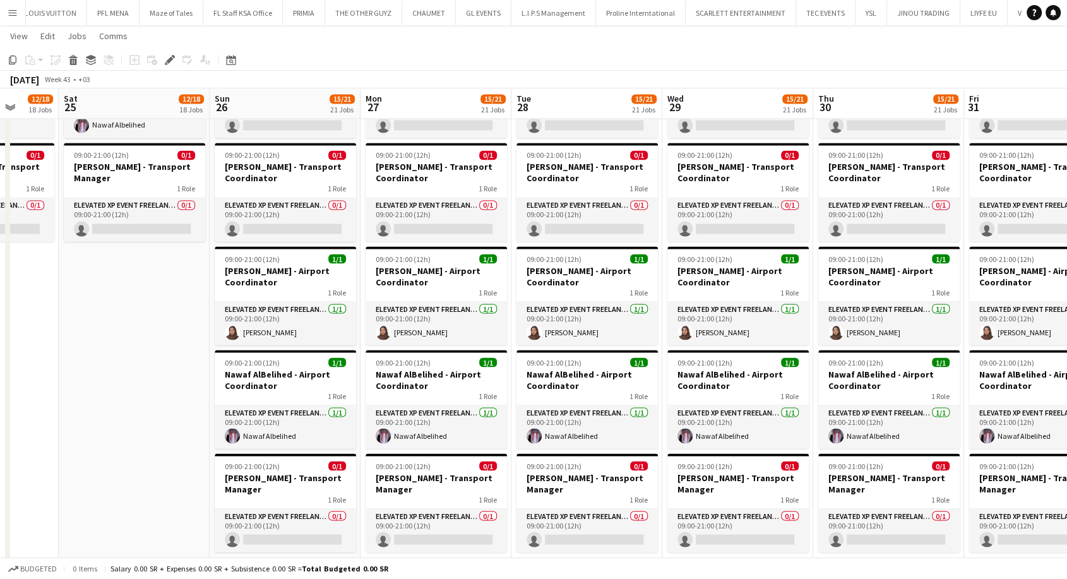
scroll to position [0, 405]
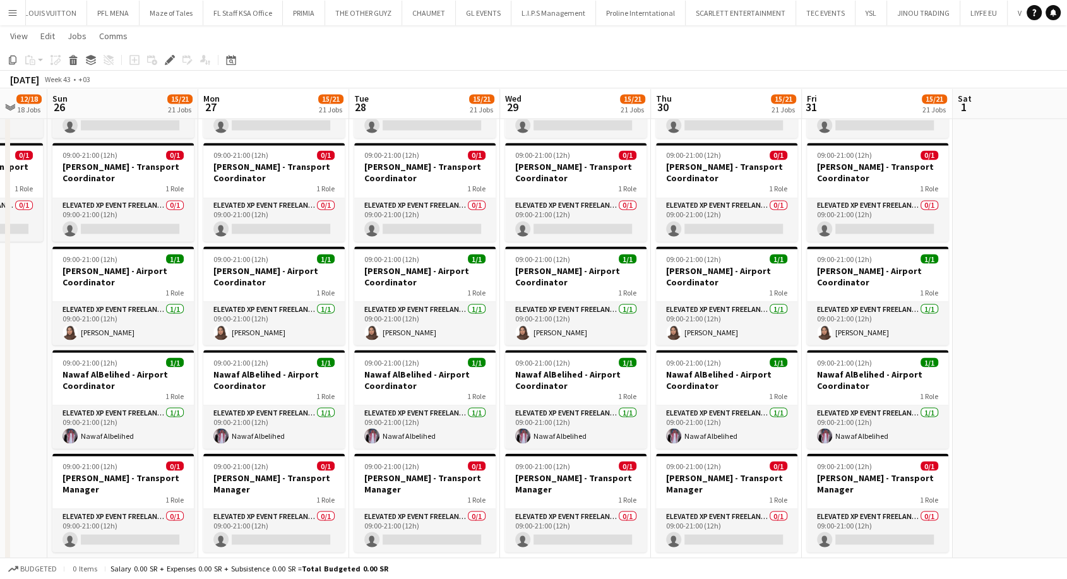
drag, startPoint x: 641, startPoint y: 420, endPoint x: 384, endPoint y: 423, distance: 256.9
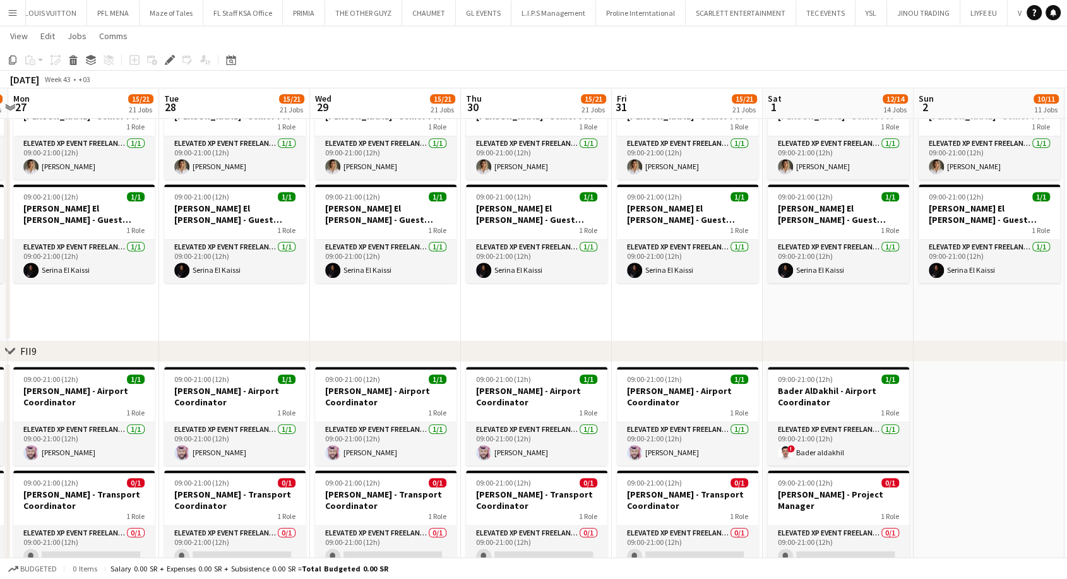
scroll to position [0, 601]
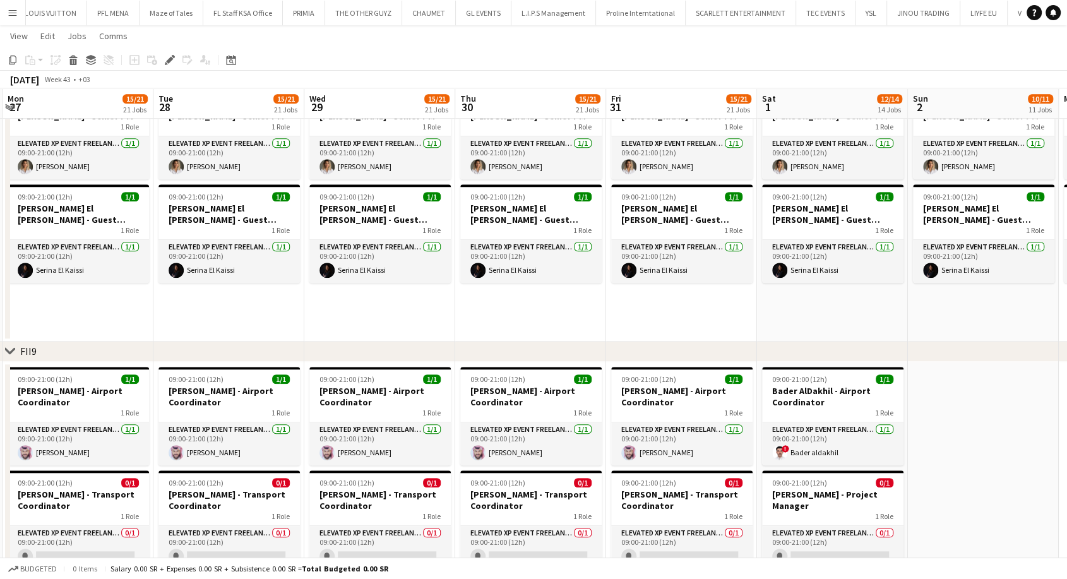
drag, startPoint x: 882, startPoint y: 439, endPoint x: 687, endPoint y: 430, distance: 195.8
click at [687, 430] on app-calendar-viewport "Thu 23 10/16 16 Jobs Fri 24 12/18 18 Jobs Sat 25 12/18 18 Jobs Sun 26 15/21 21 …" at bounding box center [533, 273] width 1067 height 2735
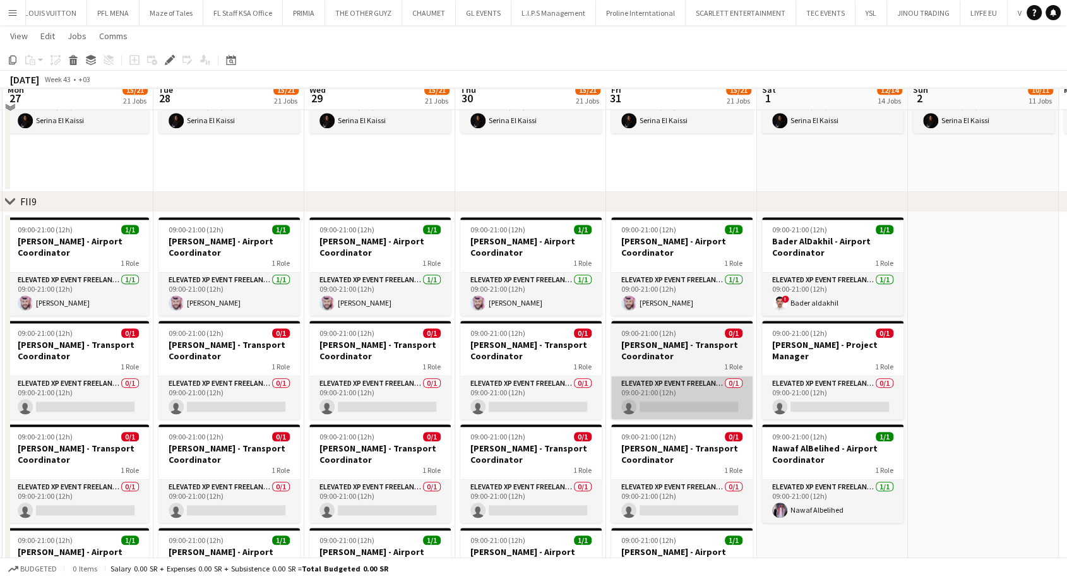
scroll to position [1284, 0]
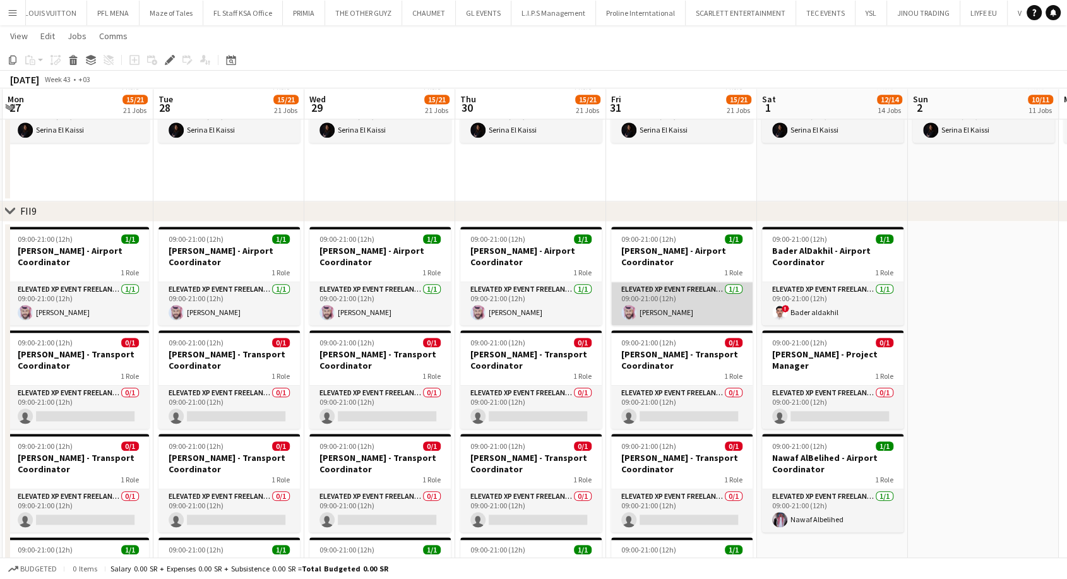
click at [685, 316] on app-card-role "Elevated XP Event Freelancer [DATE] 09:00-21:00 (12h) [PERSON_NAME]" at bounding box center [681, 303] width 141 height 43
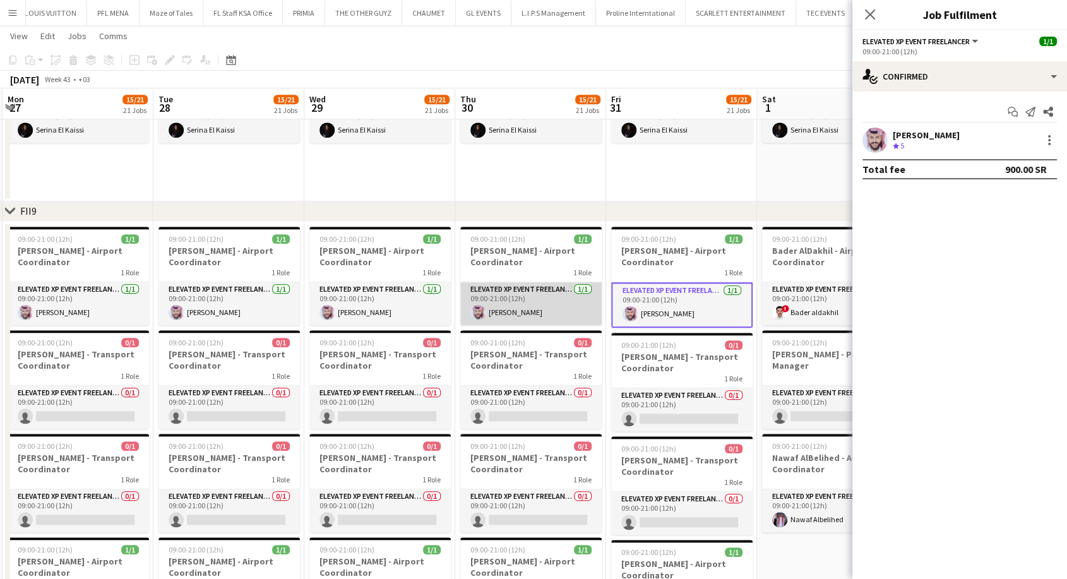
click at [523, 302] on app-card-role "Elevated XP Event Freelancer [DATE] 09:00-21:00 (12h) [PERSON_NAME]" at bounding box center [530, 303] width 141 height 43
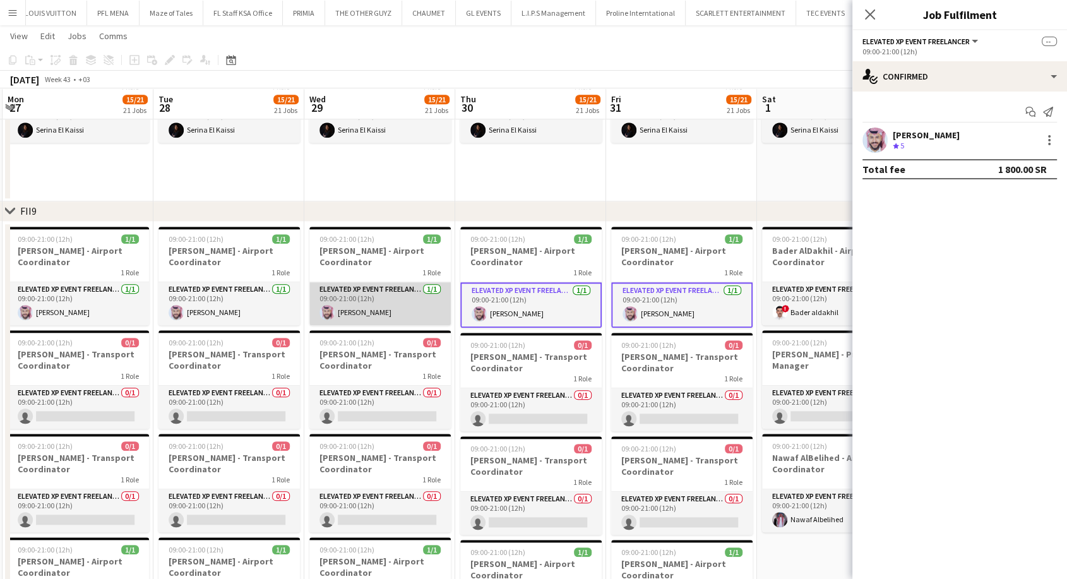
click at [389, 304] on app-card-role "Elevated XP Event Freelancer [DATE] 09:00-21:00 (12h) [PERSON_NAME]" at bounding box center [379, 303] width 141 height 43
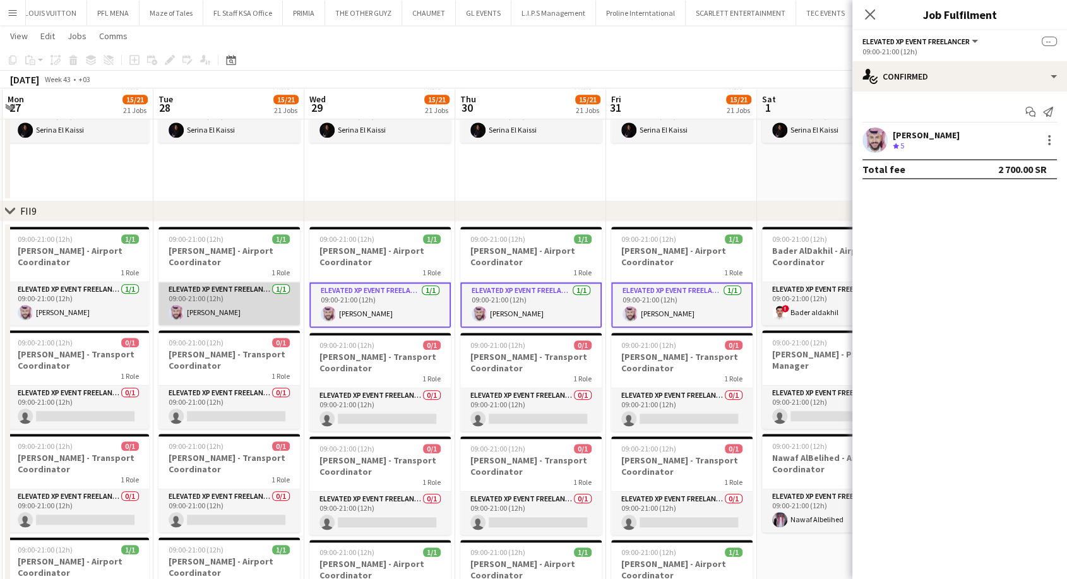
click at [235, 310] on app-card-role "Elevated XP Event Freelancer [DATE] 09:00-21:00 (12h) [PERSON_NAME]" at bounding box center [228, 303] width 141 height 43
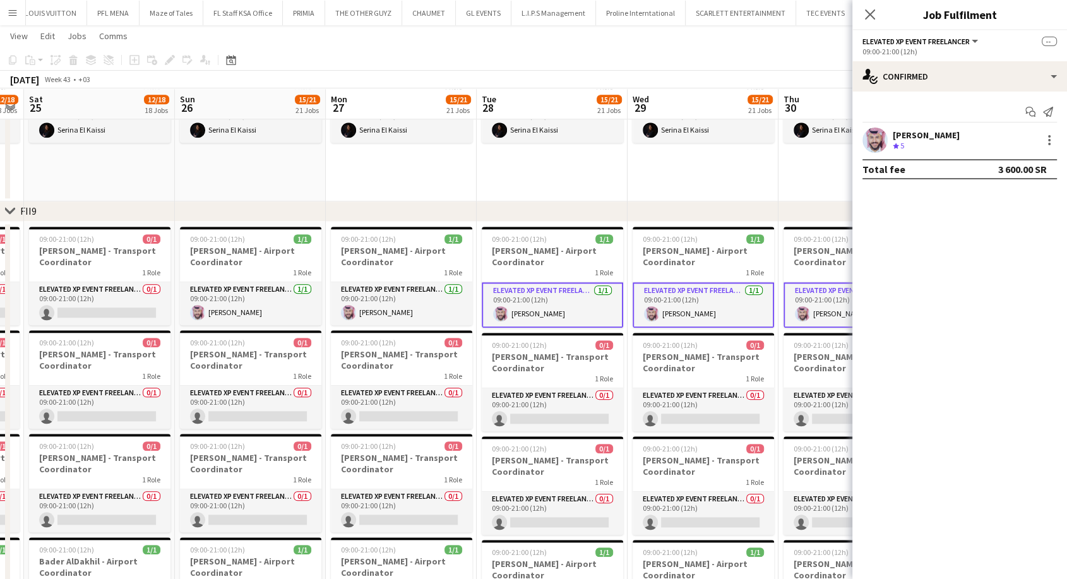
drag, startPoint x: 207, startPoint y: 309, endPoint x: 535, endPoint y: 305, distance: 328.2
click at [535, 305] on app-calendar-viewport "Thu 23 10/16 16 Jobs Fri 24 12/18 18 Jobs Sat 25 12/18 18 Jobs Sun 26 15/21 21 …" at bounding box center [533, 133] width 1067 height 2735
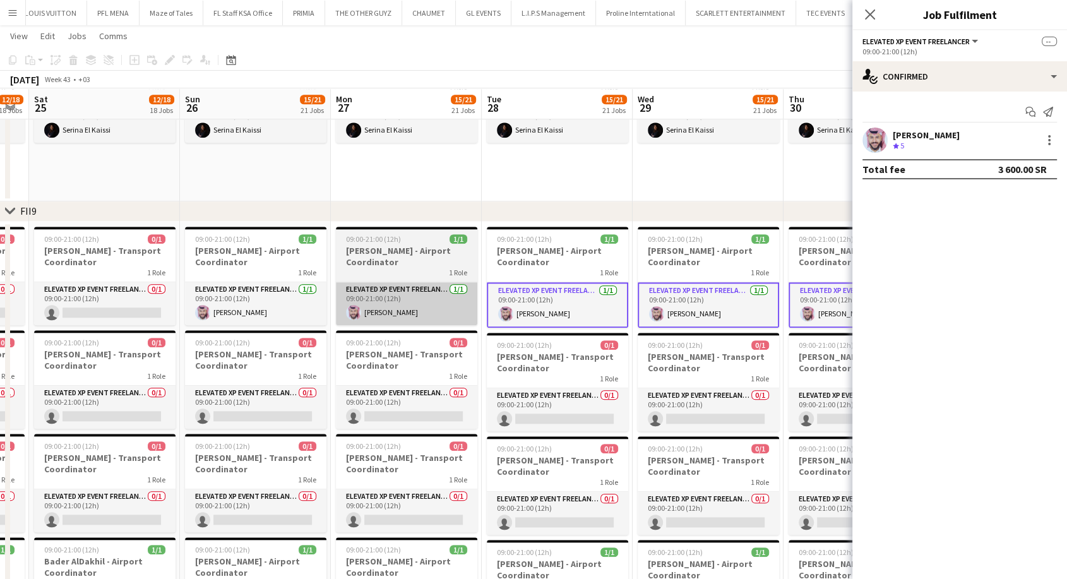
drag, startPoint x: 418, startPoint y: 310, endPoint x: 354, endPoint y: 314, distance: 64.4
click at [418, 310] on app-card-role "Elevated XP Event Freelancer [DATE] 09:00-21:00 (12h) [PERSON_NAME]" at bounding box center [406, 303] width 141 height 43
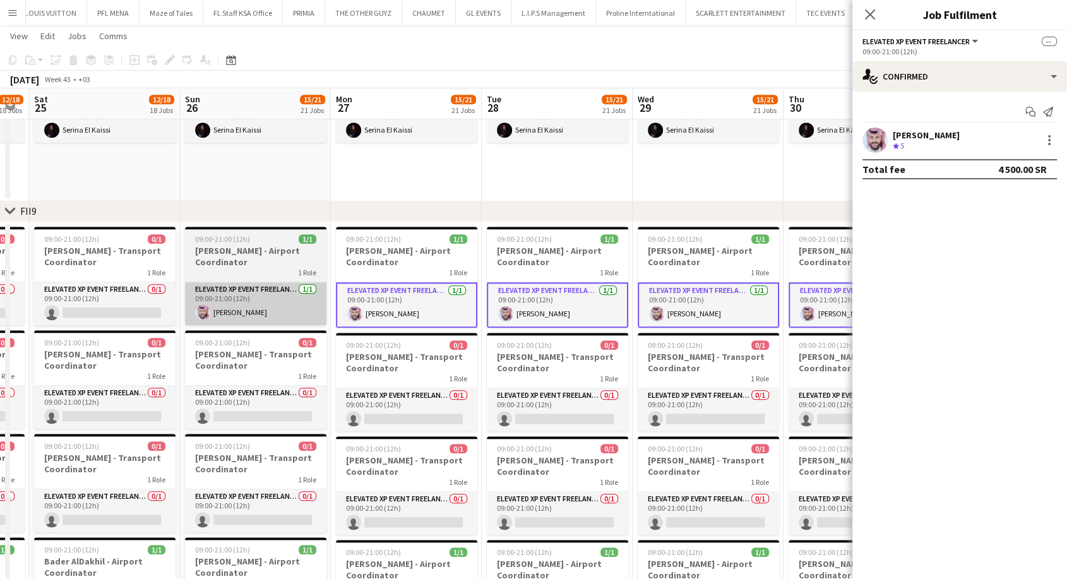
scroll to position [0, 273]
click at [264, 313] on app-card-role "Elevated XP Event Freelancer [DATE] 09:00-21:00 (12h) [PERSON_NAME]" at bounding box center [254, 303] width 141 height 43
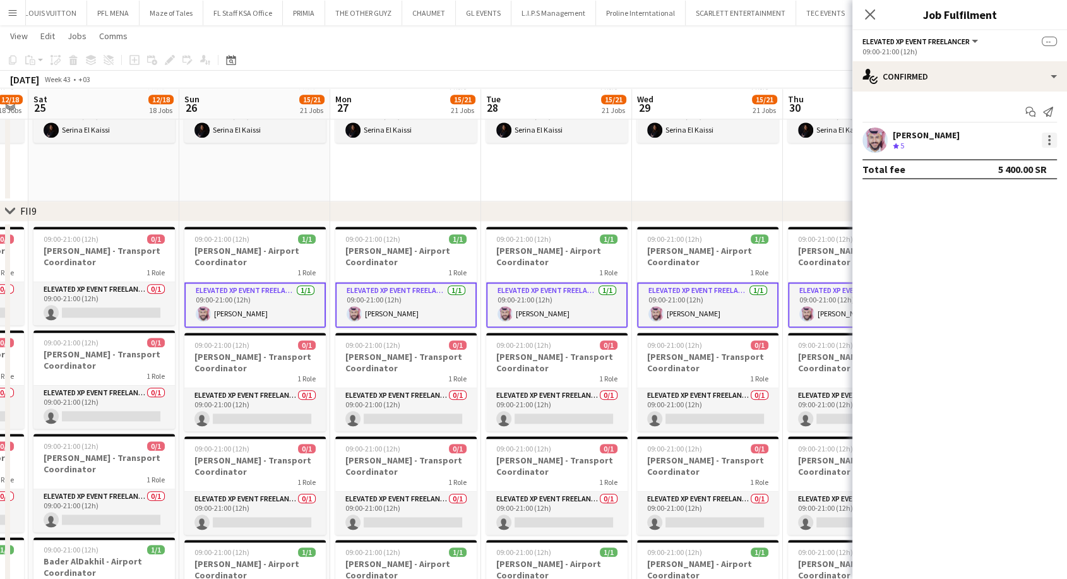
click at [1050, 139] on div at bounding box center [1049, 140] width 3 height 3
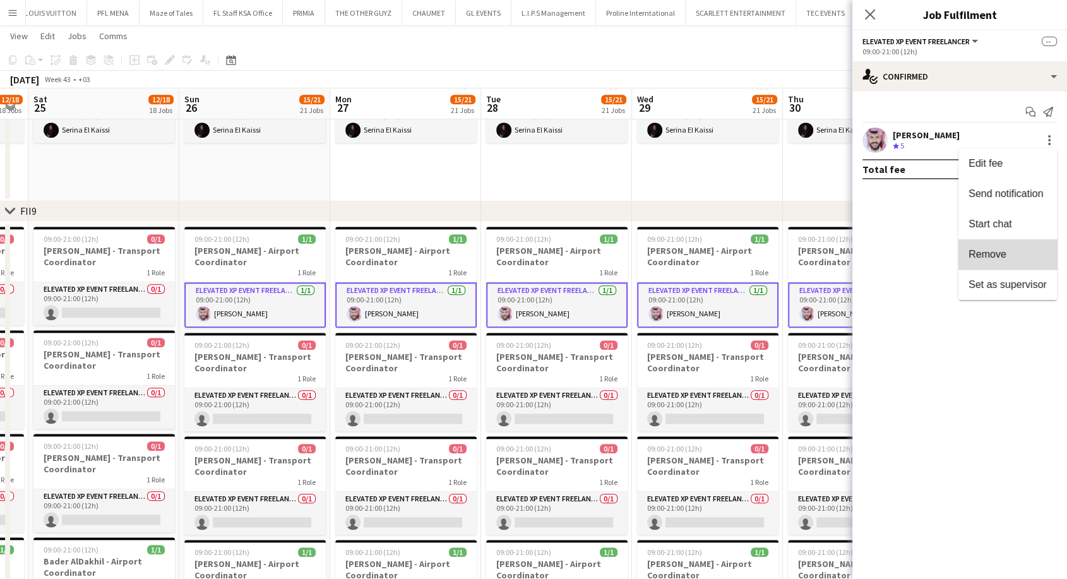
click at [1014, 258] on span "Remove" at bounding box center [1007, 254] width 78 height 11
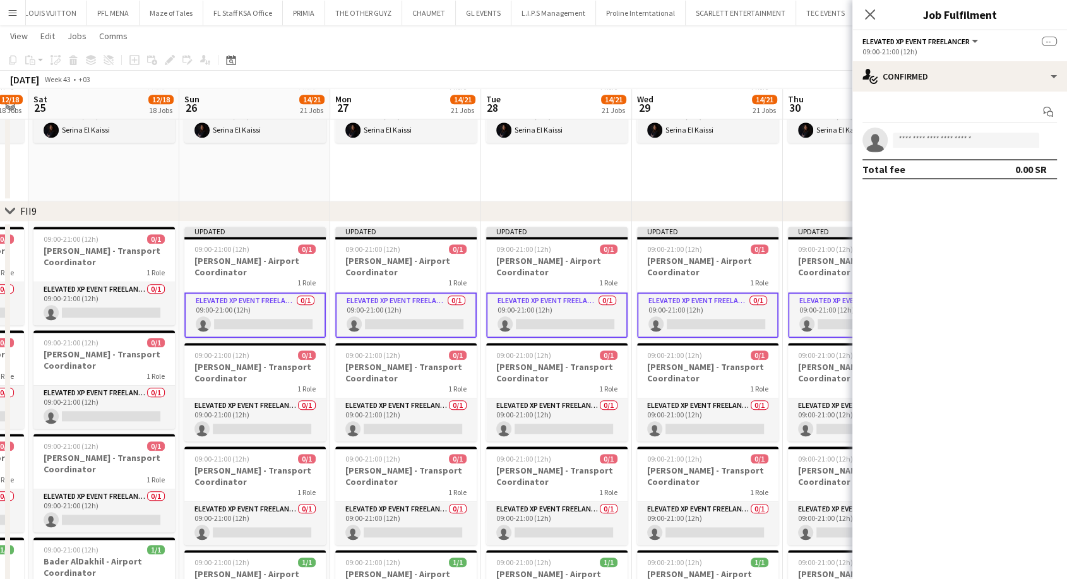
click at [719, 184] on app-date-cell "09:00-21:00 (12h) 1/1 [PERSON_NAME] - Senior PM 1 Role Elevated XP Event Freela…" at bounding box center [707, 74] width 151 height 254
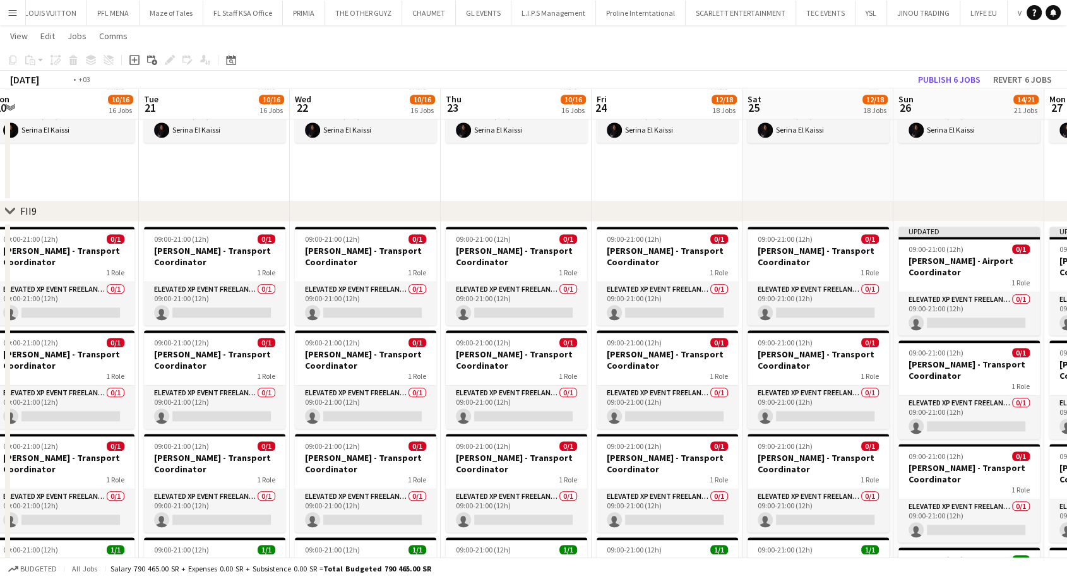
scroll to position [0, 259]
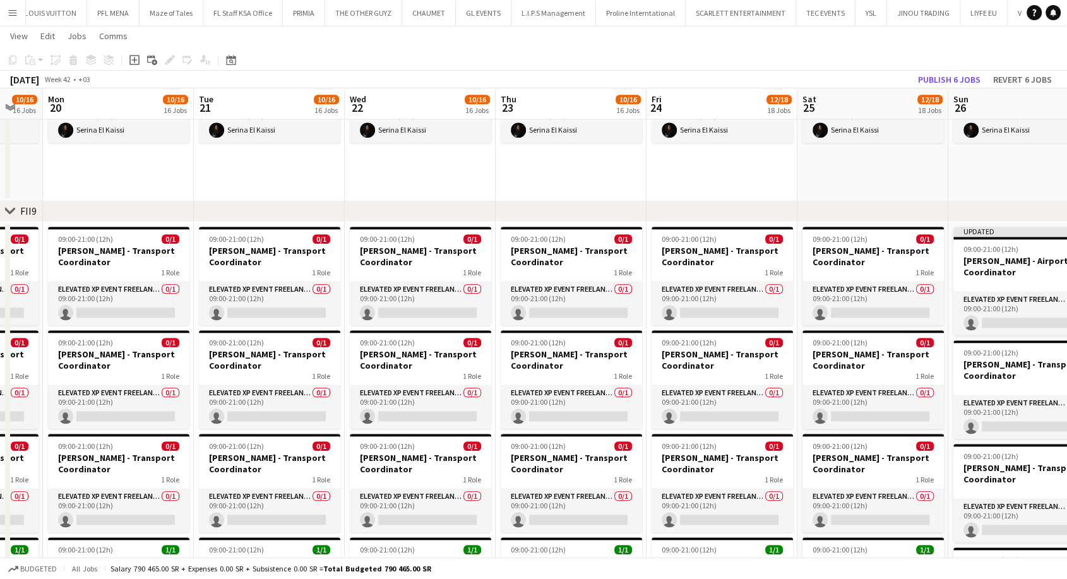
drag, startPoint x: 292, startPoint y: 309, endPoint x: 1076, endPoint y: 331, distance: 784.1
click at [1067, 331] on html "Menu Boards Boards Boards All jobs Status Workforce Workforce My Workforce Recr…" at bounding box center [533, 123] width 1067 height 2815
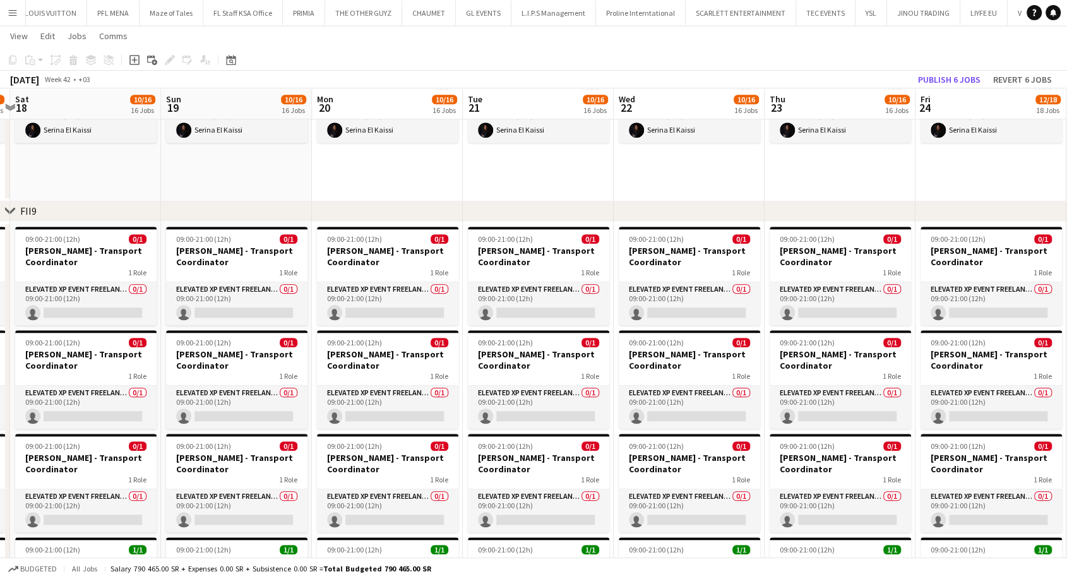
drag, startPoint x: 238, startPoint y: 307, endPoint x: 506, endPoint y: 295, distance: 267.9
click at [506, 295] on app-calendar-viewport "Tue 14 8/9 9 Jobs Wed 15 9/10 10 Jobs Thu 16 10/14 14 Jobs Fri 17 10/15 15 Jobs…" at bounding box center [533, 138] width 1067 height 2745
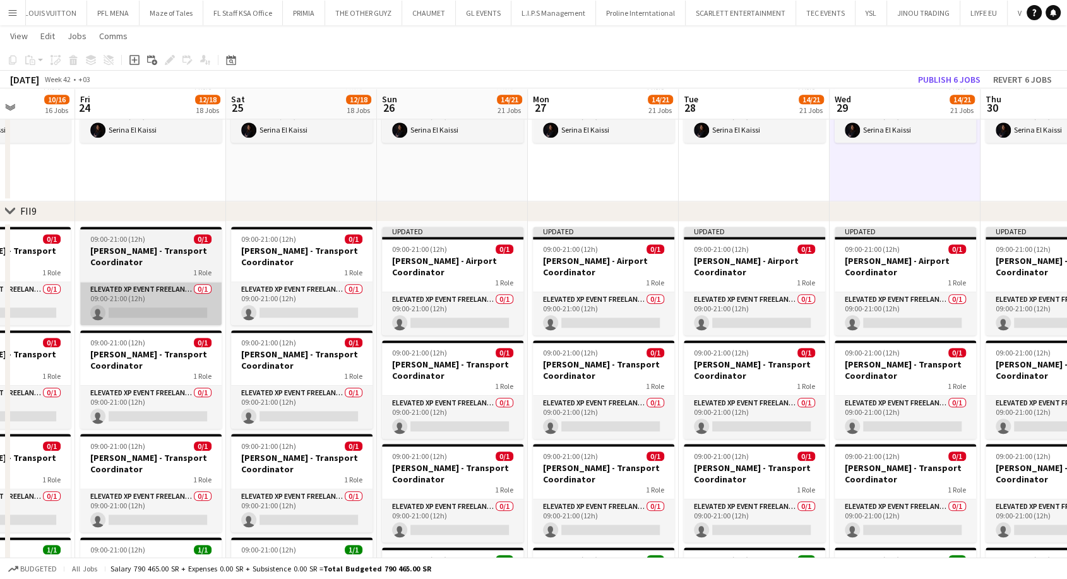
scroll to position [0, 540]
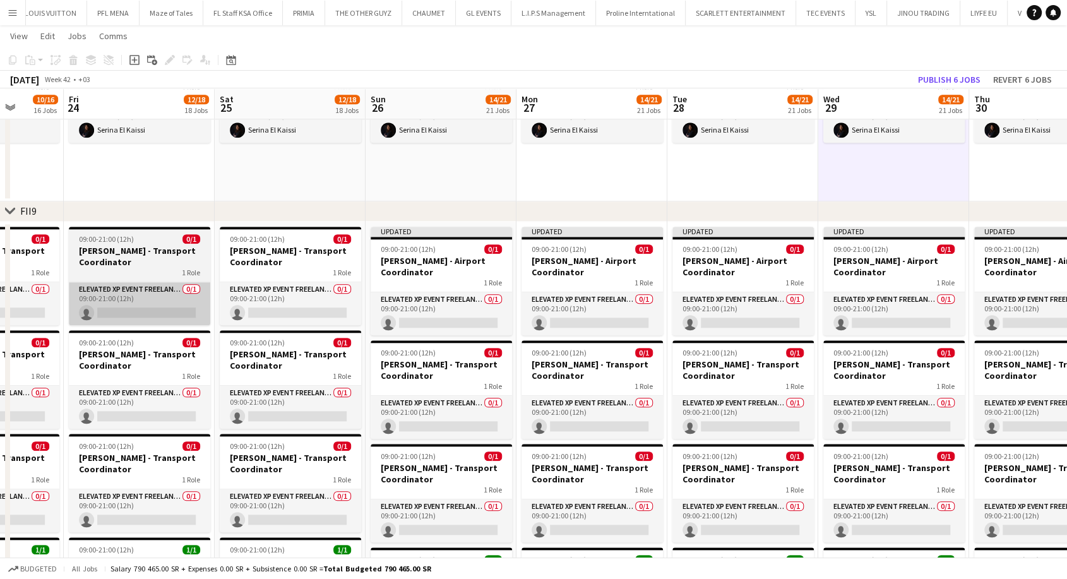
drag, startPoint x: 990, startPoint y: 312, endPoint x: 203, endPoint y: 321, distance: 787.0
click at [140, 315] on app-calendar-viewport "Mon 20 10/16 16 Jobs Tue 21 10/16 16 Jobs Wed 22 10/16 16 Jobs Thu 23 10/16 16 …" at bounding box center [533, 138] width 1067 height 2745
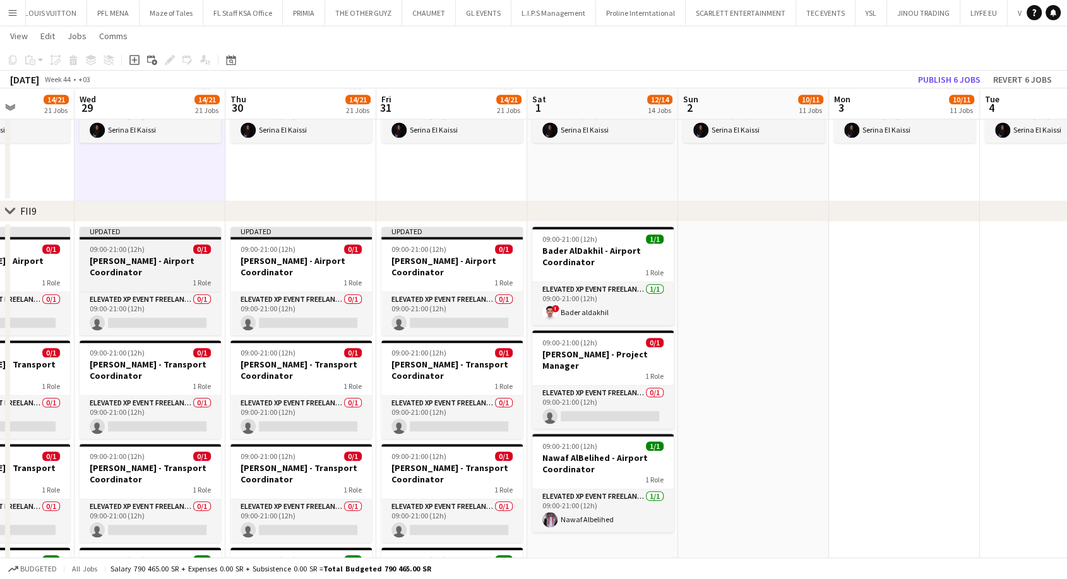
drag, startPoint x: 798, startPoint y: 304, endPoint x: 158, endPoint y: 287, distance: 640.8
click at [50, 286] on app-calendar-viewport "Sat 25 12/18 18 Jobs Sun 26 14/21 21 Jobs Mon 27 14/21 21 Jobs Tue 28 14/21 21 …" at bounding box center [533, 138] width 1067 height 2745
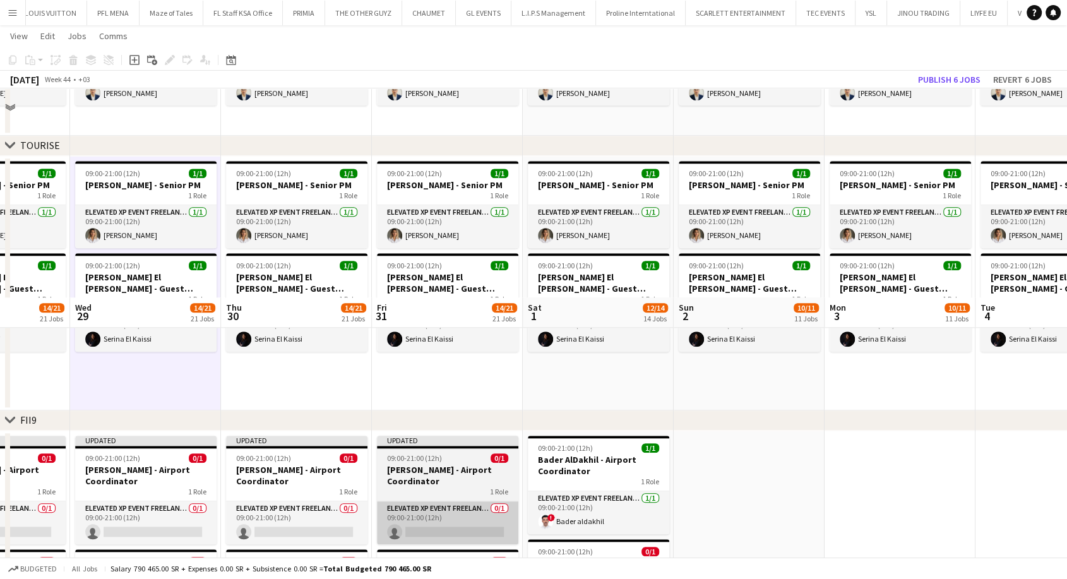
scroll to position [1493, 0]
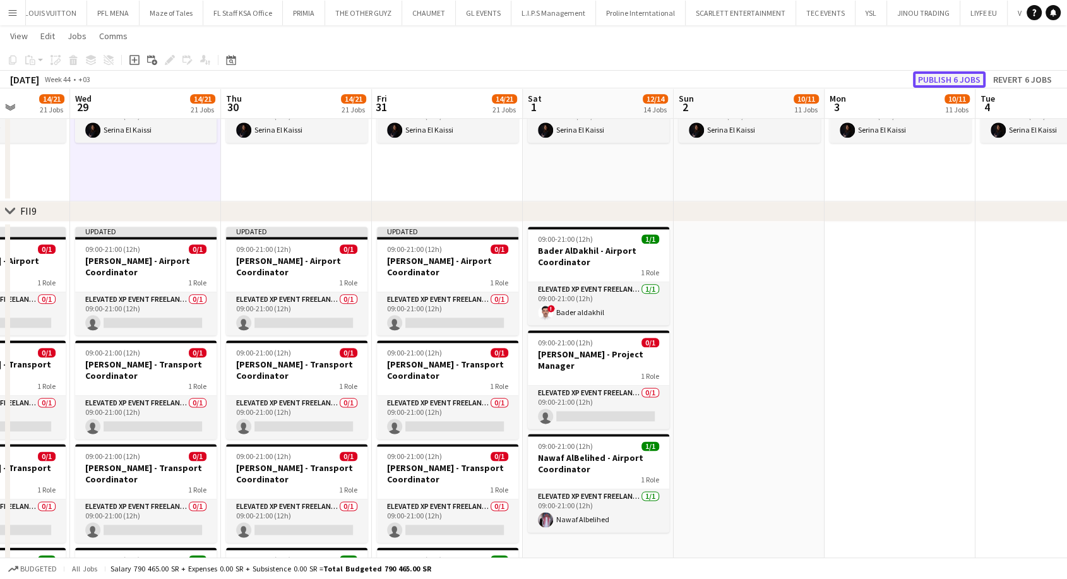
click at [926, 84] on button "Publish 6 jobs" at bounding box center [949, 79] width 73 height 16
